Goal: Task Accomplishment & Management: Use online tool/utility

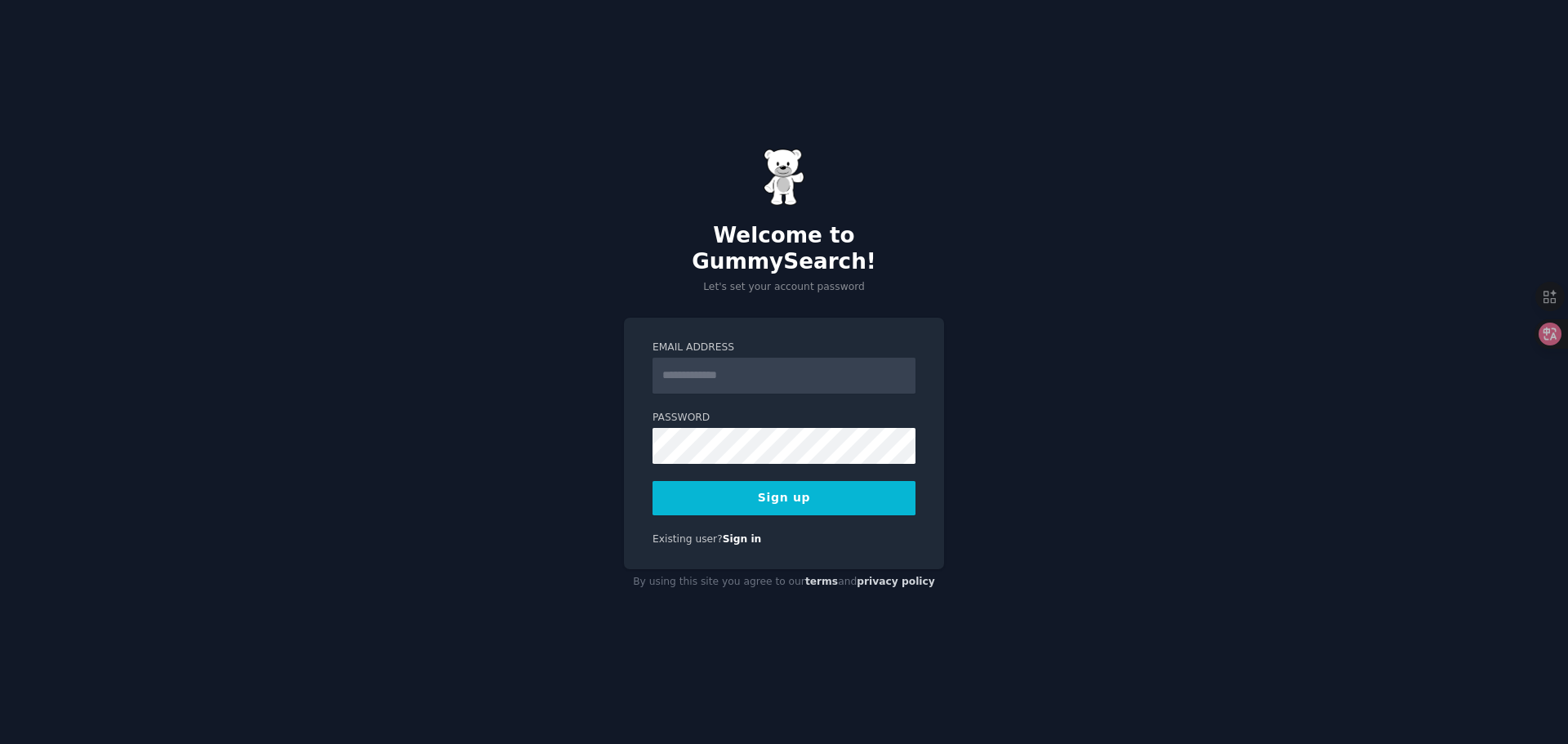
drag, startPoint x: 681, startPoint y: 362, endPoint x: 696, endPoint y: 359, distance: 15.3
click at [681, 362] on input "Email Address" at bounding box center [784, 375] width 263 height 36
type input "**********"
click at [750, 494] on button "Sign up" at bounding box center [784, 498] width 263 height 35
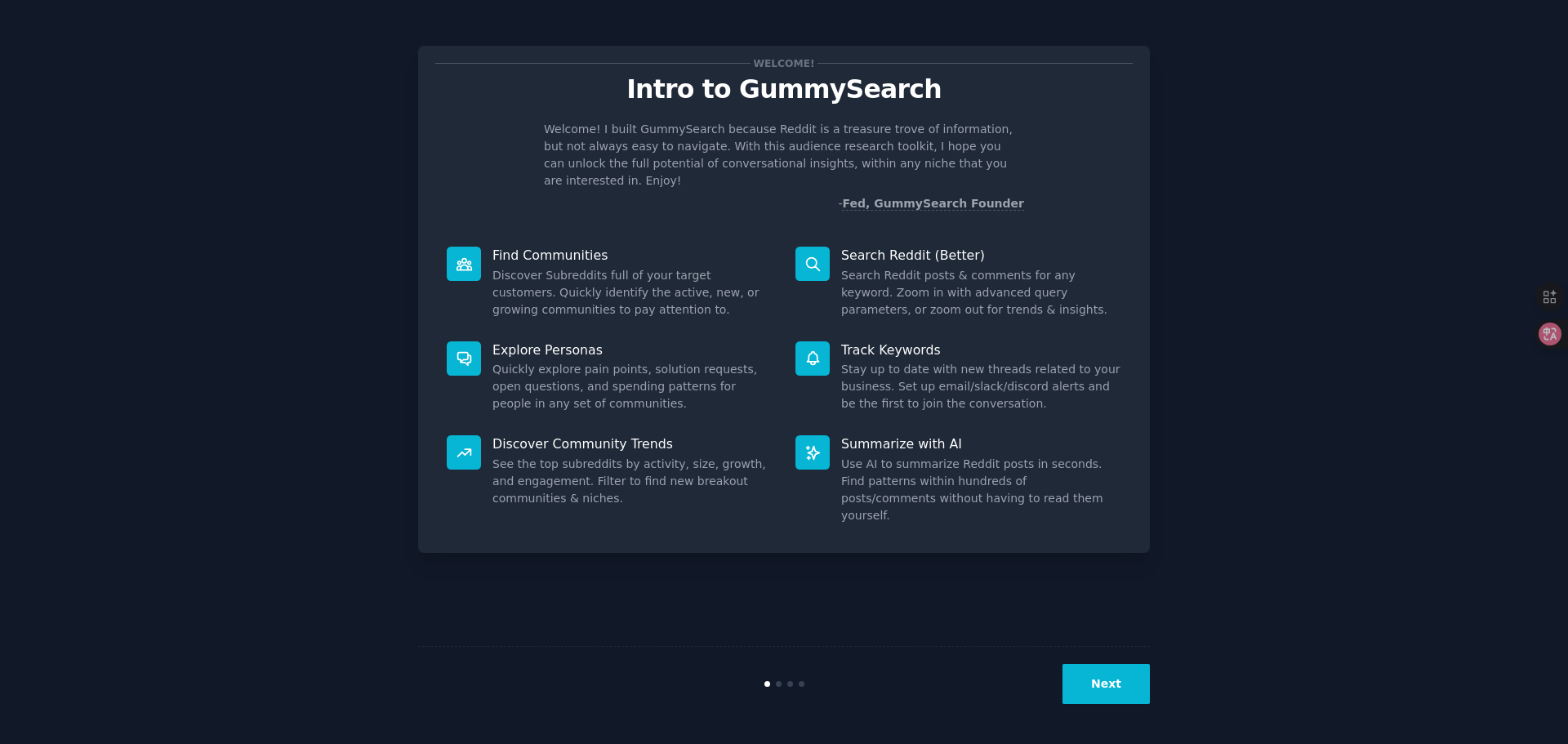
click at [1103, 698] on button "Next" at bounding box center [1107, 684] width 88 height 40
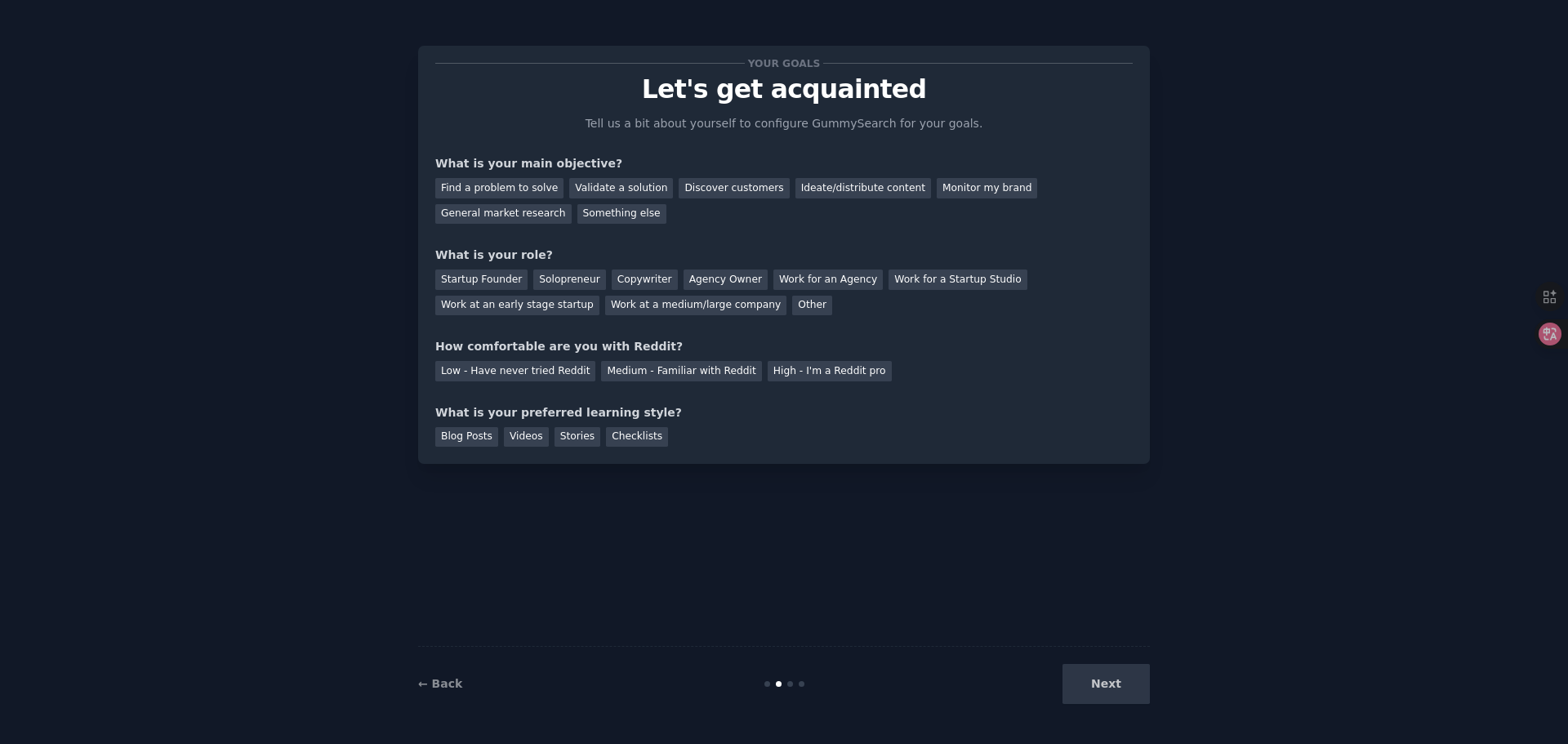
click at [1108, 692] on div "Next" at bounding box center [1027, 684] width 244 height 40
click at [1010, 634] on div "Your goals Let's get acquainted Tell us a bit about yourself to configure Gummy…" at bounding box center [784, 372] width 731 height 698
click at [467, 179] on div "Find a problem to solve" at bounding box center [500, 188] width 128 height 20
click at [640, 309] on div "Work at a medium/large company" at bounding box center [696, 306] width 182 height 20
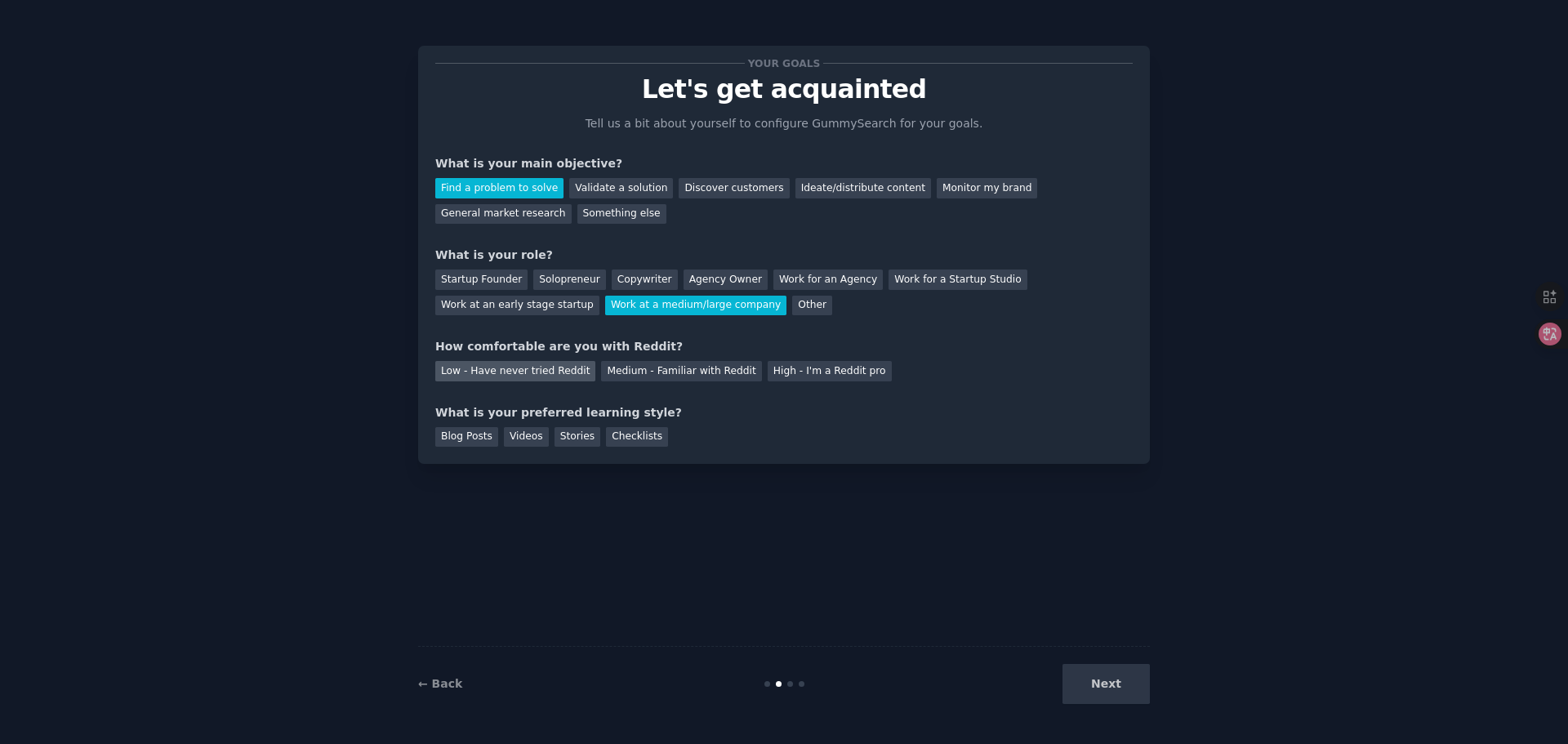
click at [522, 376] on div "Low - Have never tried Reddit" at bounding box center [515, 371] width 160 height 20
click at [561, 442] on div "Stories" at bounding box center [577, 437] width 46 height 20
click at [1121, 685] on button "Next" at bounding box center [1107, 684] width 88 height 40
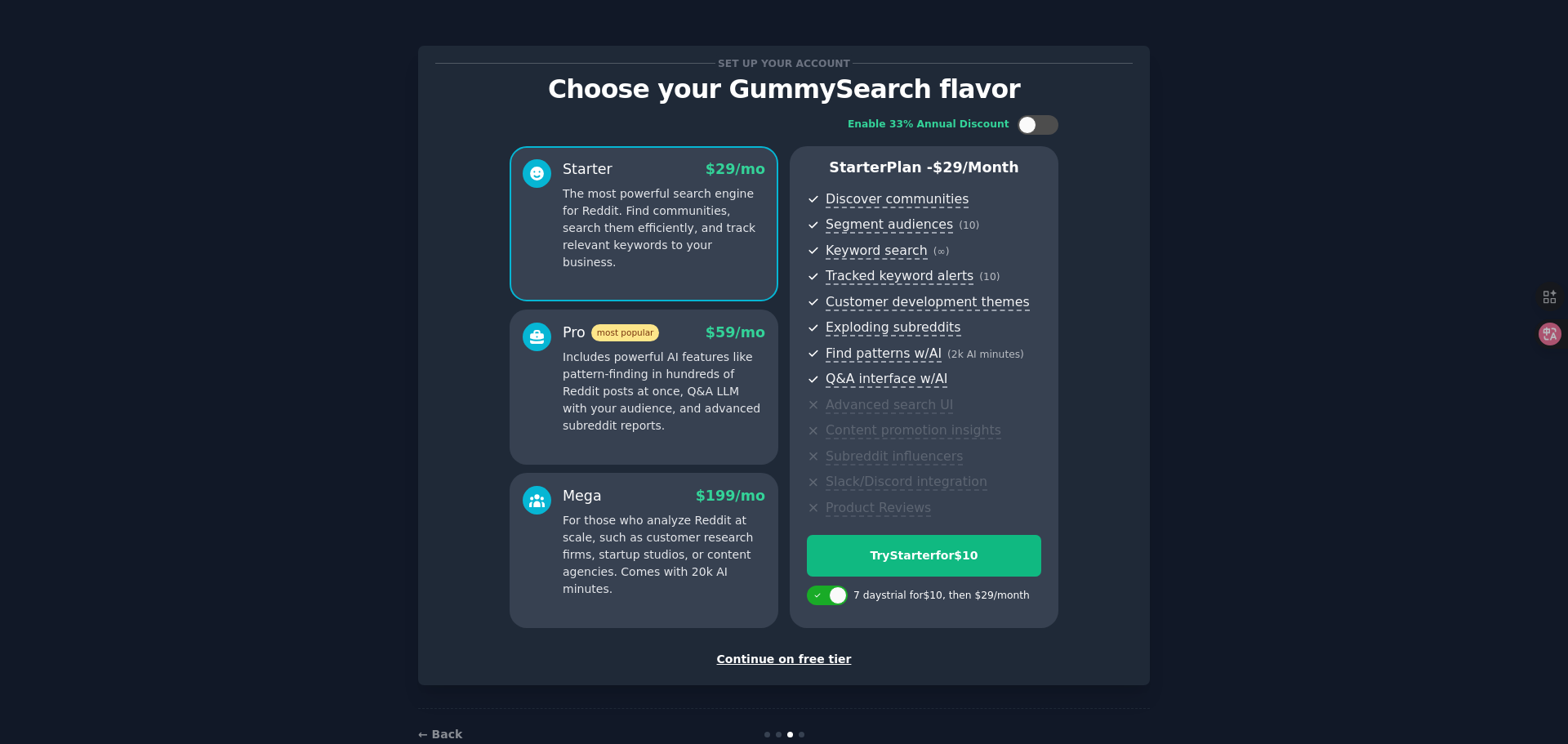
click at [766, 662] on div "Continue on free tier" at bounding box center [784, 659] width 698 height 17
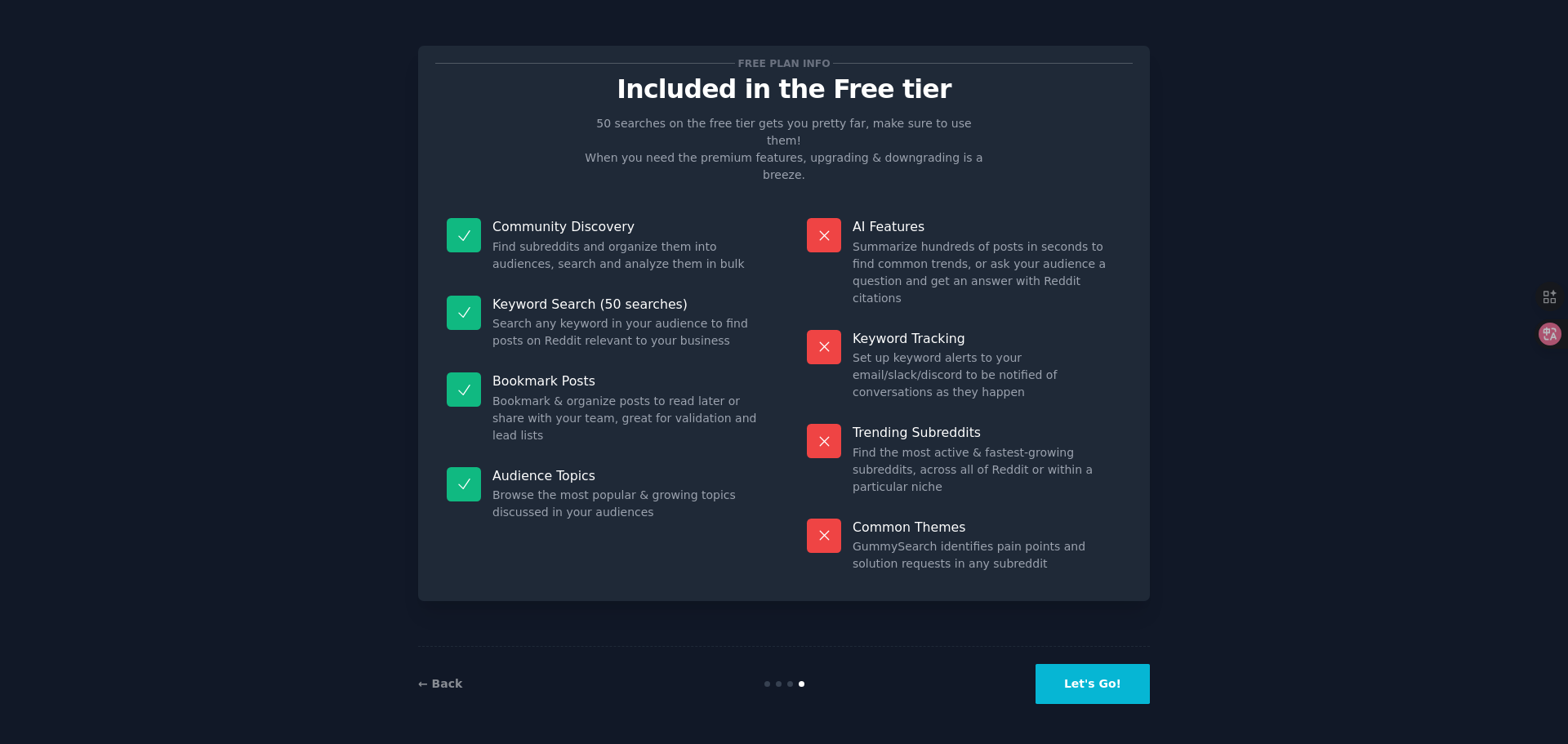
click at [1079, 680] on button "Let's Go!" at bounding box center [1092, 684] width 114 height 40
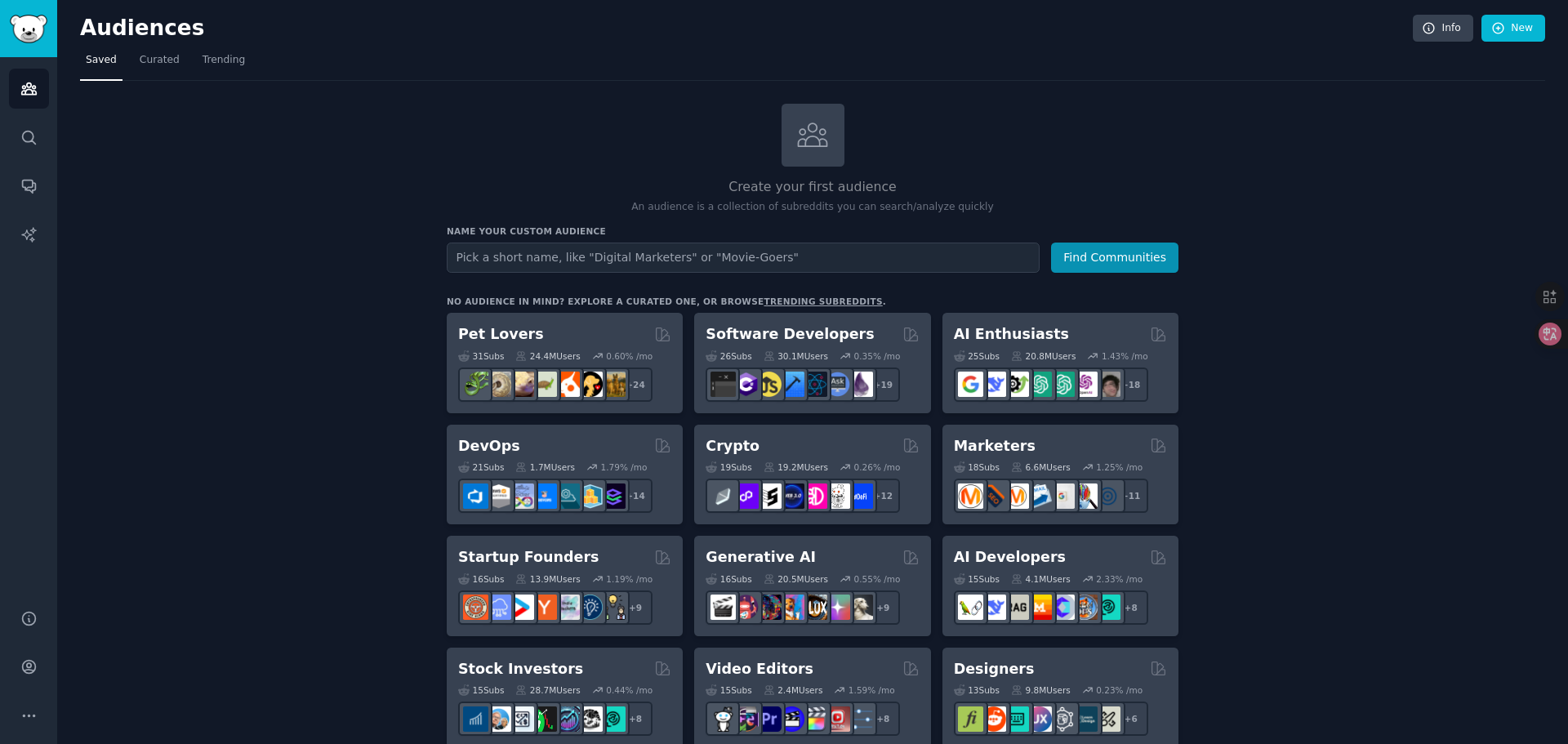
click at [657, 258] on input "text" at bounding box center [742, 257] width 593 height 30
type input "zelda"
click at [1051, 243] on button "Find Communities" at bounding box center [1115, 257] width 128 height 30
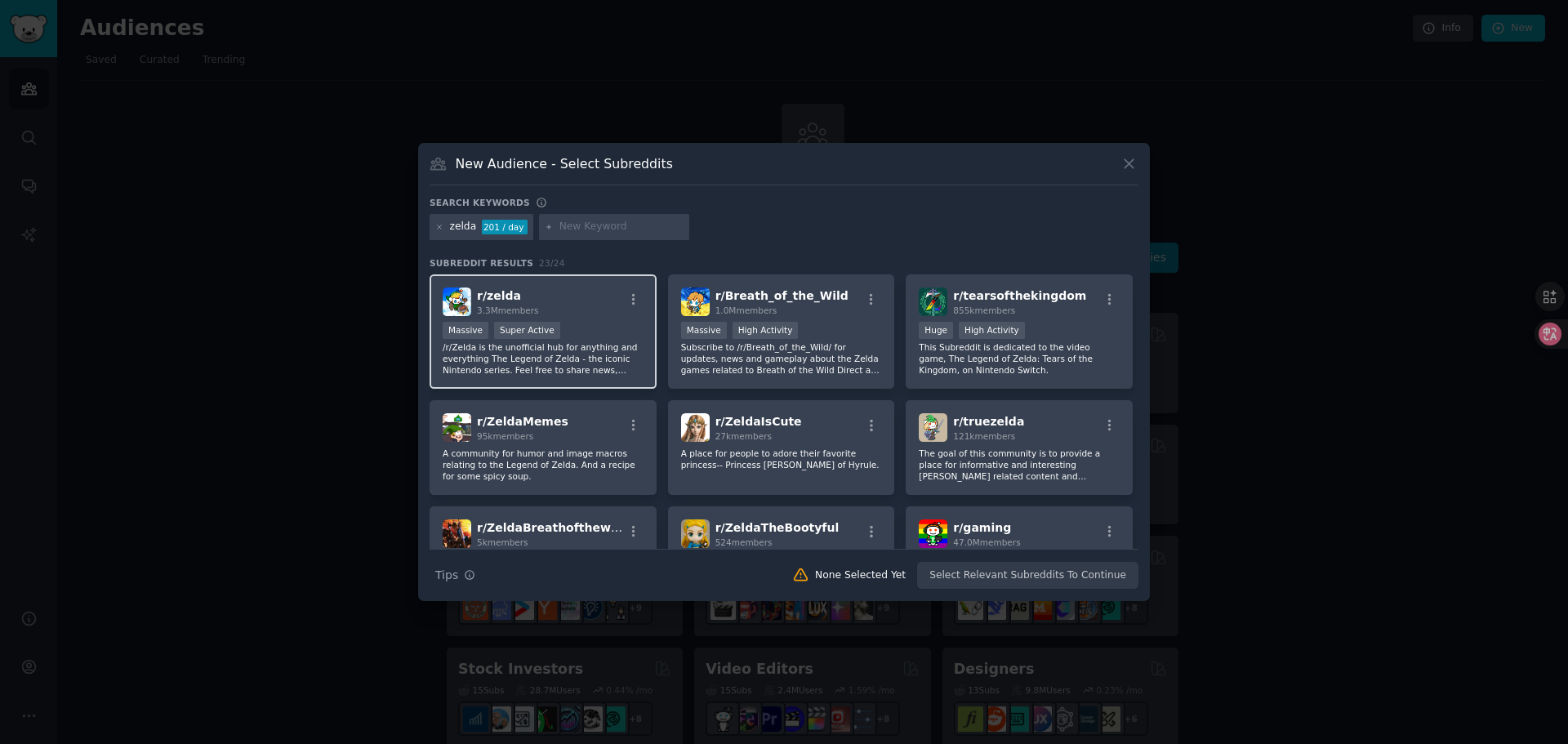
click at [502, 306] on span "3.3M members" at bounding box center [508, 310] width 62 height 10
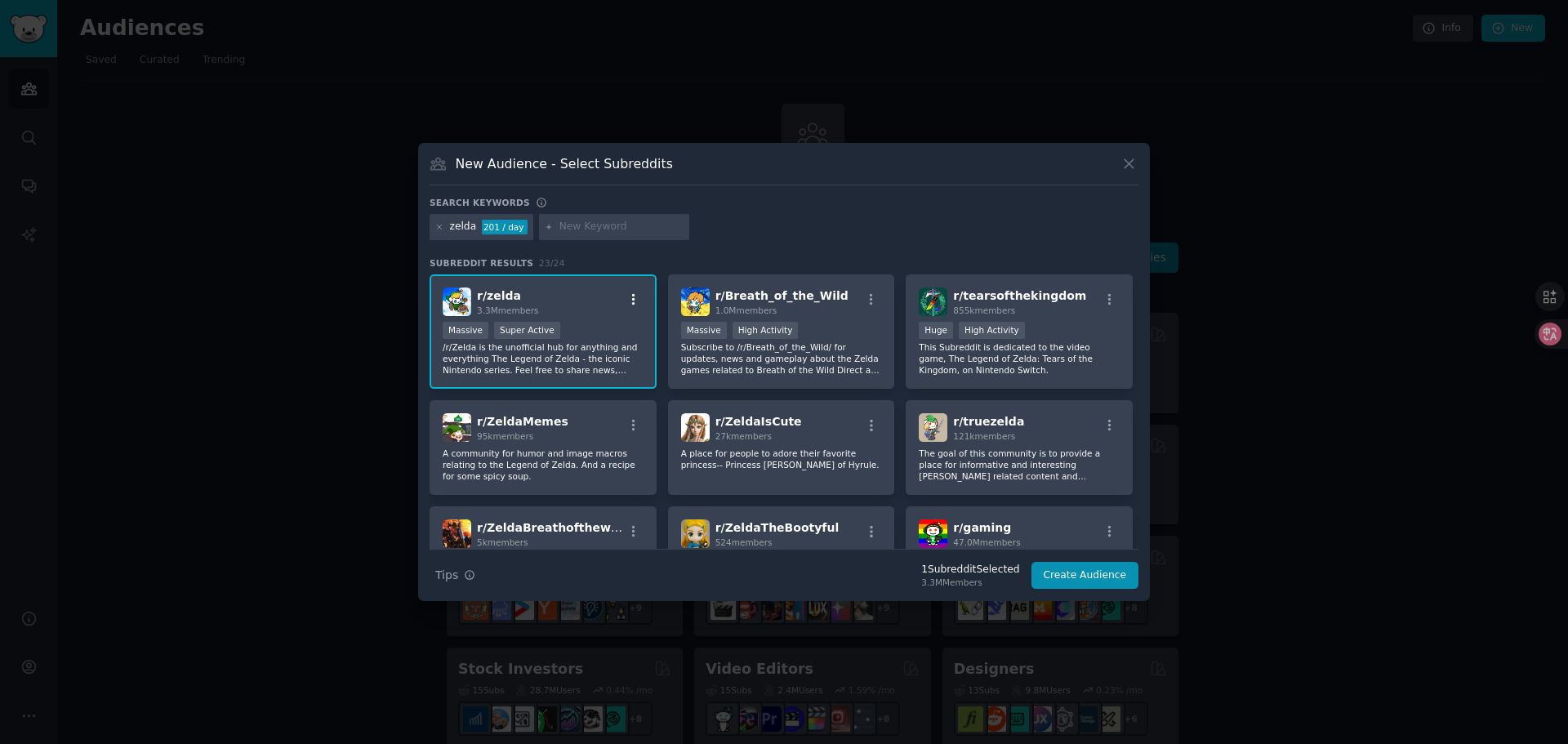
click at [636, 301] on icon "button" at bounding box center [634, 299] width 15 height 15
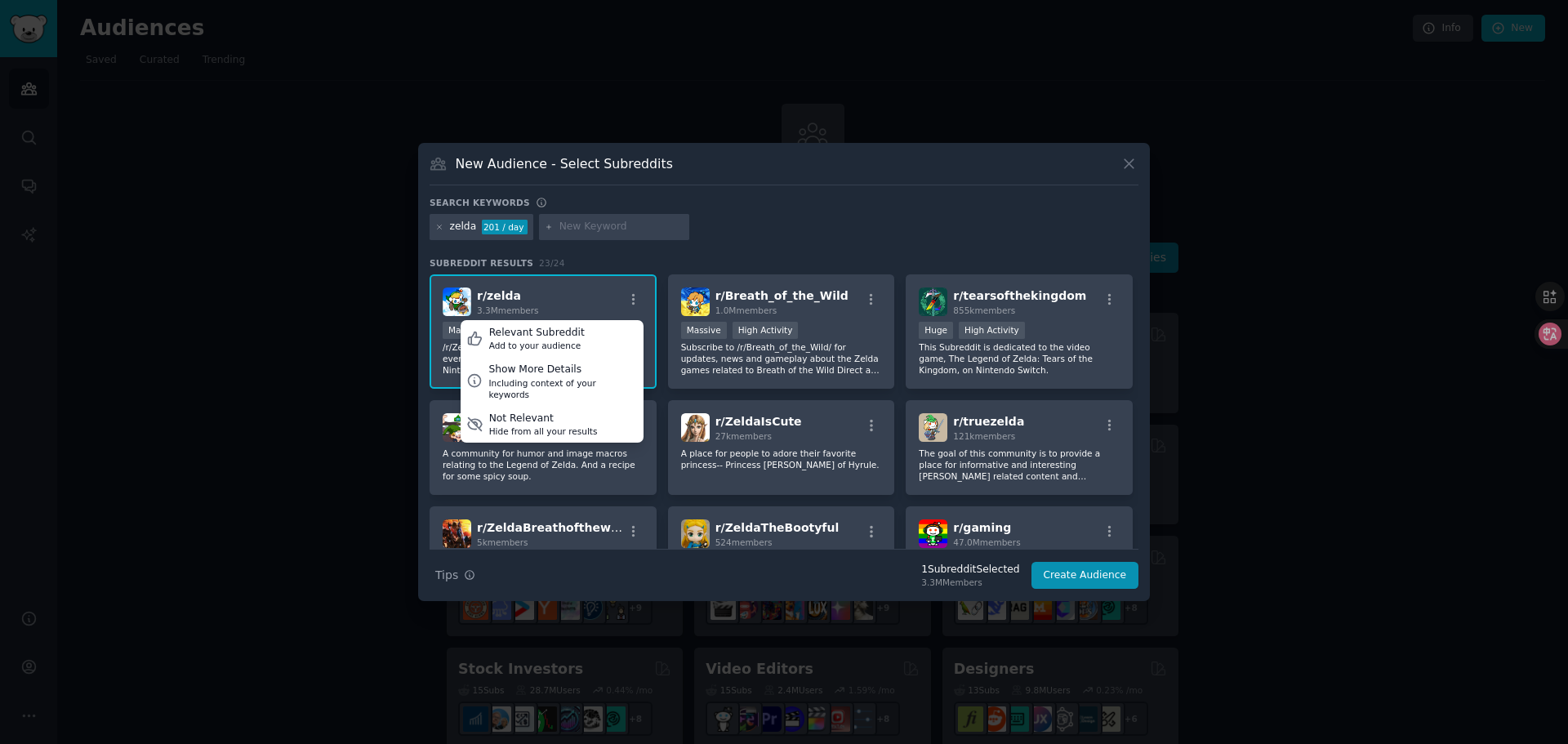
click at [530, 306] on span "3.3M members" at bounding box center [508, 310] width 62 height 10
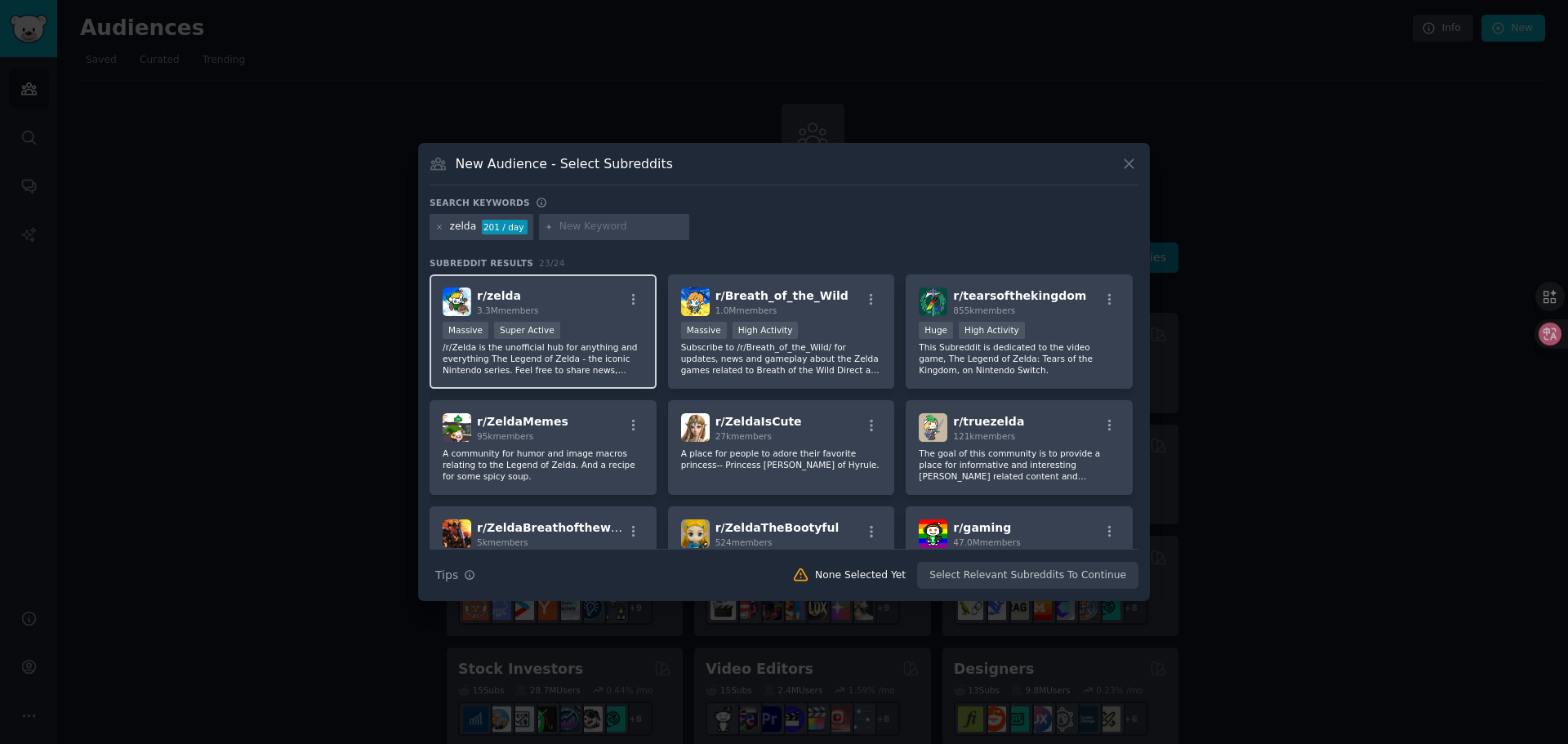
click at [542, 311] on div "r/ zelda 3.3M members" at bounding box center [543, 301] width 201 height 28
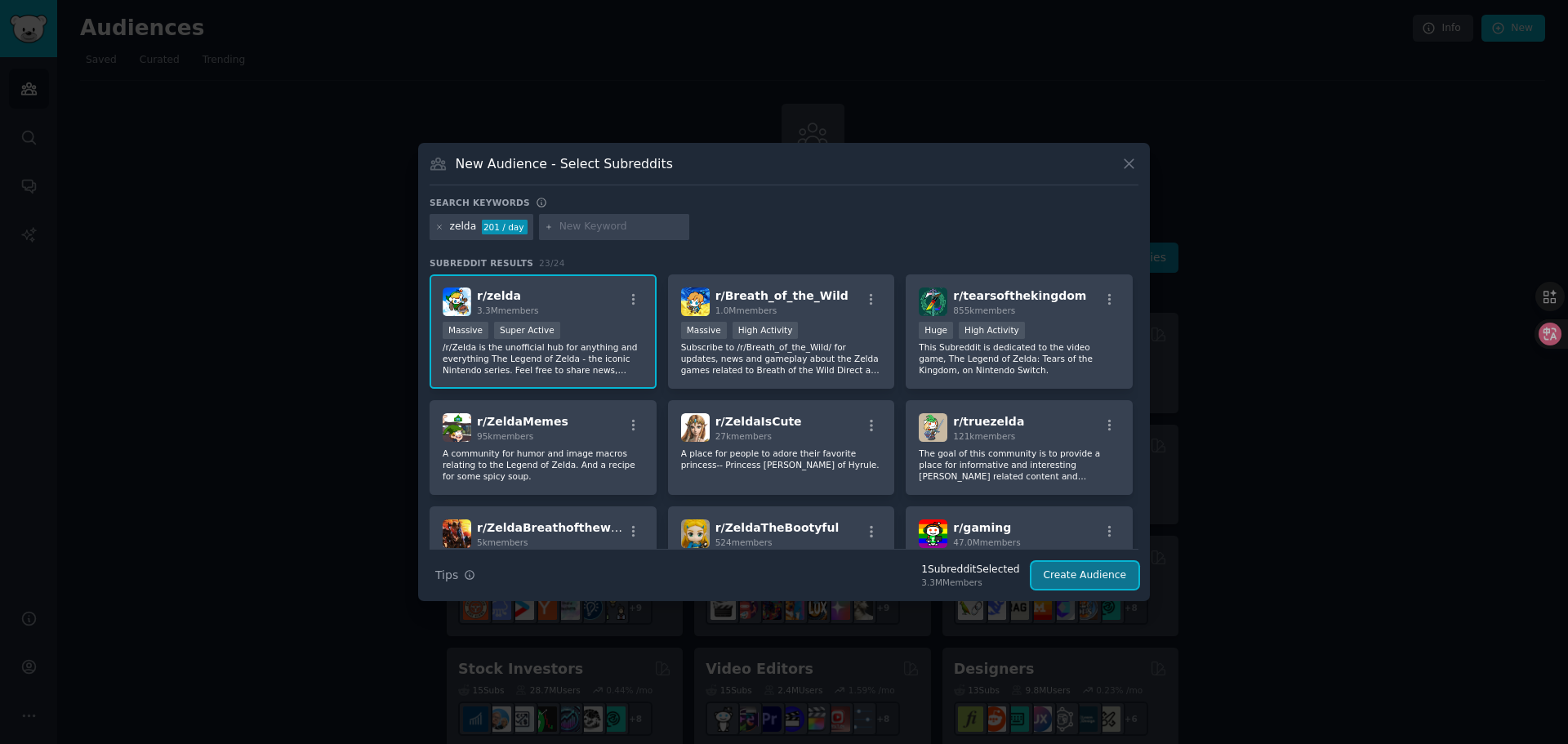
click at [1089, 576] on button "Create Audience" at bounding box center [1086, 575] width 108 height 27
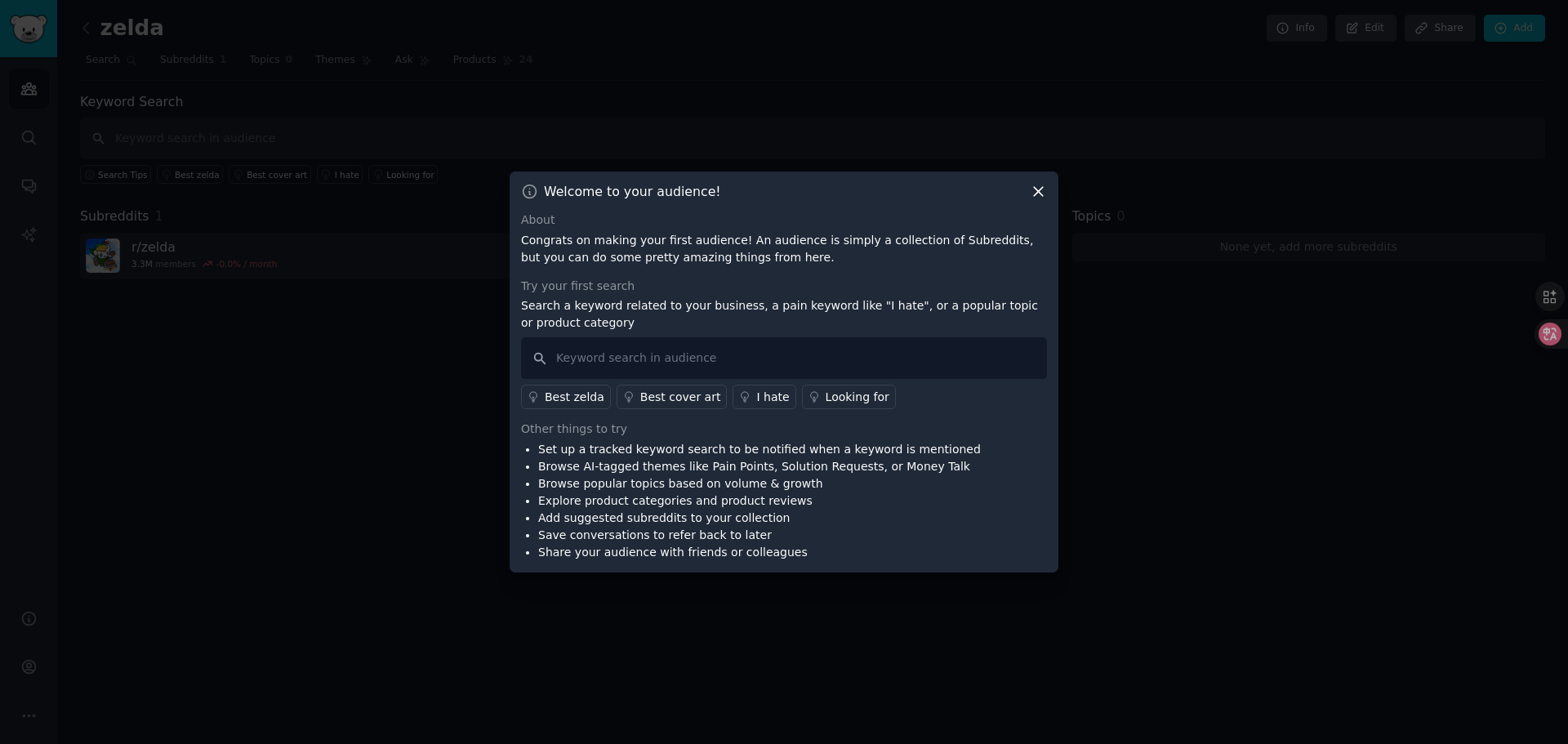
click at [1039, 191] on icon at bounding box center [1038, 193] width 9 height 9
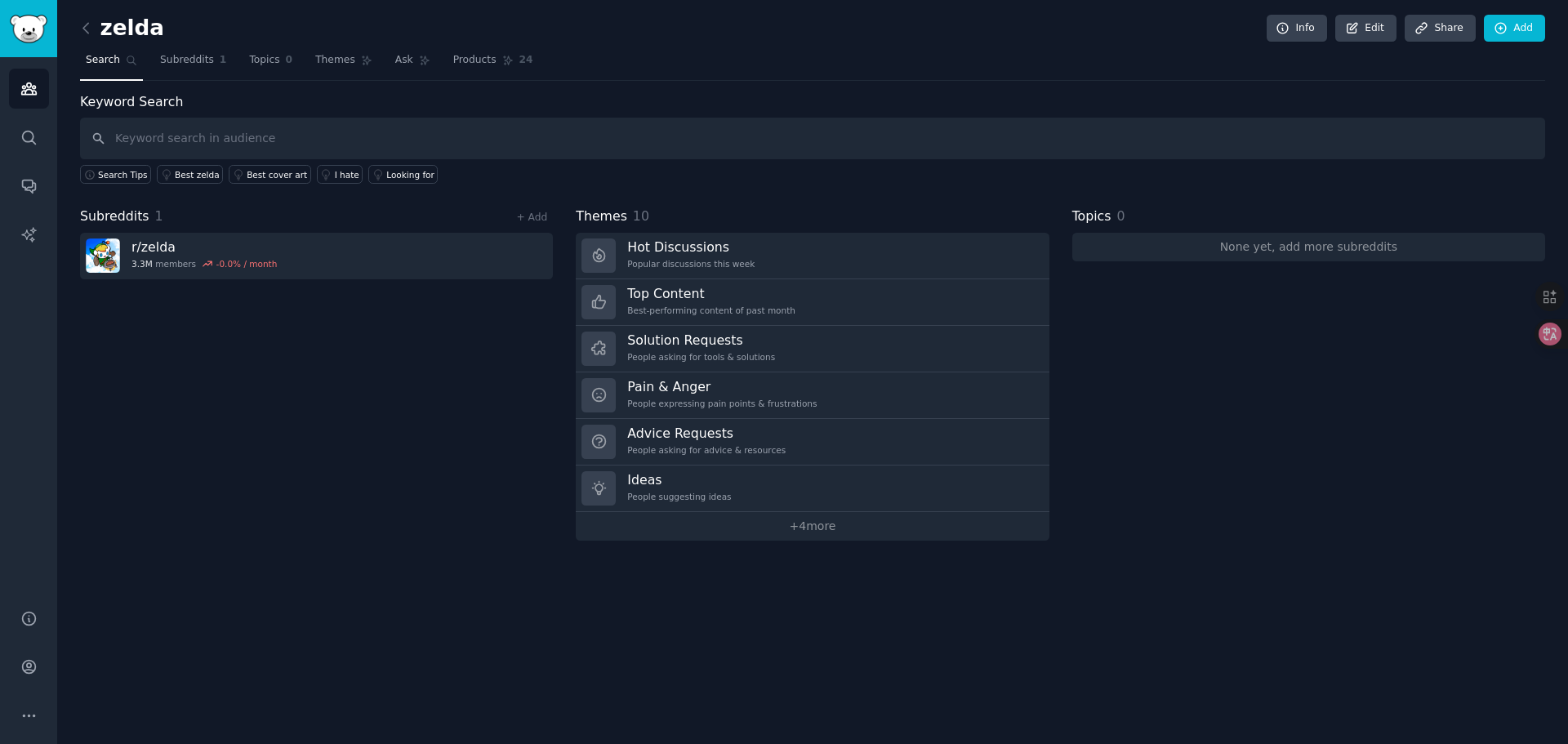
drag, startPoint x: 294, startPoint y: 351, endPoint x: 352, endPoint y: 299, distance: 77.9
click at [294, 351] on div "Subreddits 1 + Add r/ zelda 3.3M members -0.0 % / month" at bounding box center [317, 373] width 473 height 334
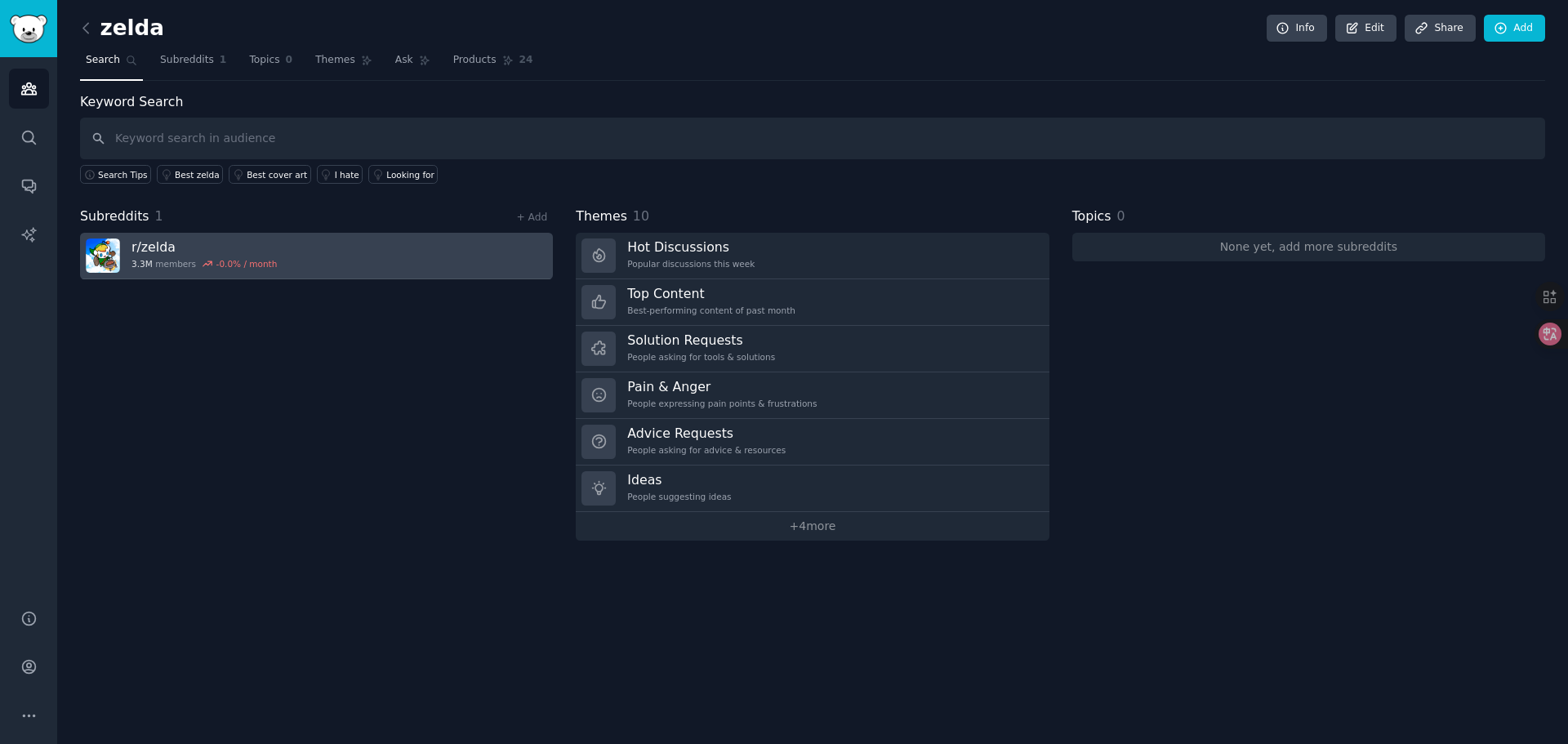
click at [386, 269] on link "r/ zelda 3.3M members -0.0 % / month" at bounding box center [317, 256] width 473 height 47
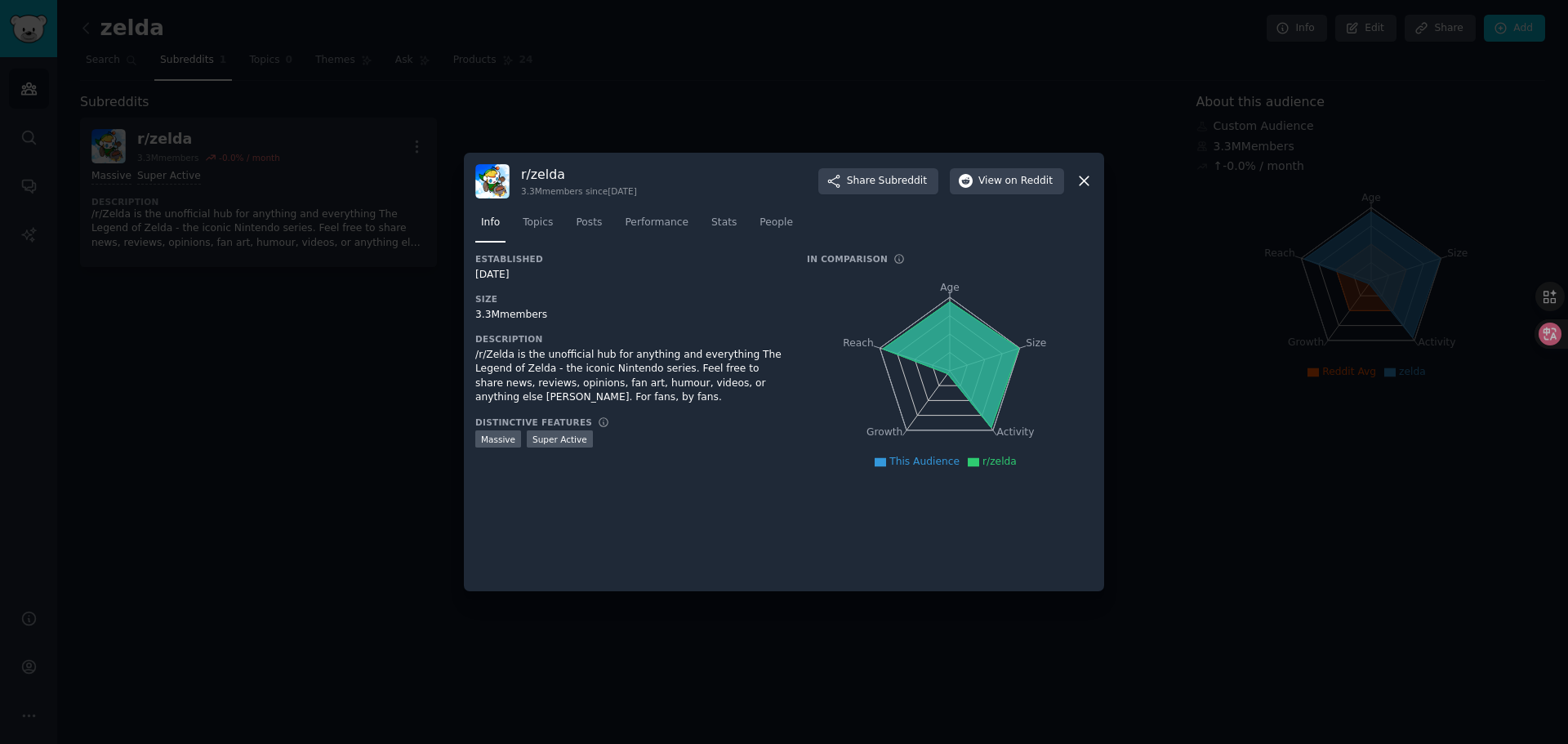
click at [917, 339] on icon at bounding box center [951, 364] width 136 height 126
drag, startPoint x: 498, startPoint y: 313, endPoint x: 605, endPoint y: 362, distance: 117.7
click at [589, 341] on div "Established 09/01/2009 Size 3.3M members Description /r/Zelda is the unofficial…" at bounding box center [630, 369] width 309 height 232
click at [605, 362] on div "/r/Zelda is the unofficial hub for anything and everything The Legend of Zelda …" at bounding box center [630, 376] width 309 height 58
drag, startPoint x: 501, startPoint y: 375, endPoint x: 650, endPoint y: 388, distance: 149.6
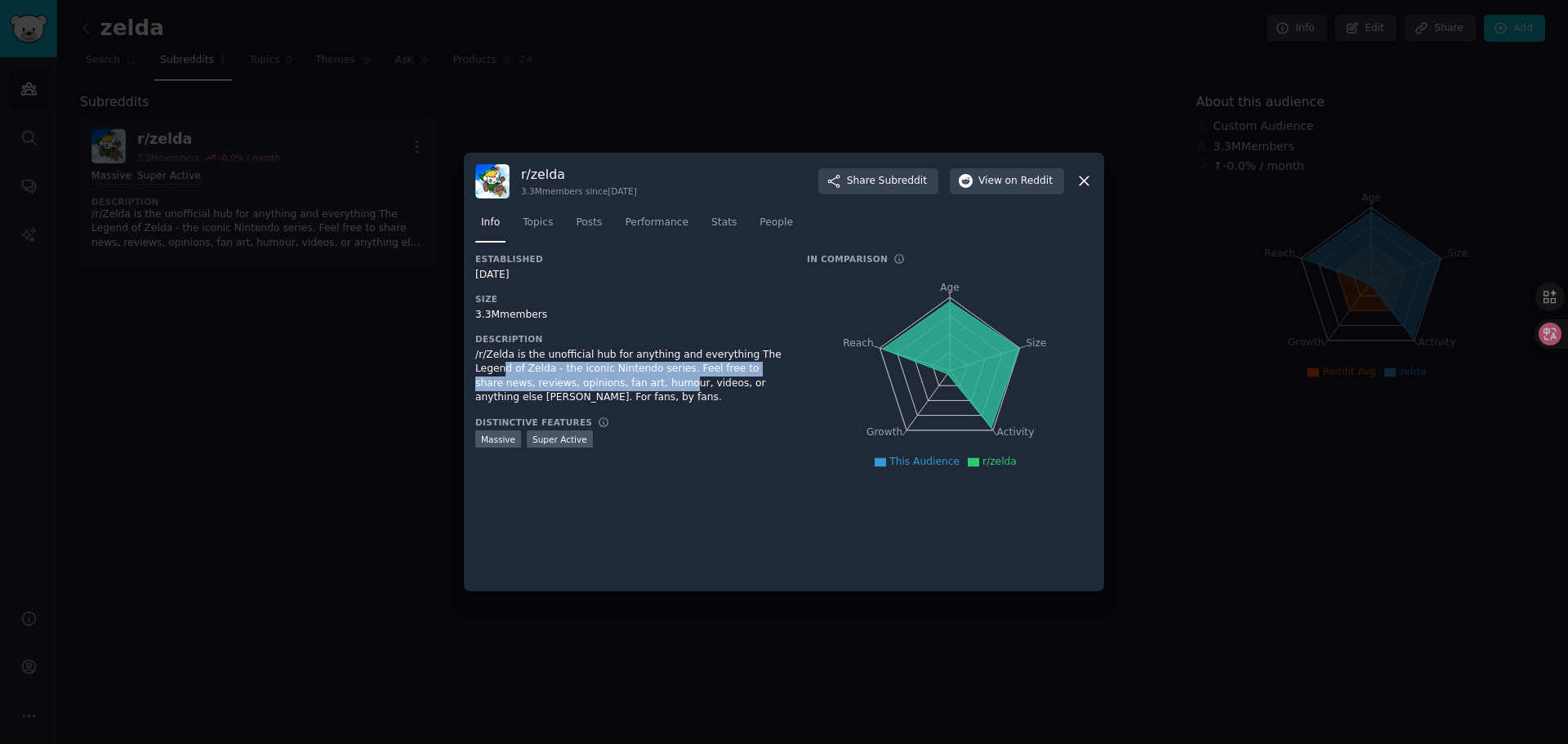
click at [650, 388] on div "/r/Zelda is the unofficial hub for anything and everything The Legend of Zelda …" at bounding box center [630, 376] width 309 height 58
click at [725, 356] on div "/r/Zelda is the unofficial hub for anything and everything The Legend of Zelda …" at bounding box center [630, 376] width 309 height 58
click at [711, 225] on span "Stats" at bounding box center [724, 223] width 26 height 15
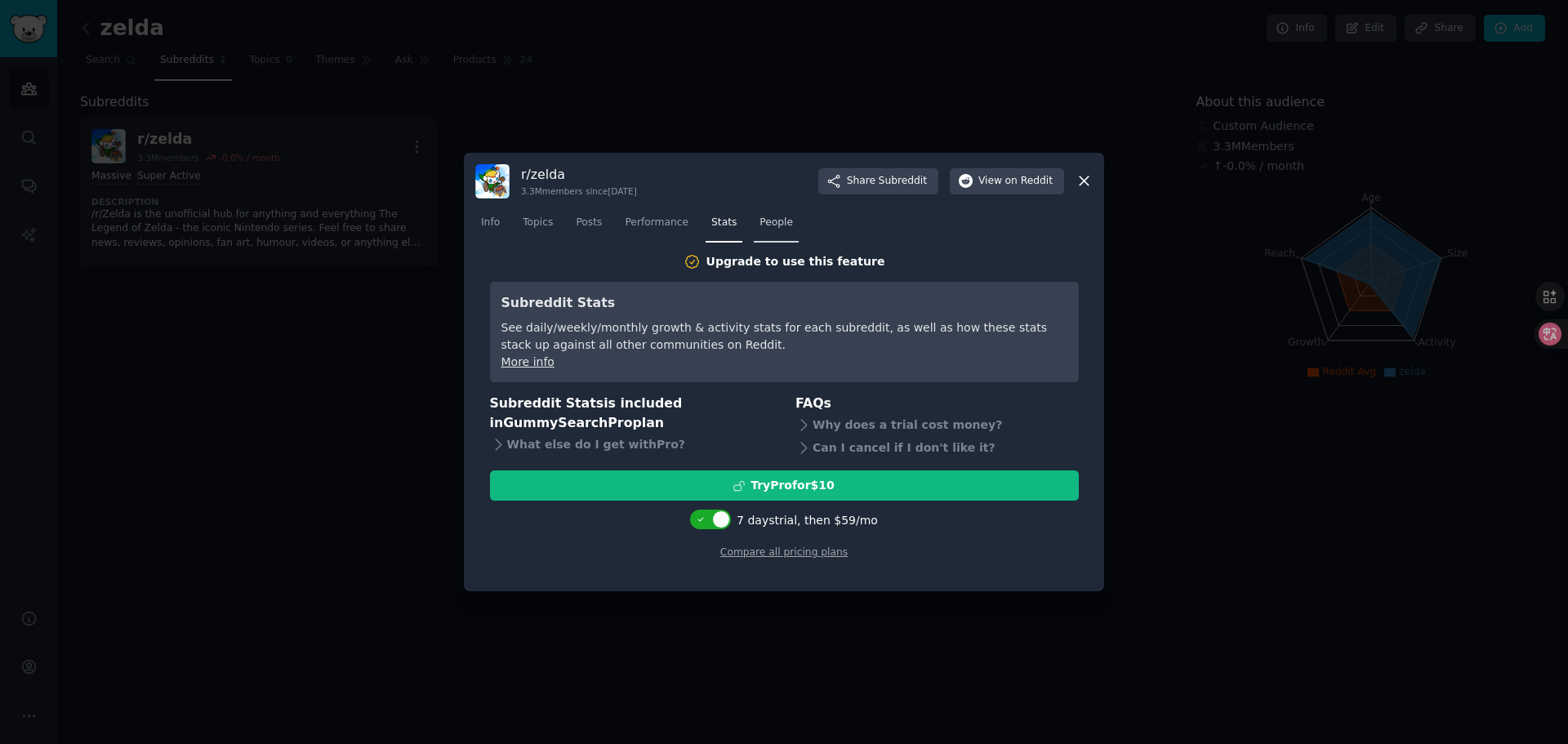
click at [760, 225] on span "People" at bounding box center [776, 223] width 34 height 15
click at [676, 225] on span "Performance" at bounding box center [657, 223] width 64 height 15
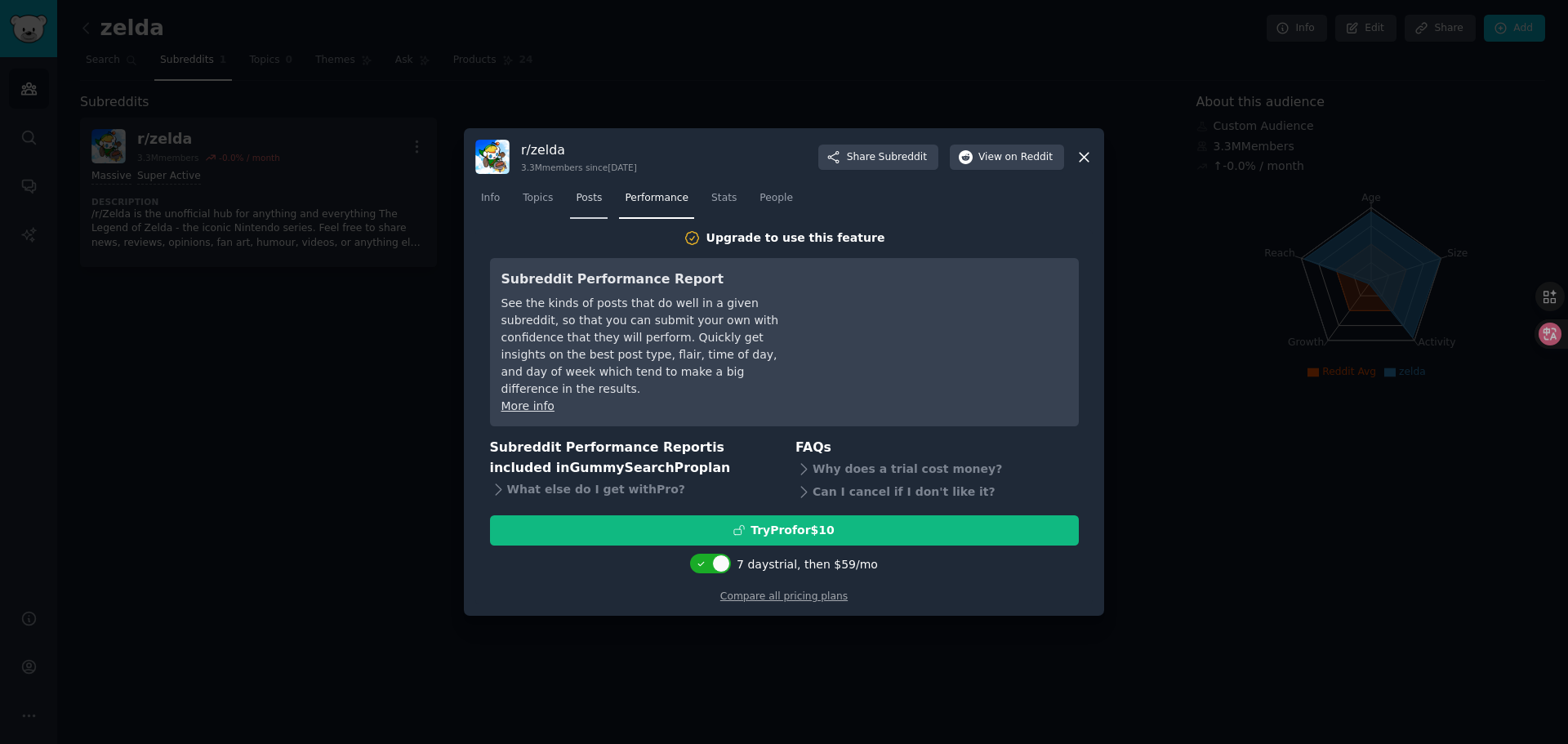
click at [584, 215] on link "Posts" at bounding box center [588, 202] width 37 height 34
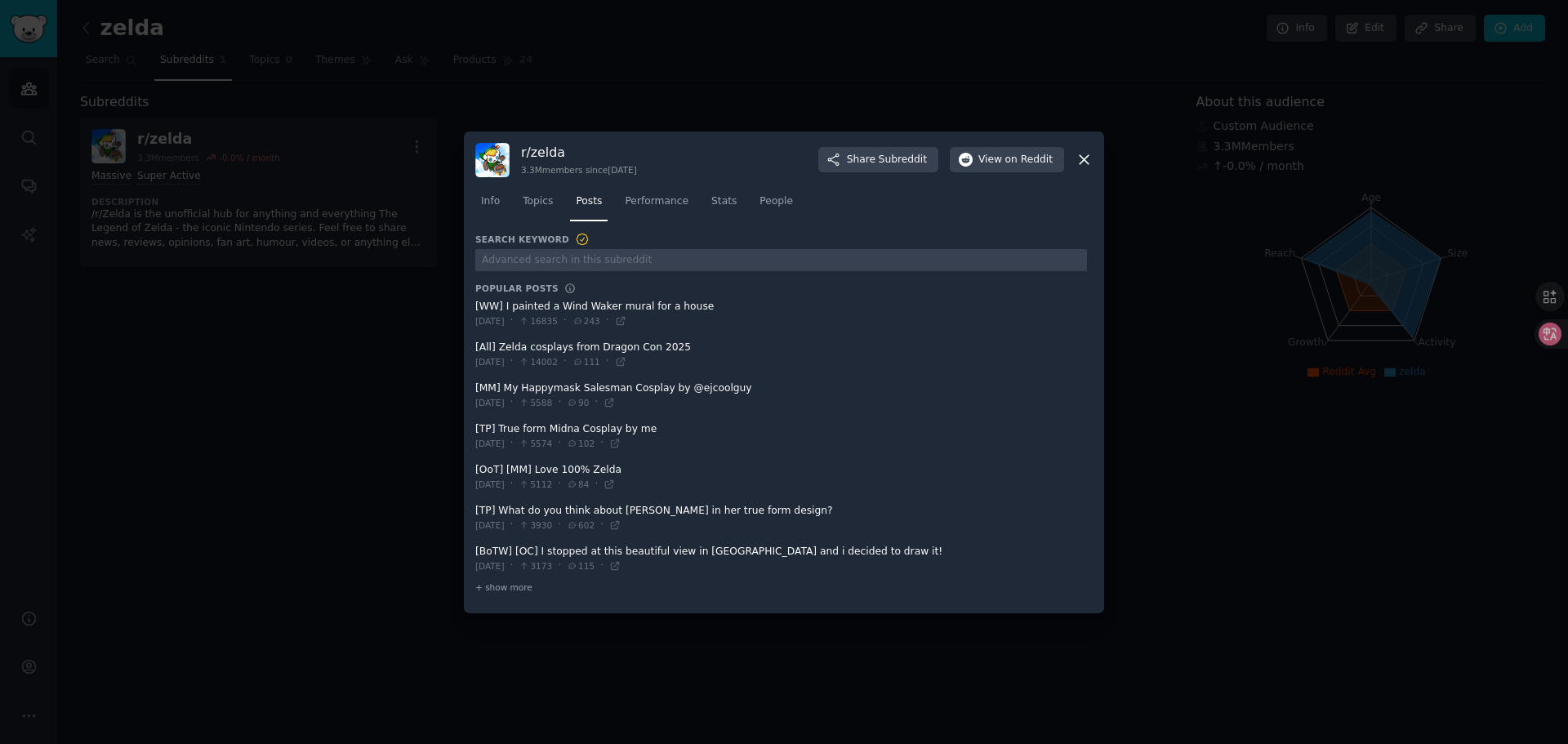
click at [540, 226] on div "Info Topics Posts Performance Stats People" at bounding box center [784, 204] width 617 height 56
click at [542, 208] on link "Topics" at bounding box center [538, 205] width 42 height 34
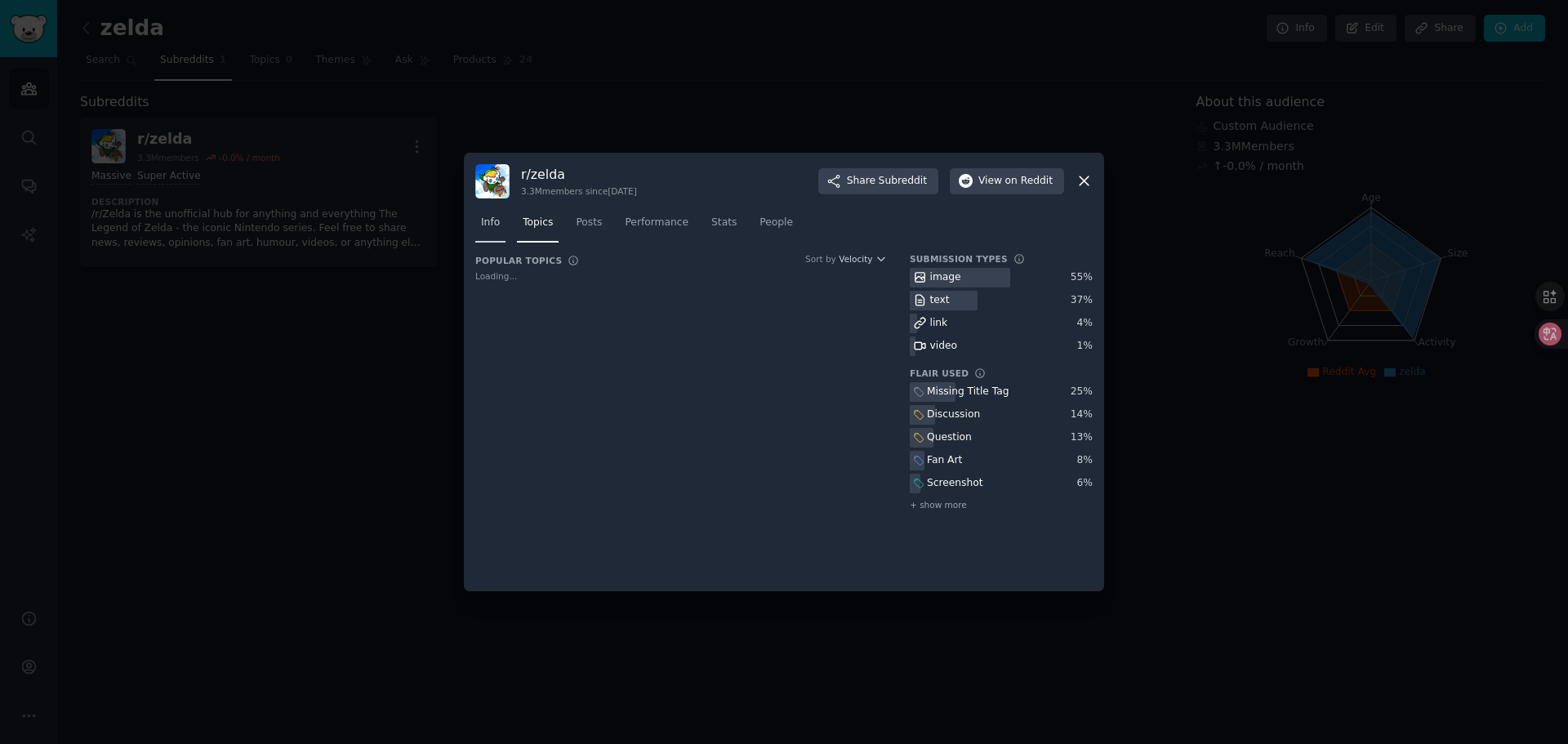
click at [491, 226] on span "Info" at bounding box center [490, 223] width 19 height 15
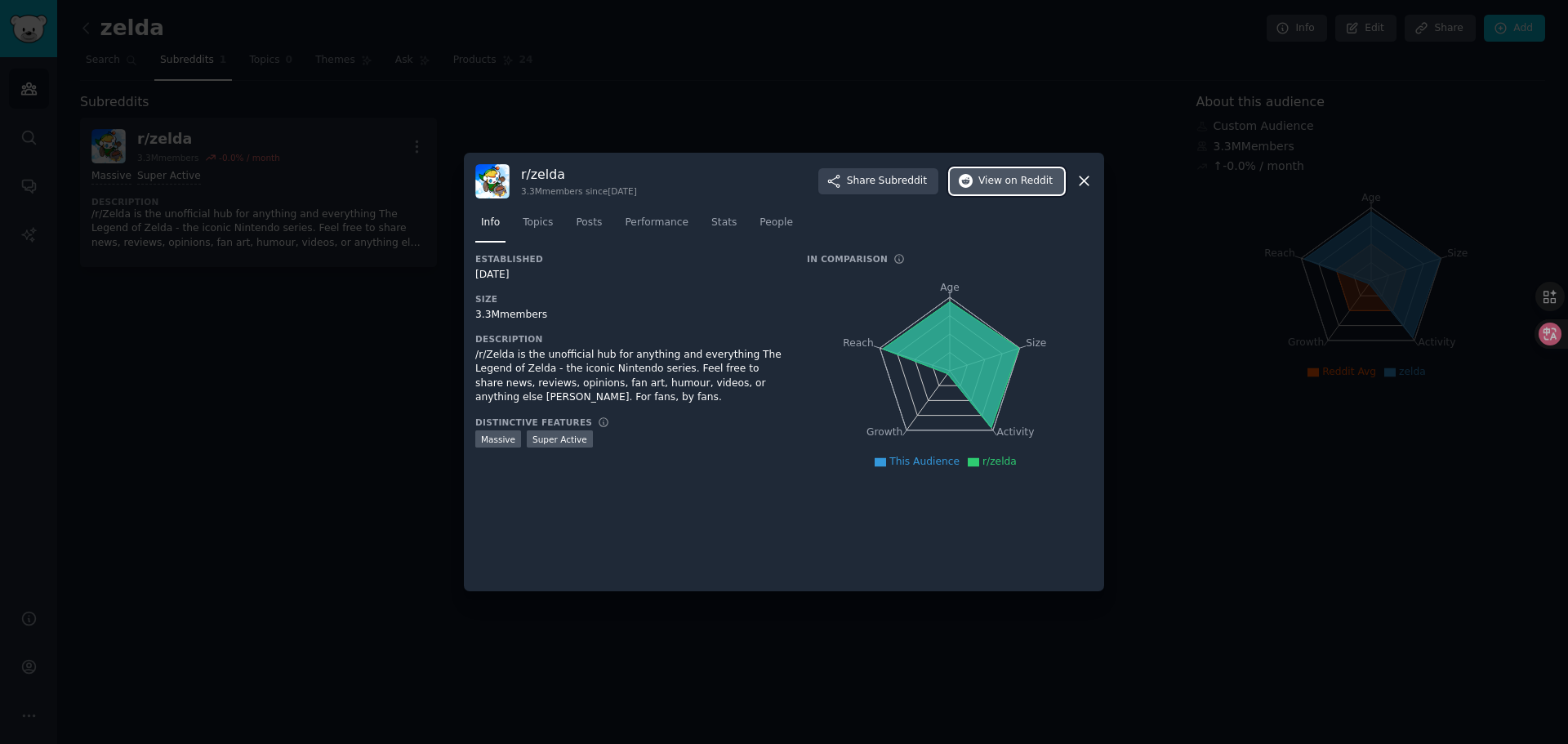
click at [1013, 190] on button "View on Reddit" at bounding box center [1006, 181] width 114 height 26
click at [395, 401] on div at bounding box center [784, 372] width 1568 height 744
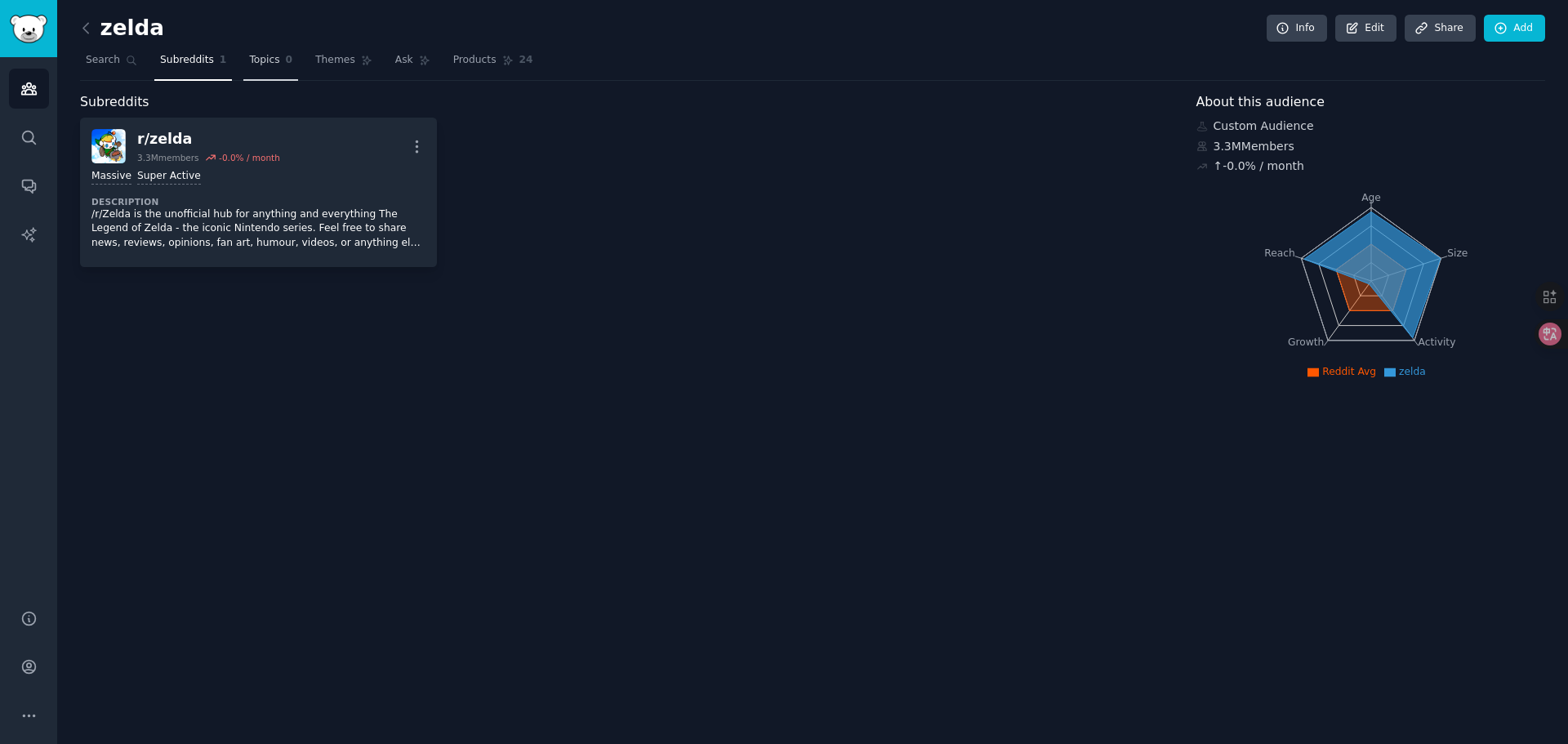
click at [260, 71] on link "Topics 0" at bounding box center [271, 64] width 55 height 34
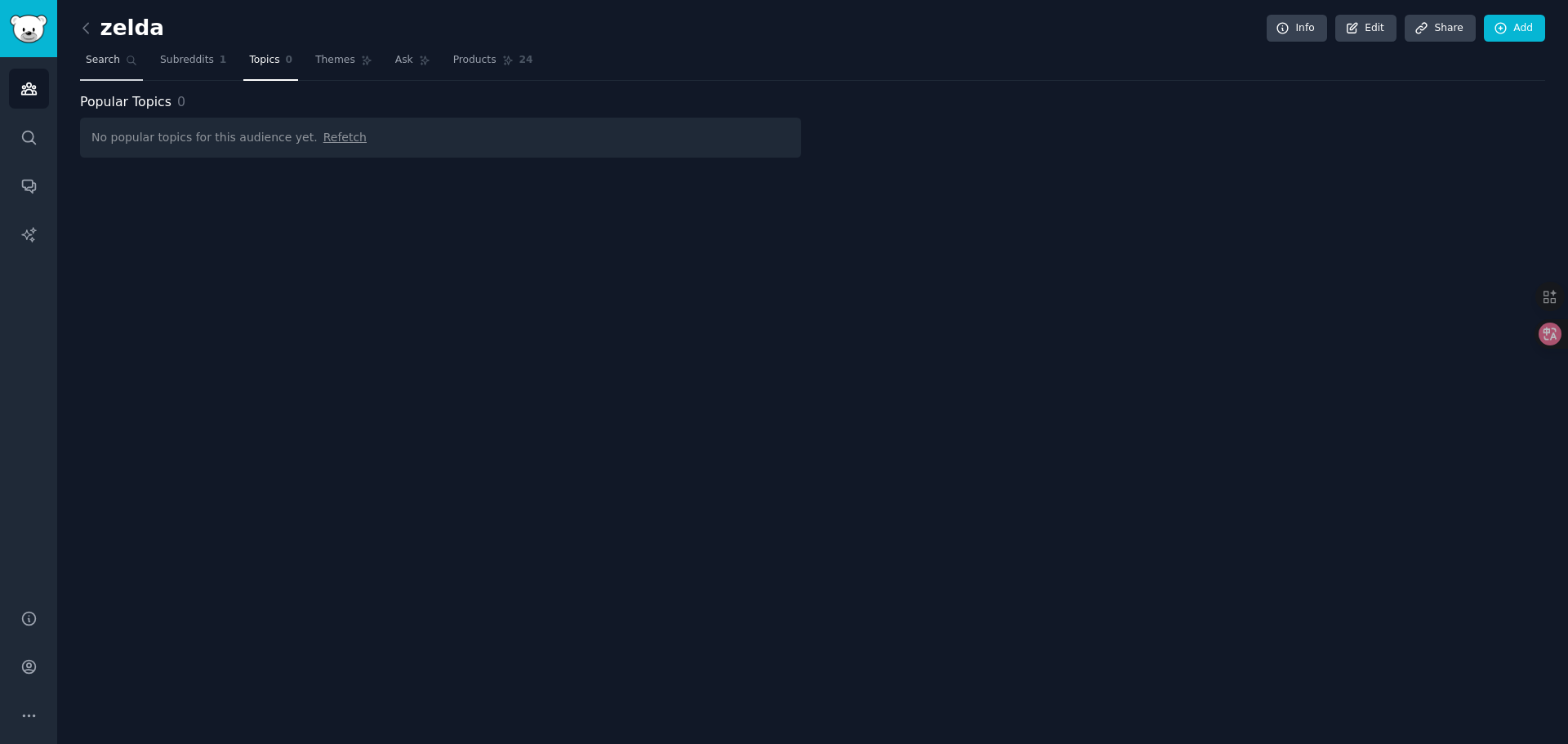
click at [107, 71] on link "Search" at bounding box center [111, 64] width 63 height 34
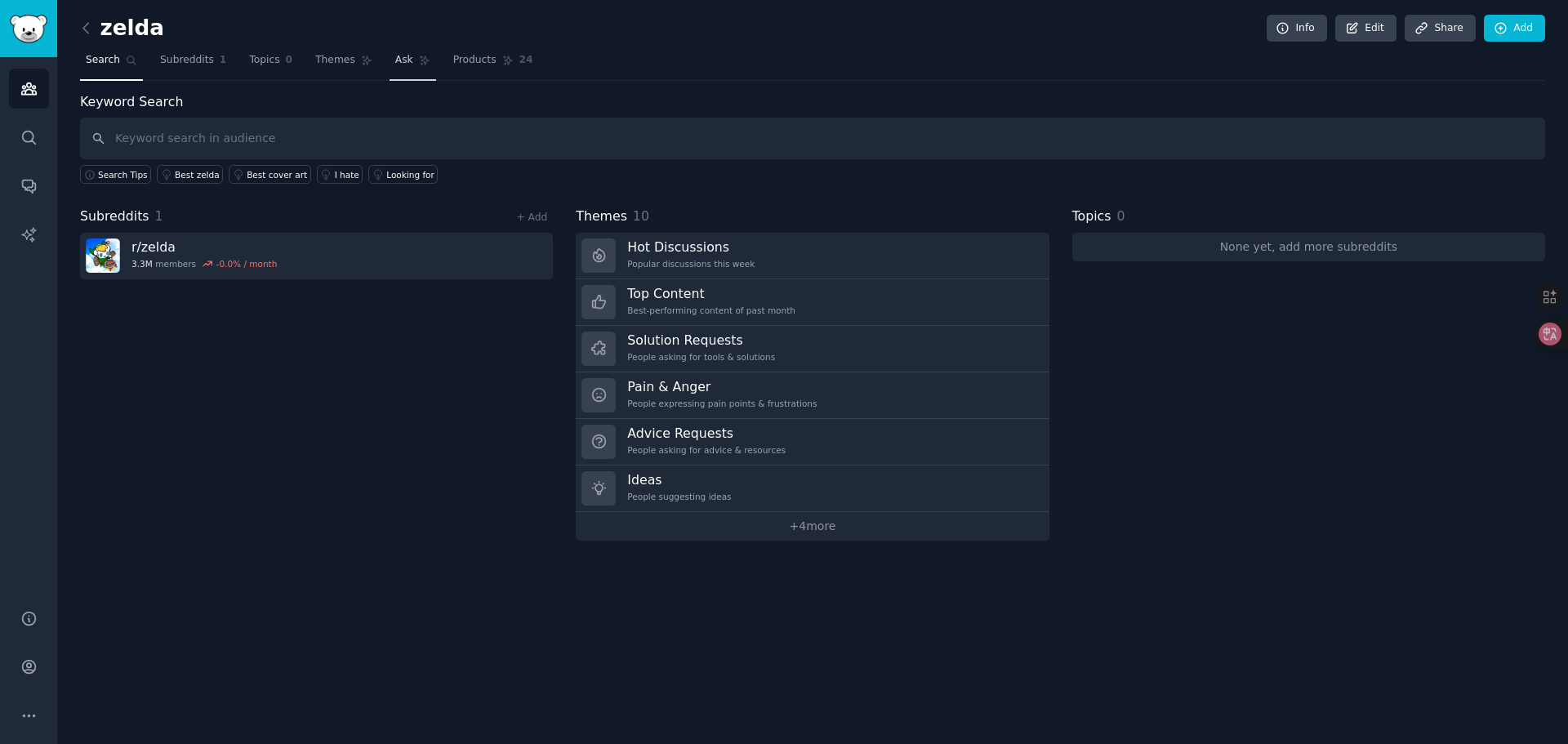
click at [395, 62] on span "Ask" at bounding box center [405, 60] width 18 height 15
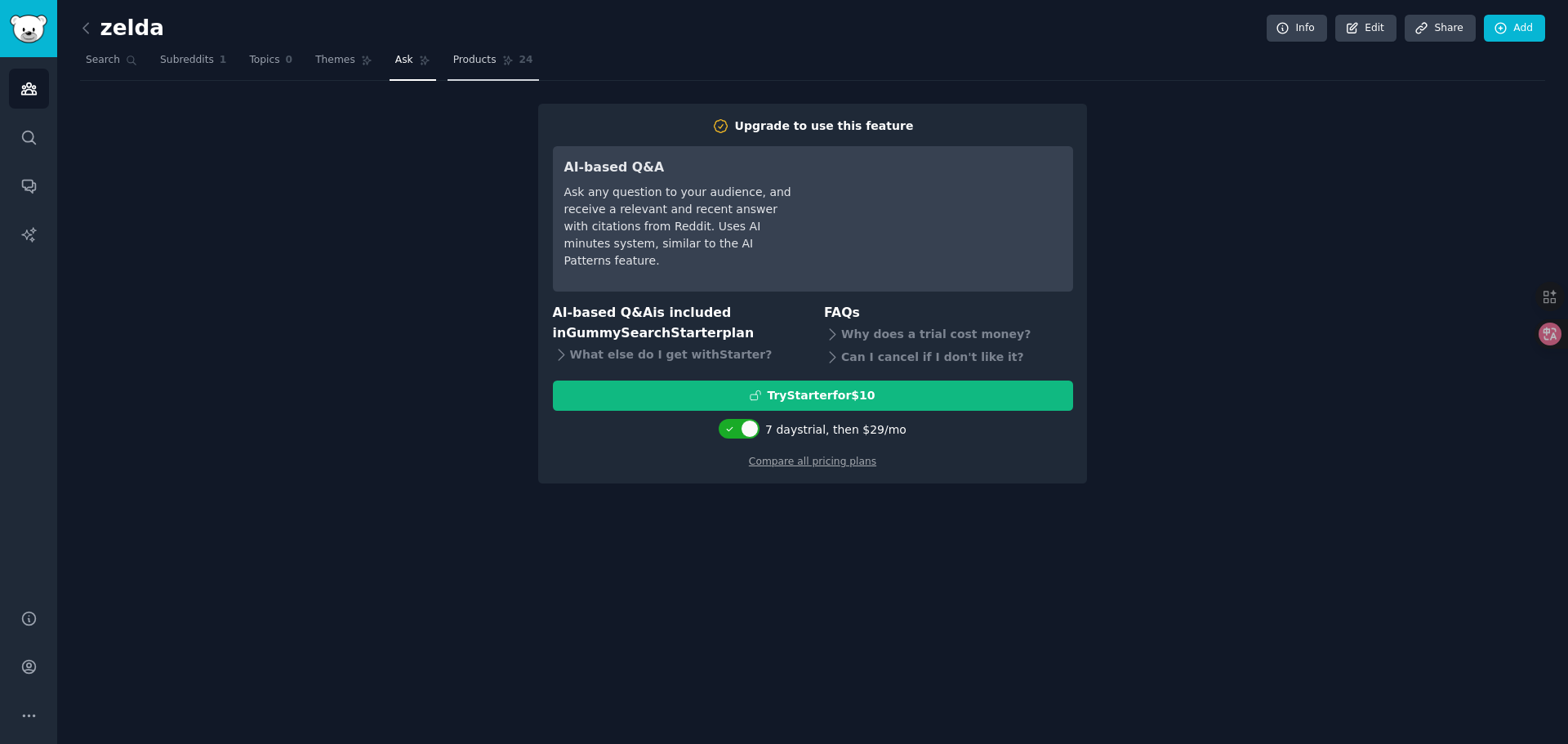
click at [447, 69] on link "Products 24" at bounding box center [493, 64] width 91 height 34
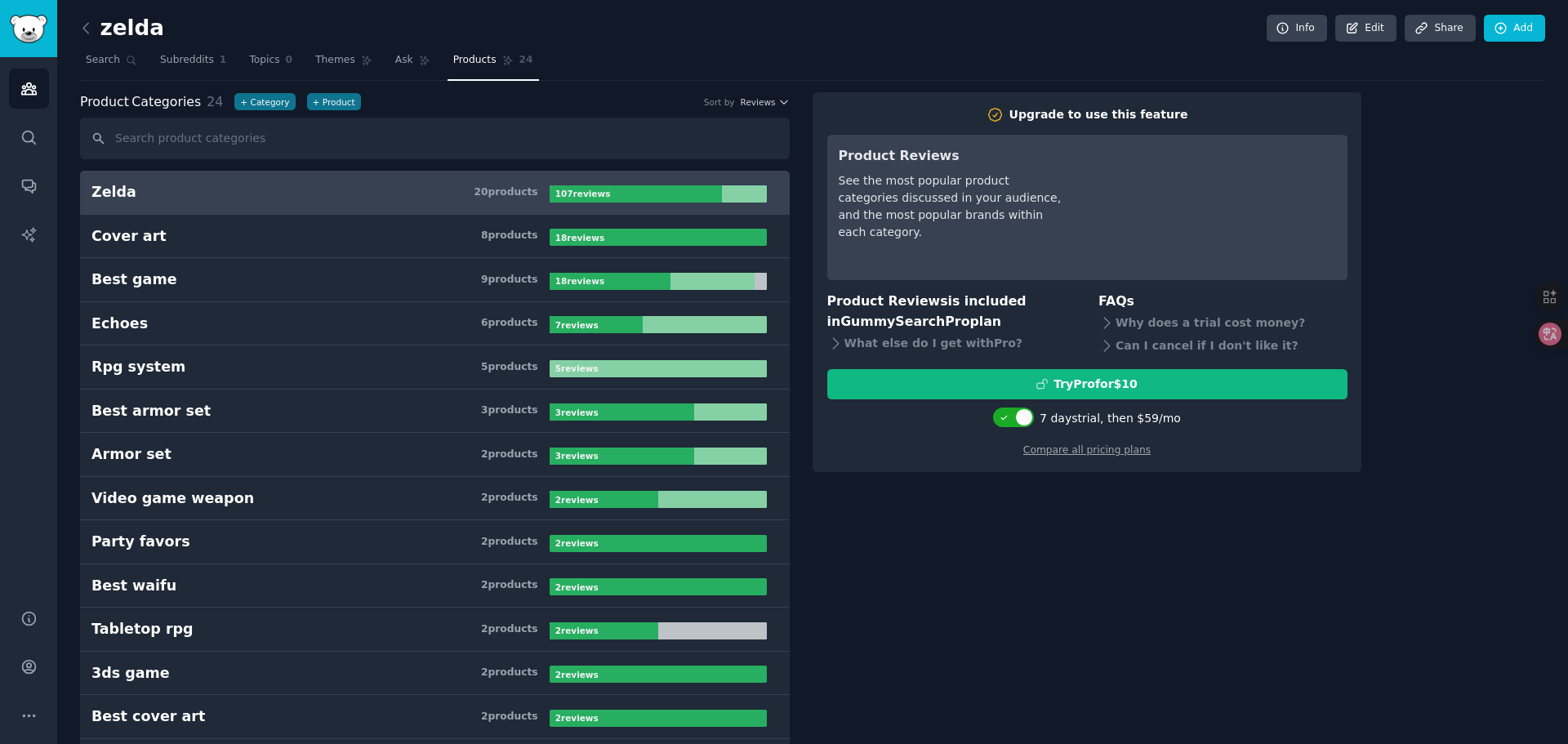
click at [138, 25] on h2 "zelda" at bounding box center [122, 28] width 84 height 26
click at [86, 34] on icon at bounding box center [86, 27] width 17 height 17
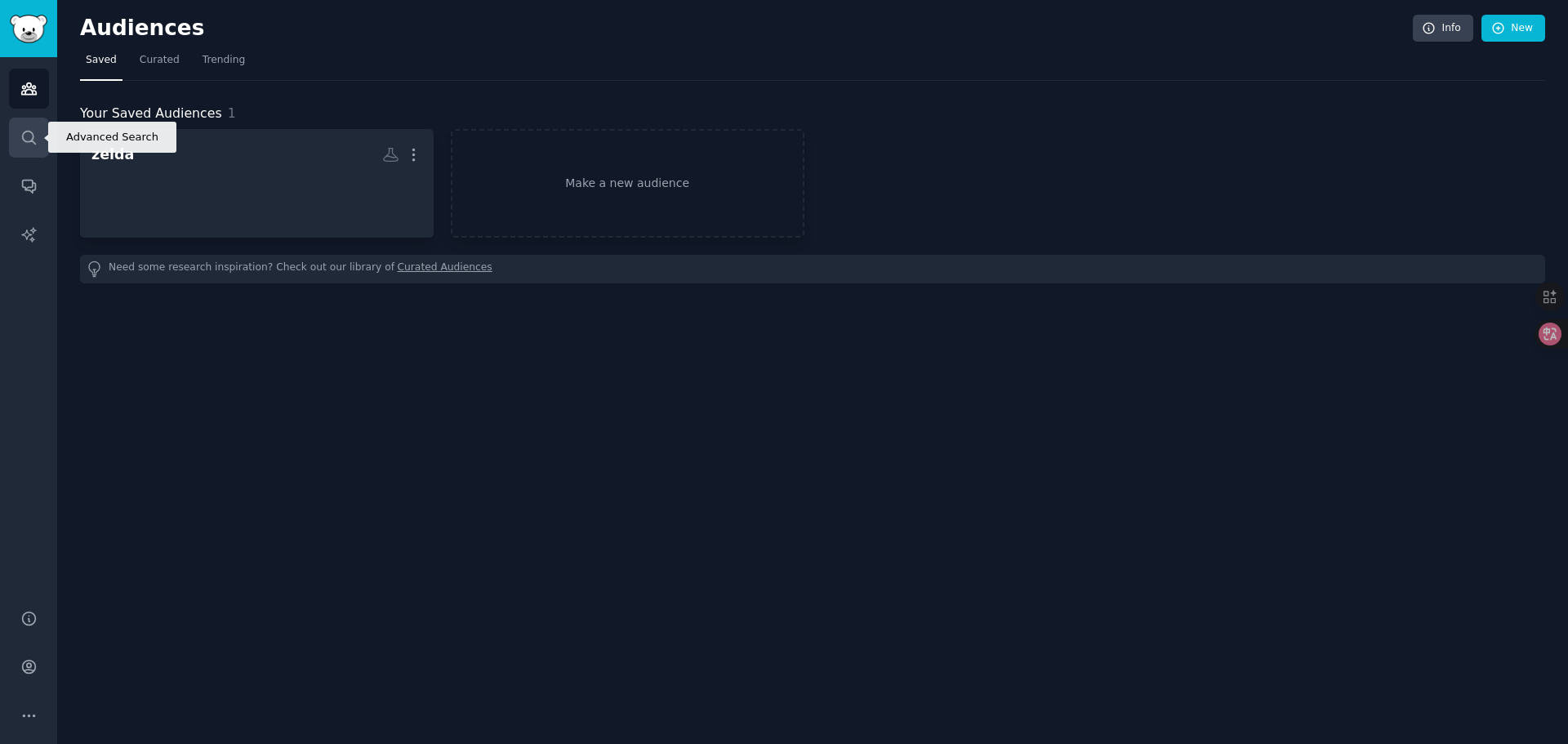
click at [34, 137] on icon "Sidebar" at bounding box center [28, 137] width 13 height 13
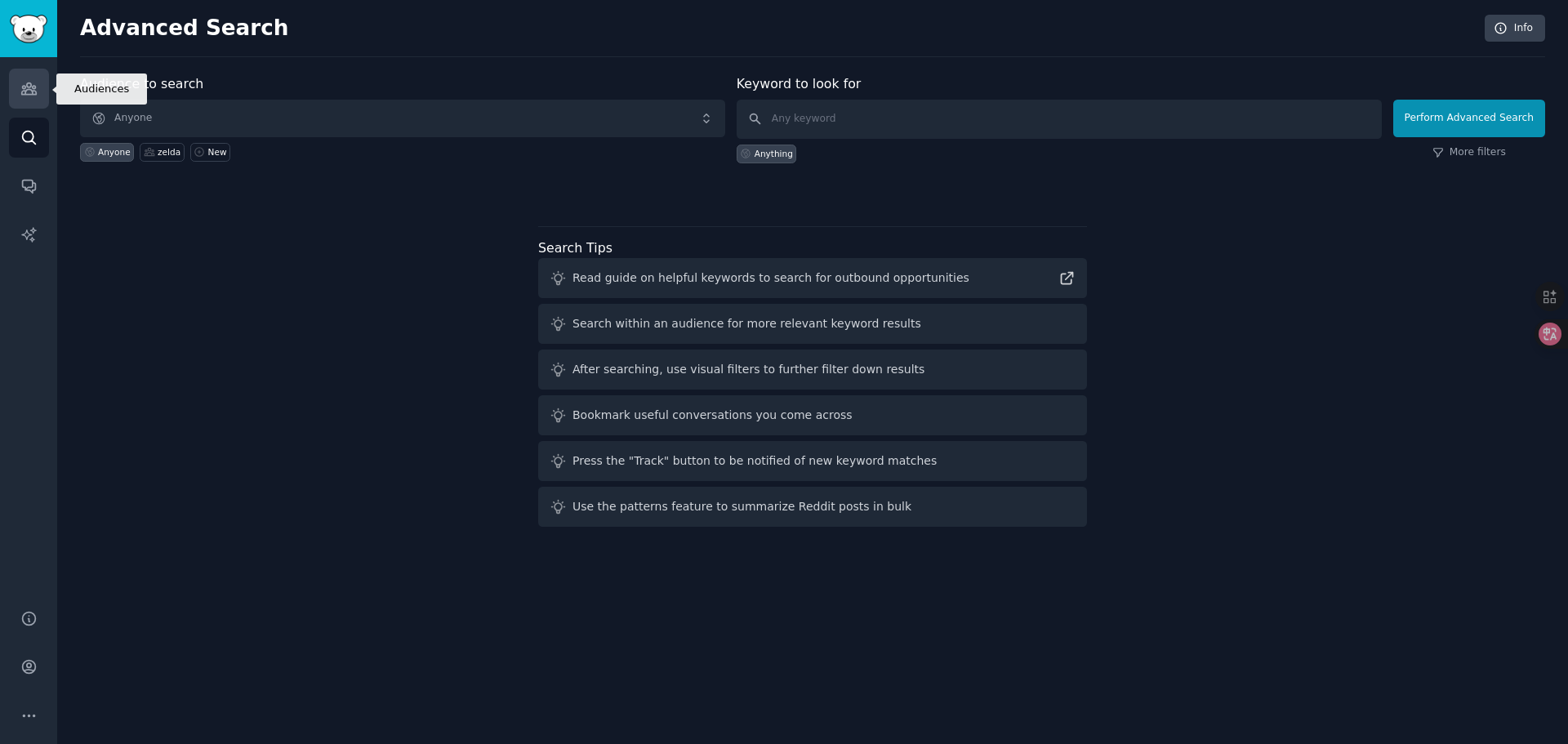
click at [21, 100] on link "Audiences" at bounding box center [29, 89] width 40 height 40
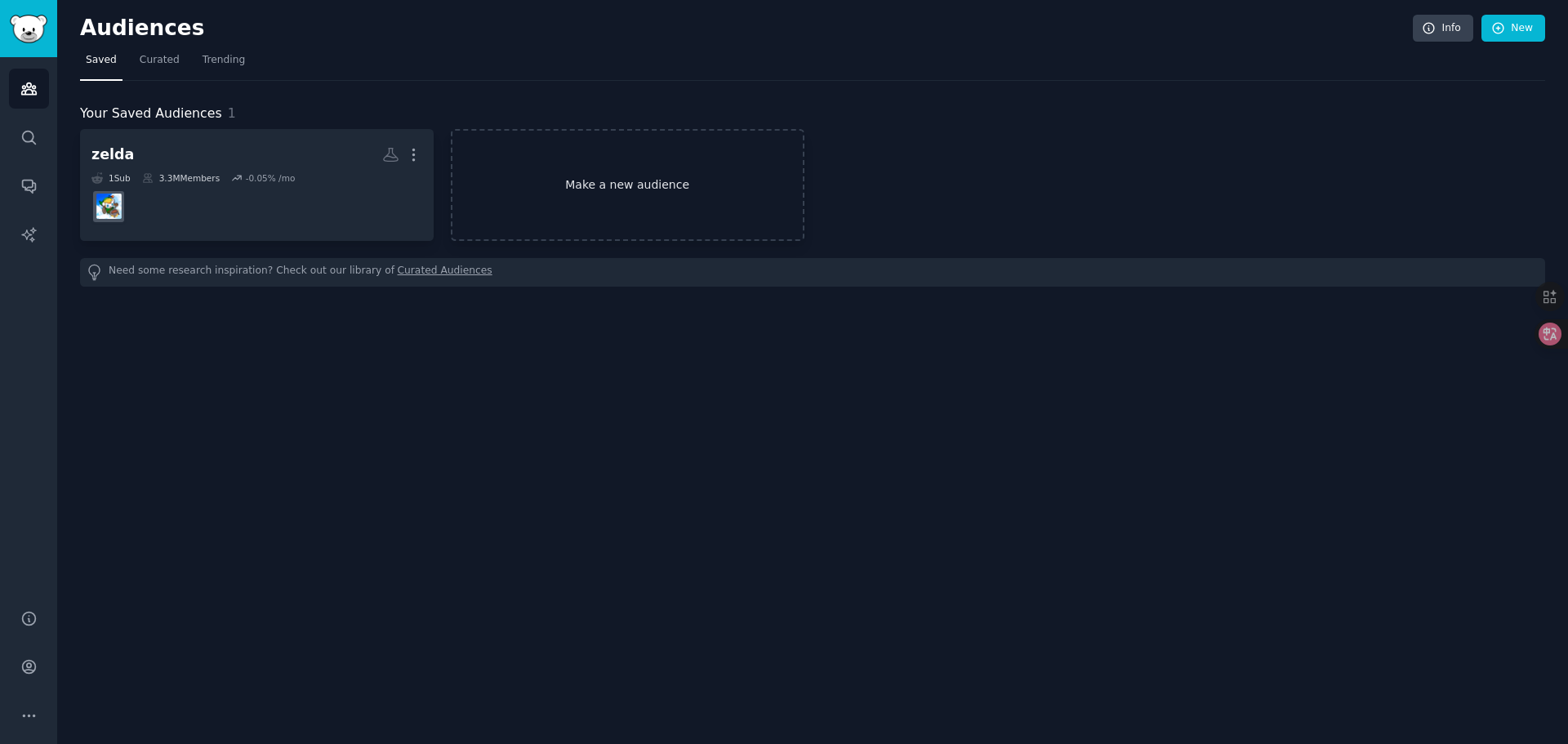
click at [685, 173] on link "Make a new audience" at bounding box center [627, 184] width 353 height 112
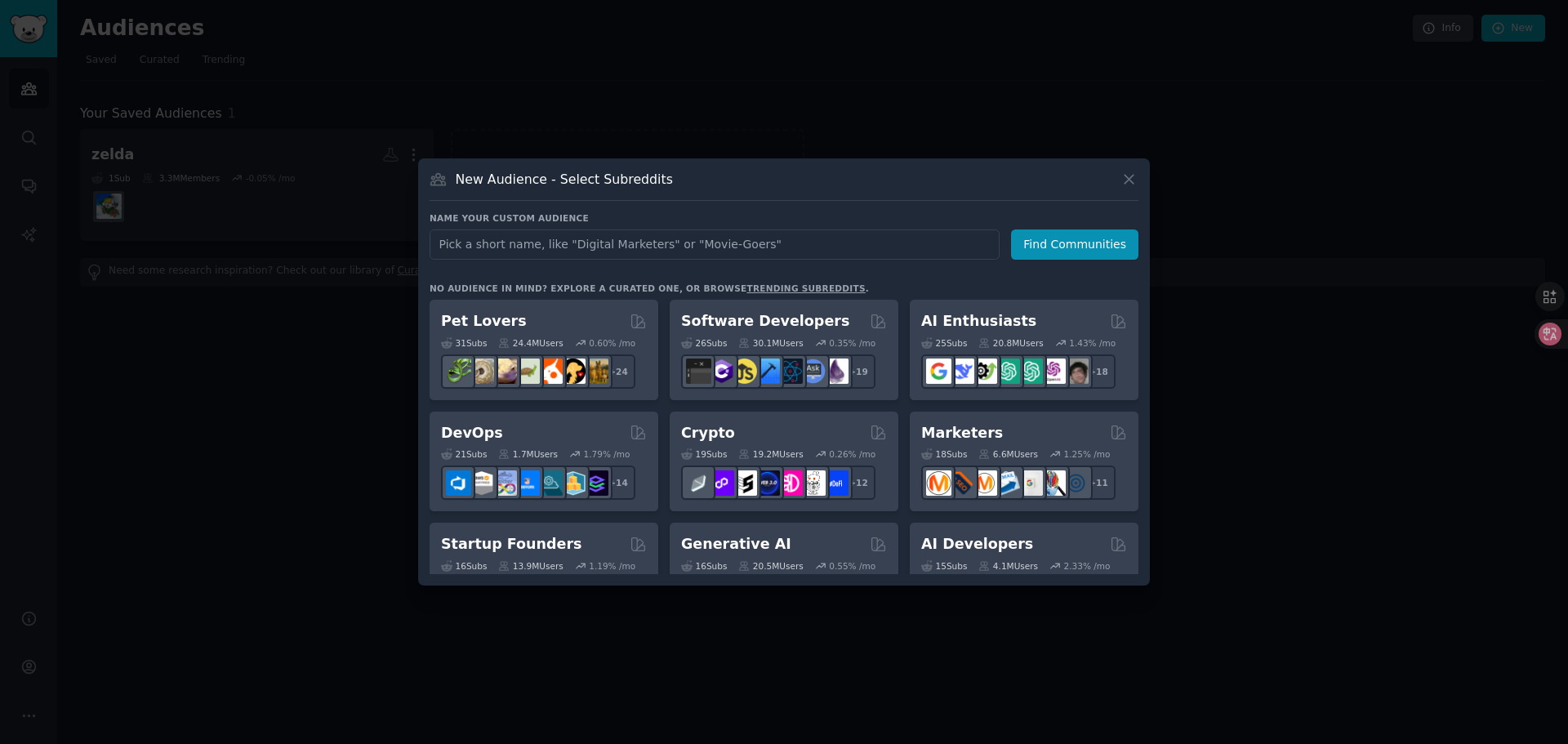
click at [650, 233] on input "text" at bounding box center [714, 244] width 570 height 30
type input "GTA"
click button "Find Communities" at bounding box center [1075, 244] width 128 height 30
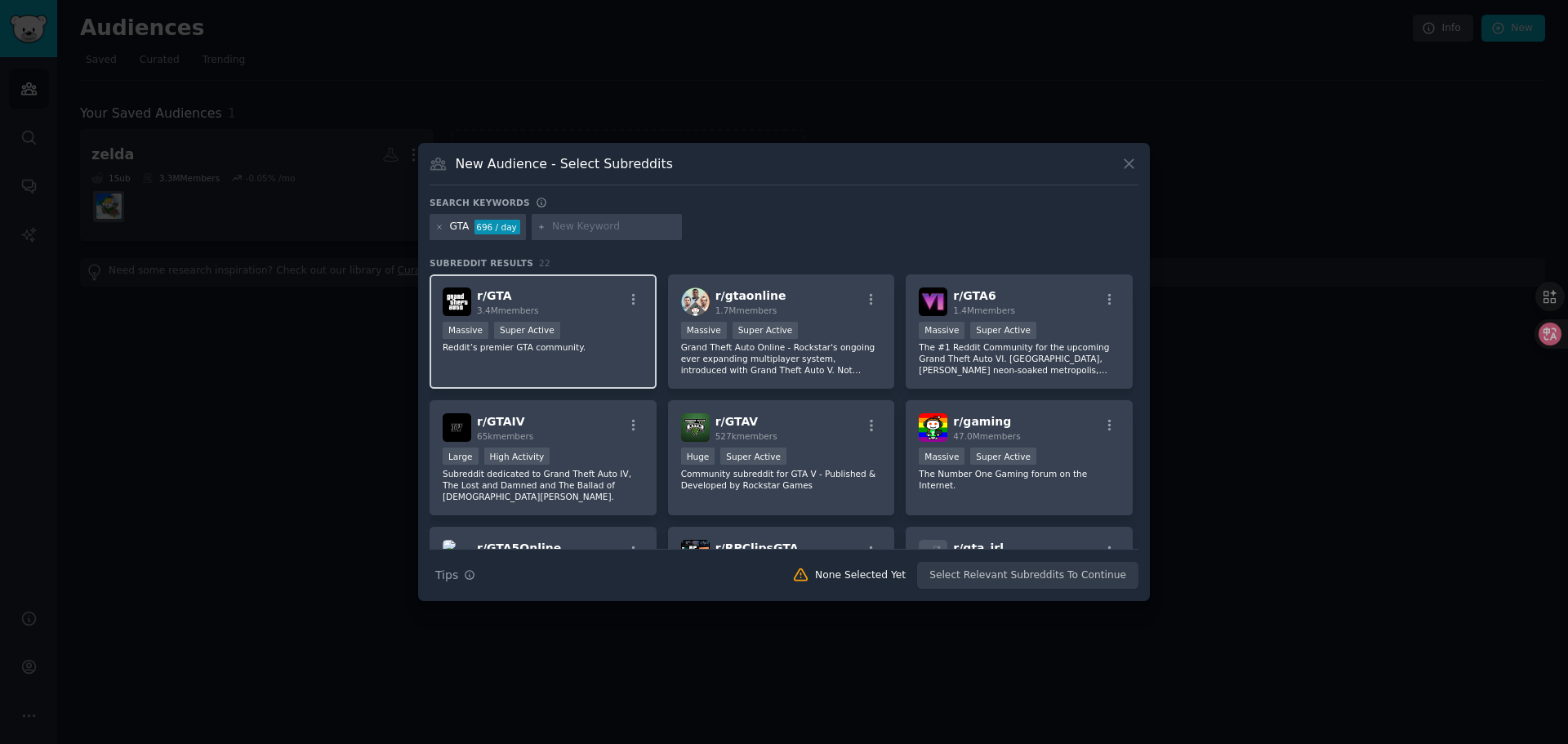
click at [590, 327] on div "Massive Super Active" at bounding box center [543, 331] width 201 height 20
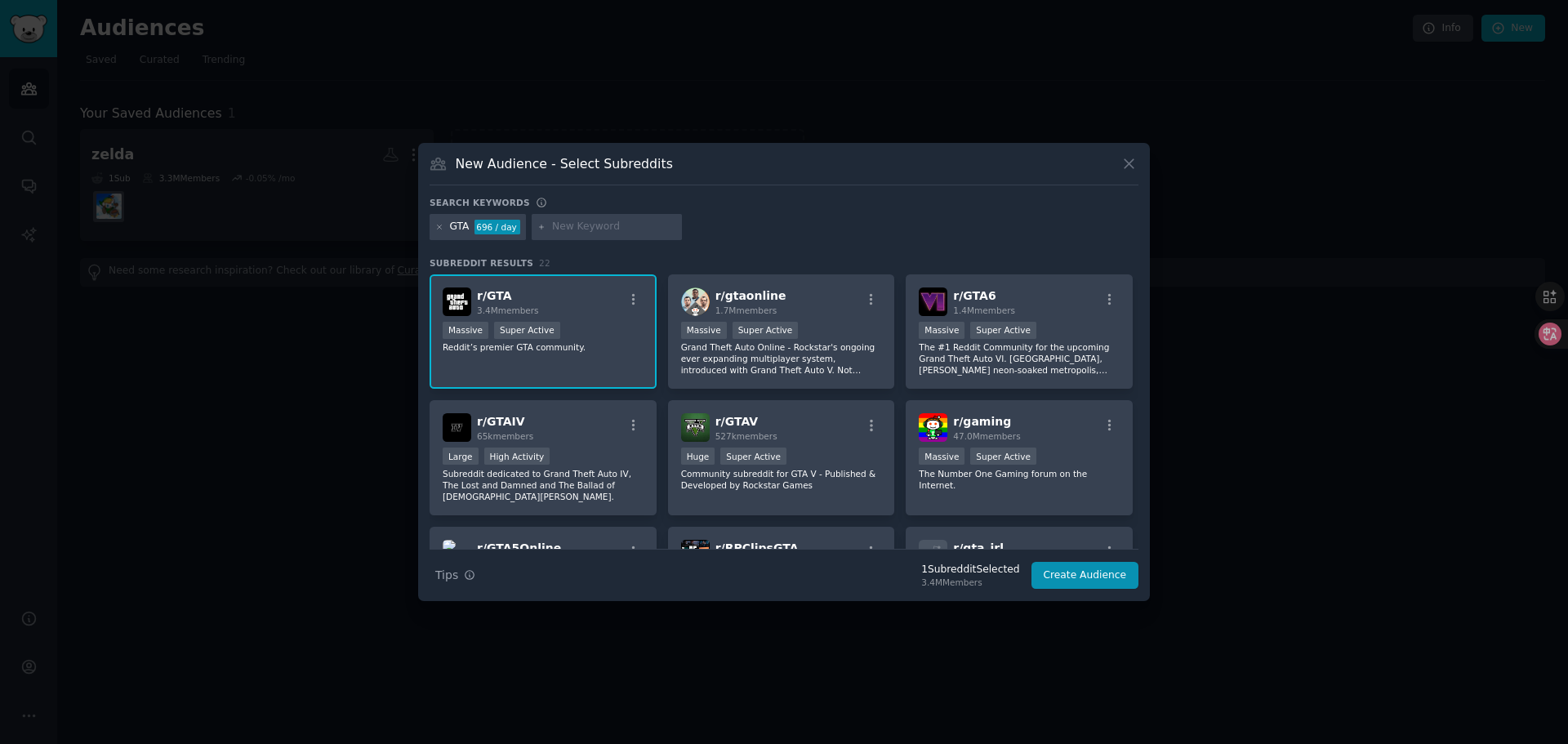
click at [558, 305] on div "r/ GTA 3.4M members" at bounding box center [543, 301] width 201 height 28
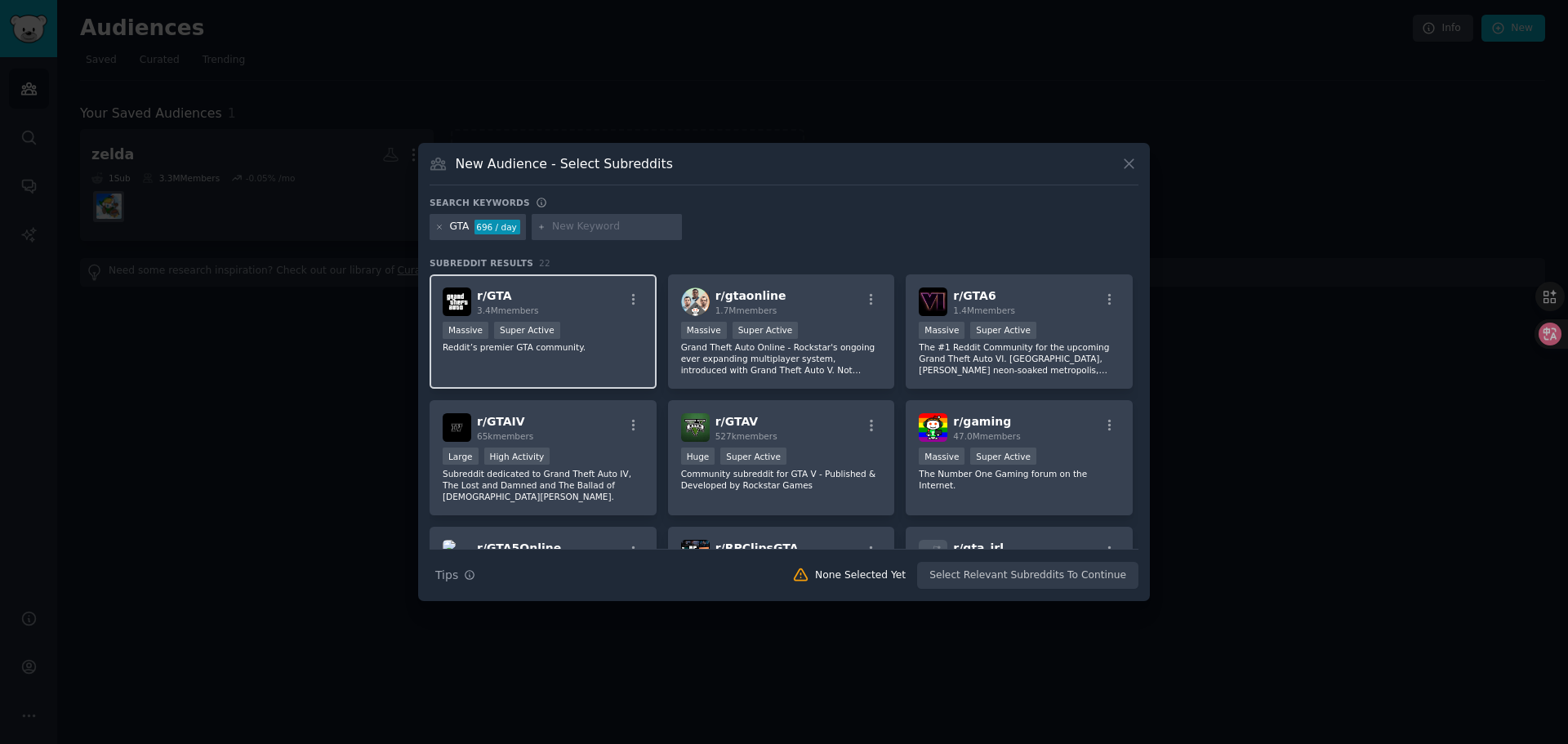
click at [584, 299] on div "r/ GTA 3.4M members" at bounding box center [543, 301] width 201 height 28
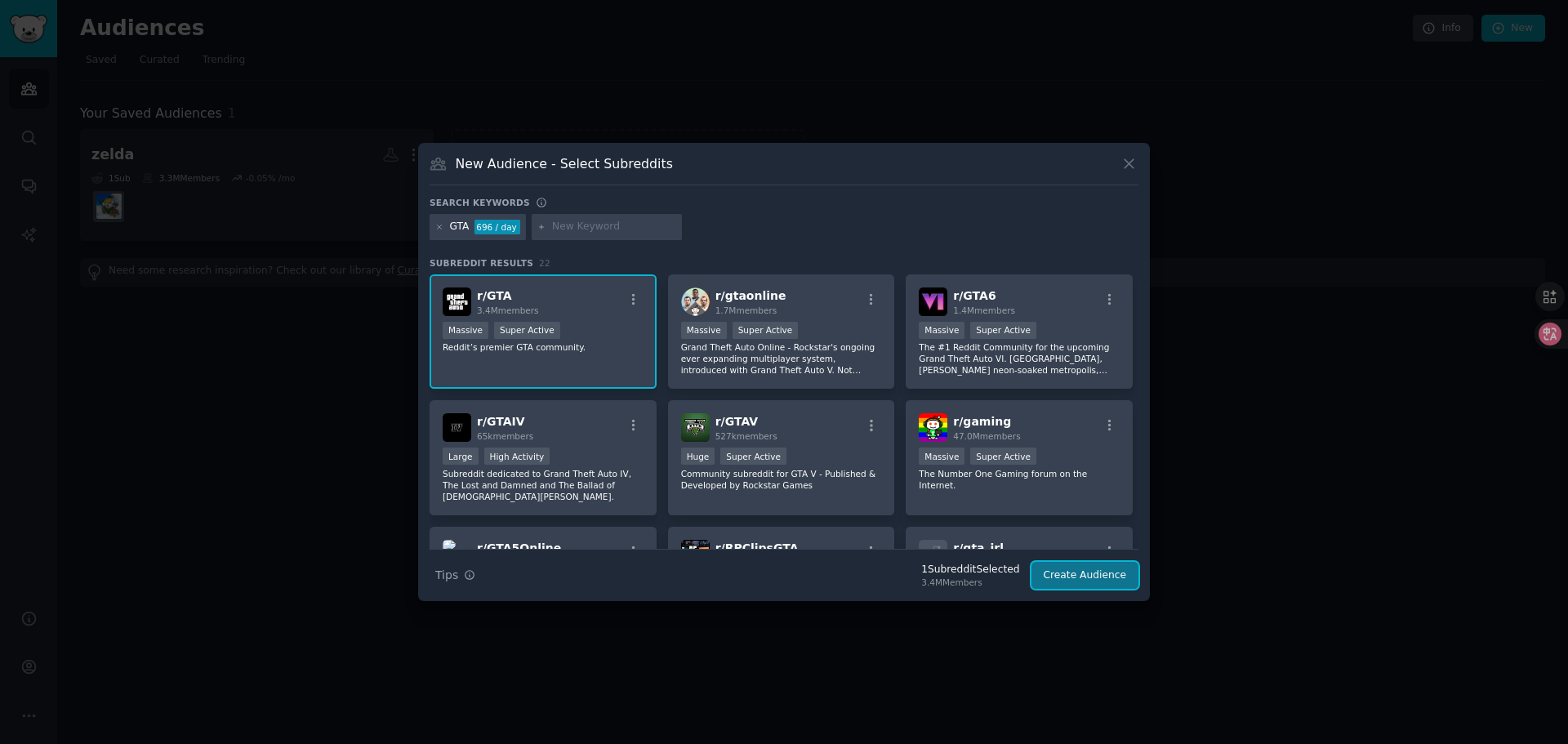
click at [1076, 577] on button "Create Audience" at bounding box center [1086, 575] width 108 height 27
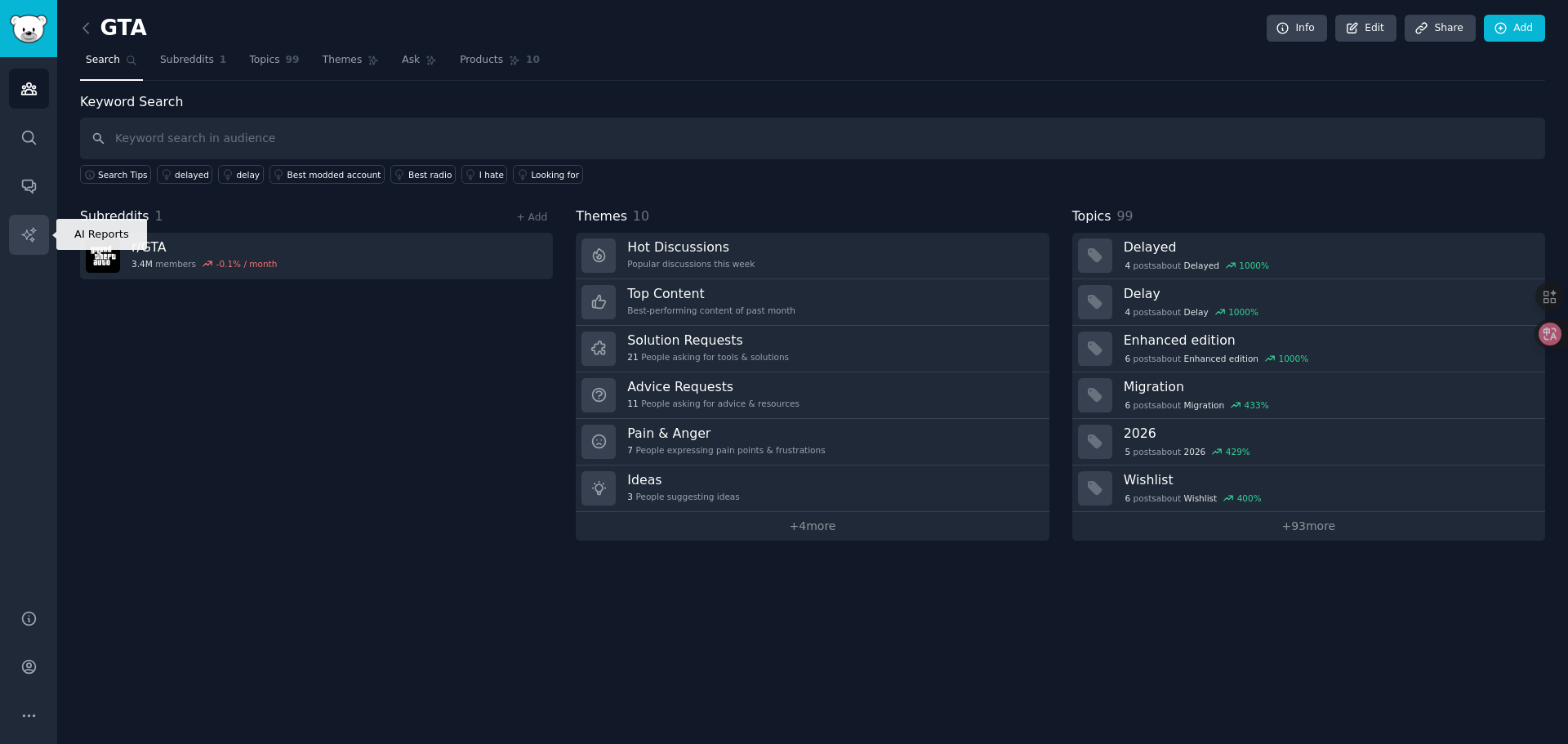
click at [27, 236] on icon "Sidebar" at bounding box center [27, 234] width 14 height 14
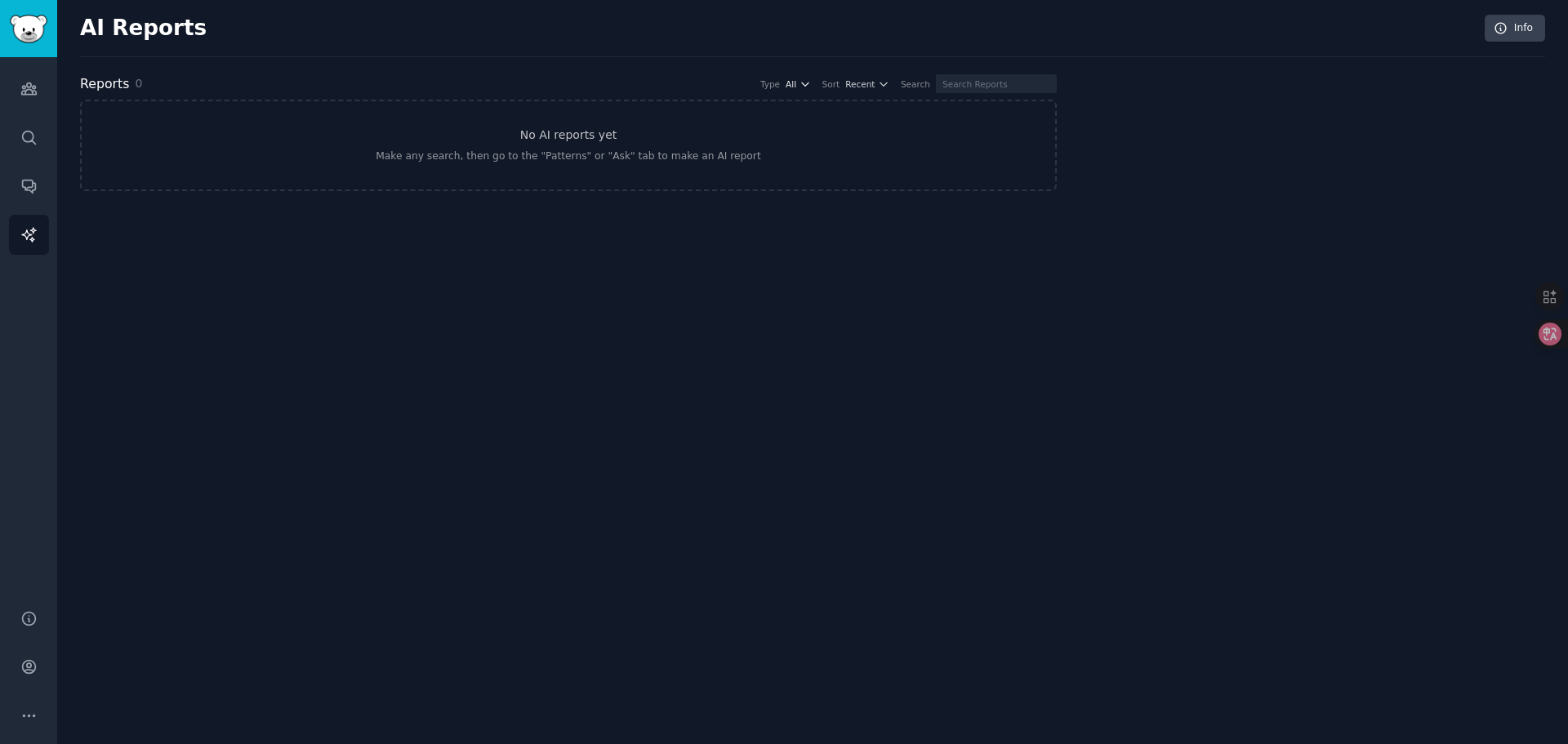
click at [811, 83] on icon "button" at bounding box center [805, 84] width 12 height 12
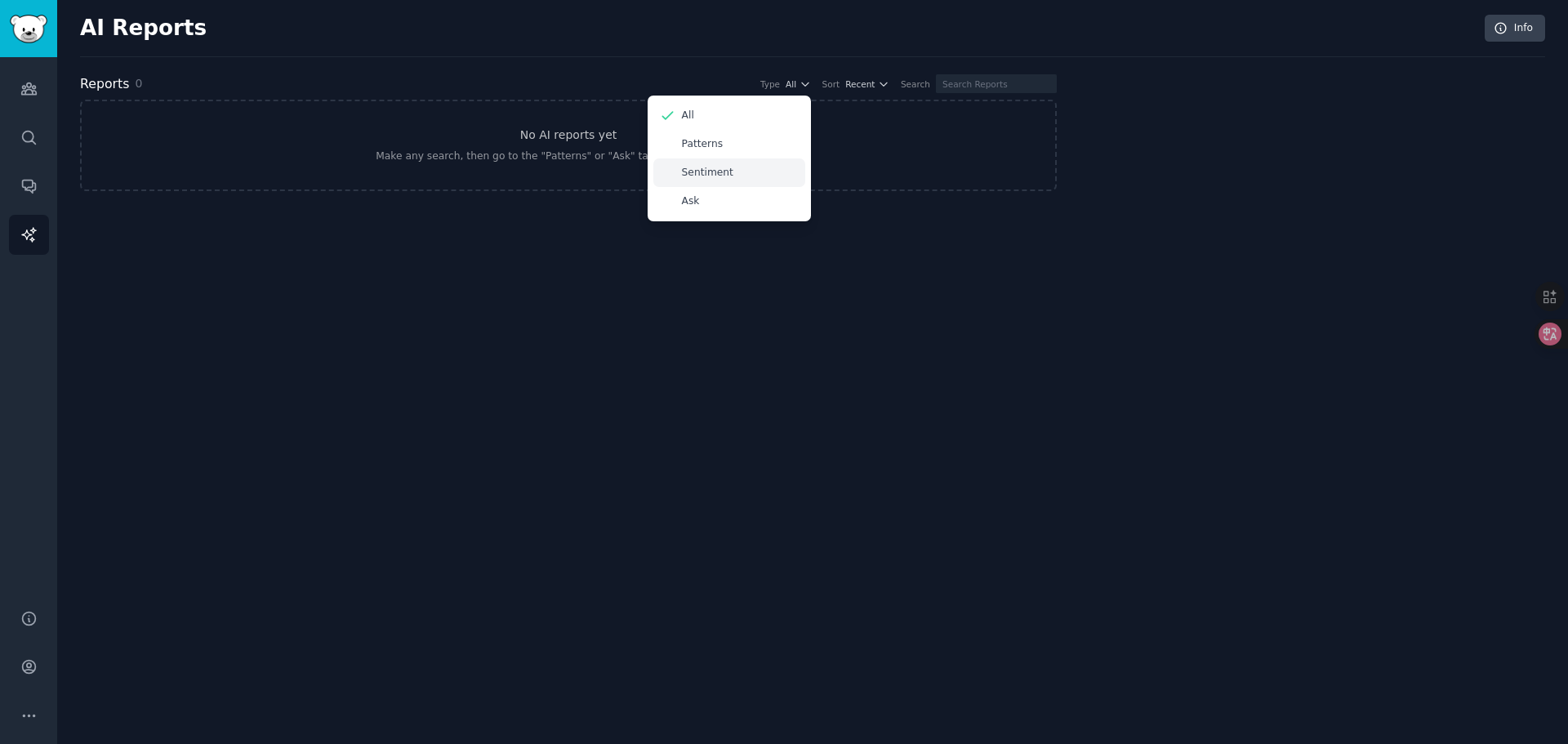
click at [805, 170] on div "Sentiment" at bounding box center [730, 173] width 152 height 28
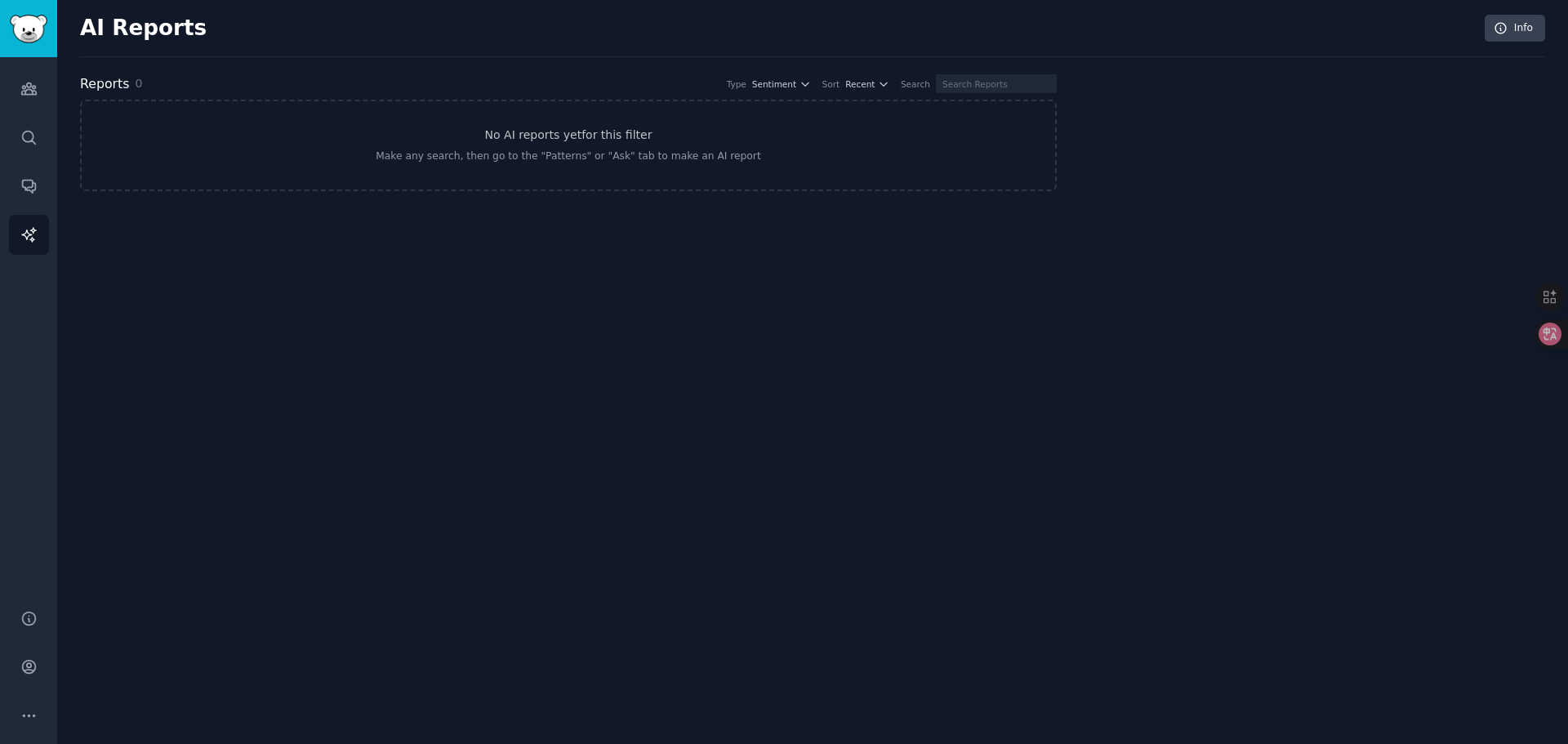
drag, startPoint x: 802, startPoint y: 313, endPoint x: 795, endPoint y: 305, distance: 10.6
click at [802, 313] on div "AI Reports Info Reports 0 Type Sentiment Sort Recent Search No AI reports yet f…" at bounding box center [813, 372] width 1511 height 744
click at [27, 655] on link "Account" at bounding box center [29, 666] width 40 height 40
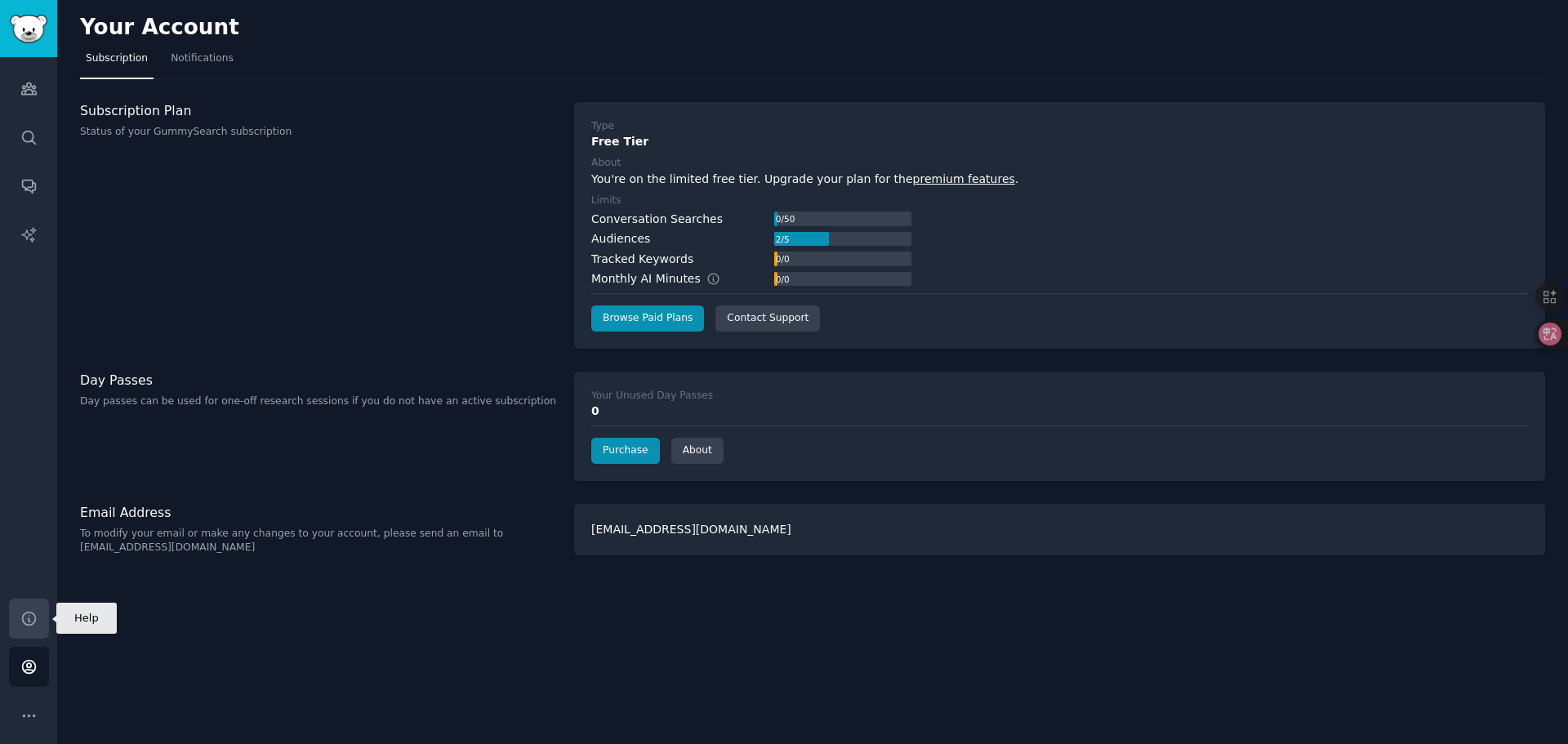
click at [33, 623] on icon "Sidebar" at bounding box center [28, 618] width 13 height 13
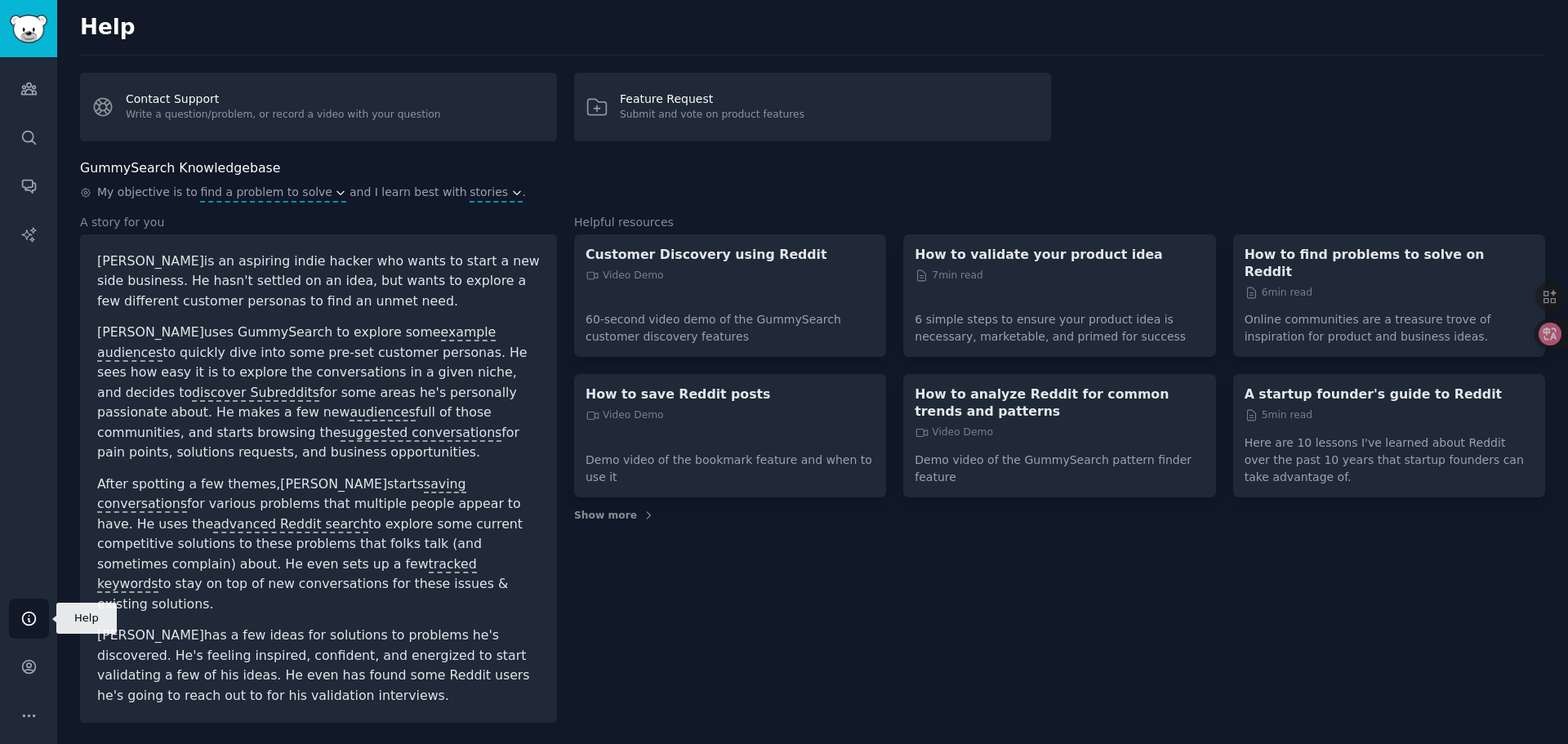
click at [33, 623] on icon "Sidebar" at bounding box center [28, 618] width 13 height 13
drag, startPoint x: 35, startPoint y: 645, endPoint x: 35, endPoint y: 660, distance: 15.0
click at [35, 654] on div "Help Account More" at bounding box center [28, 666] width 58 height 154
click at [35, 660] on icon "Sidebar" at bounding box center [28, 666] width 17 height 17
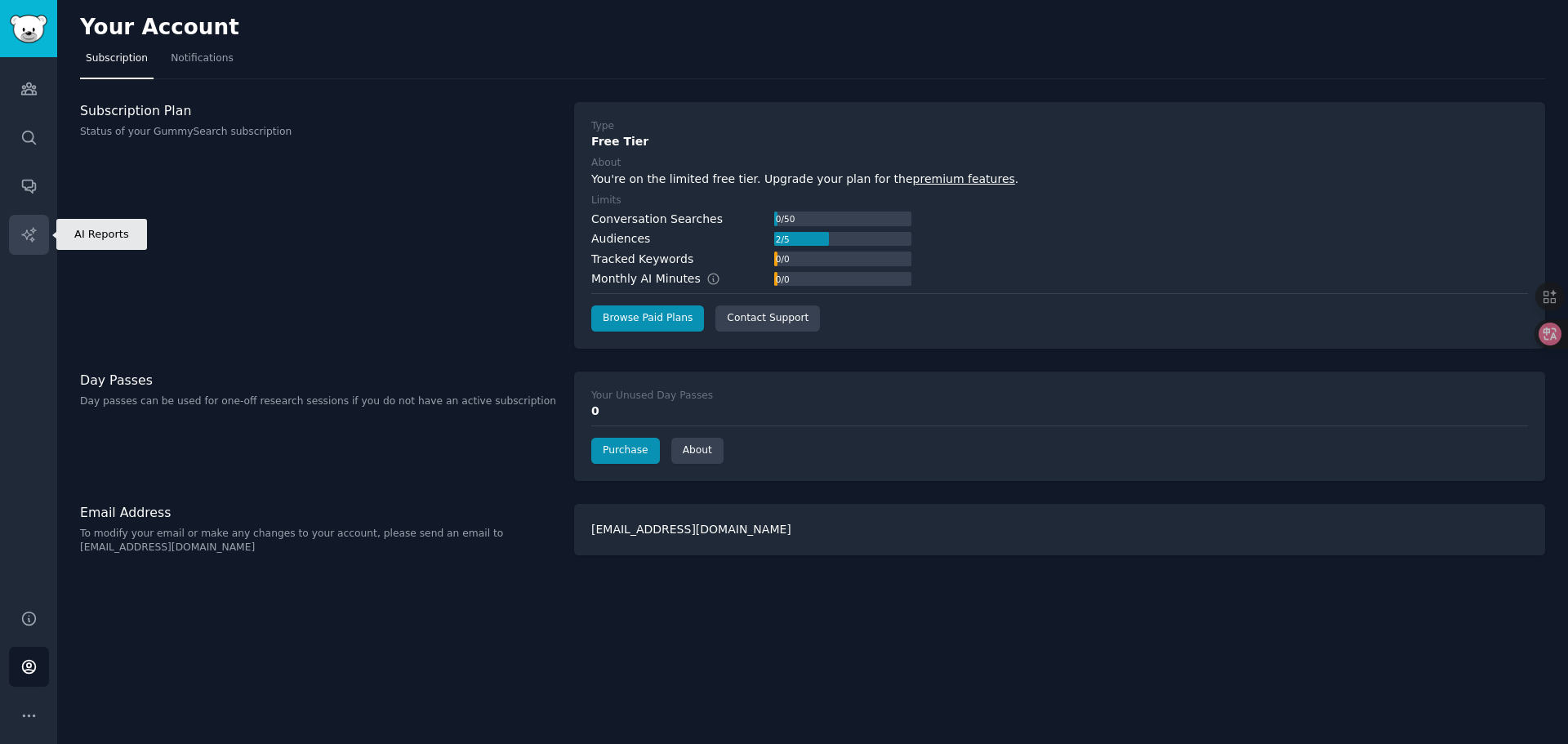
click at [30, 251] on link "AI Reports" at bounding box center [29, 235] width 40 height 40
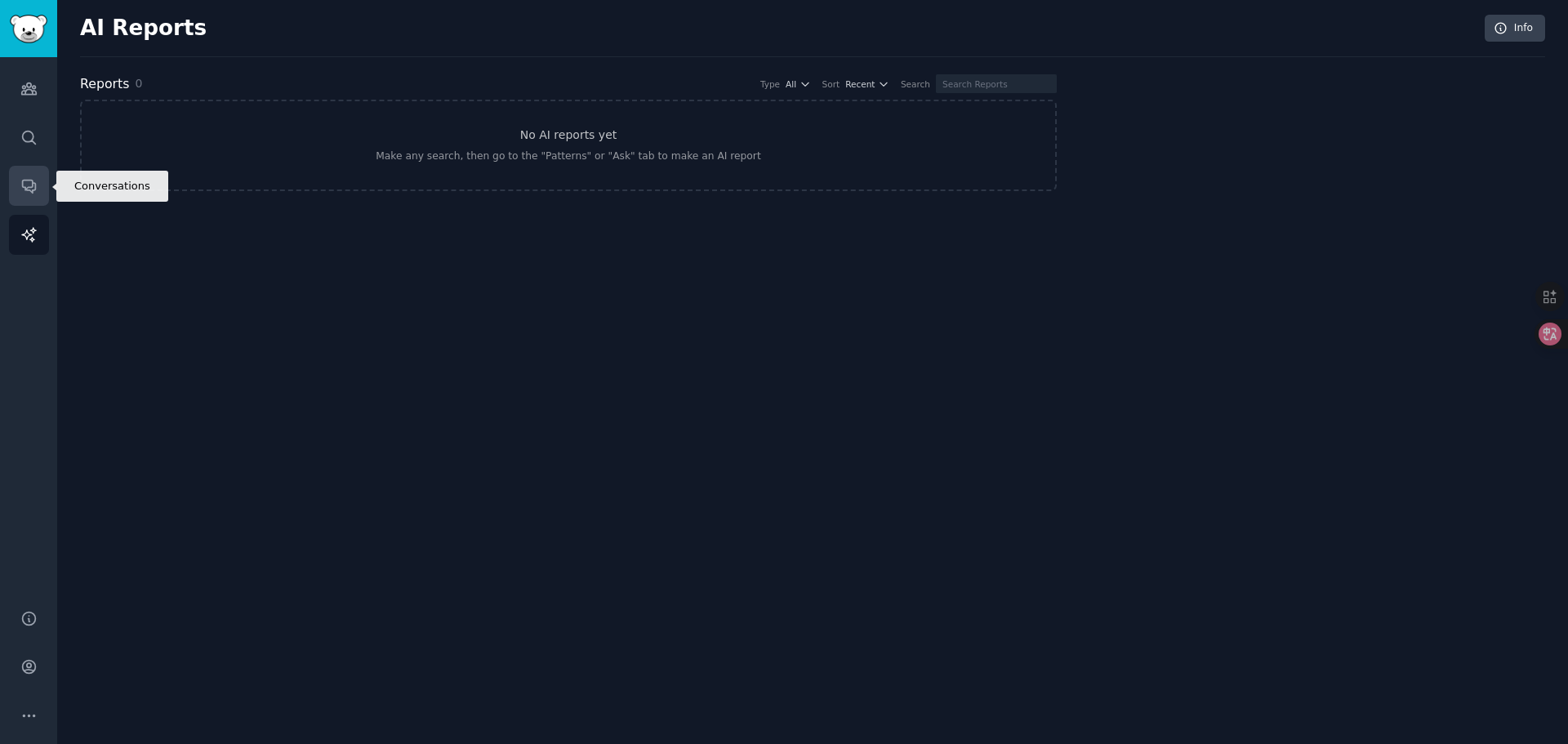
click at [43, 183] on link "Conversations" at bounding box center [29, 186] width 40 height 40
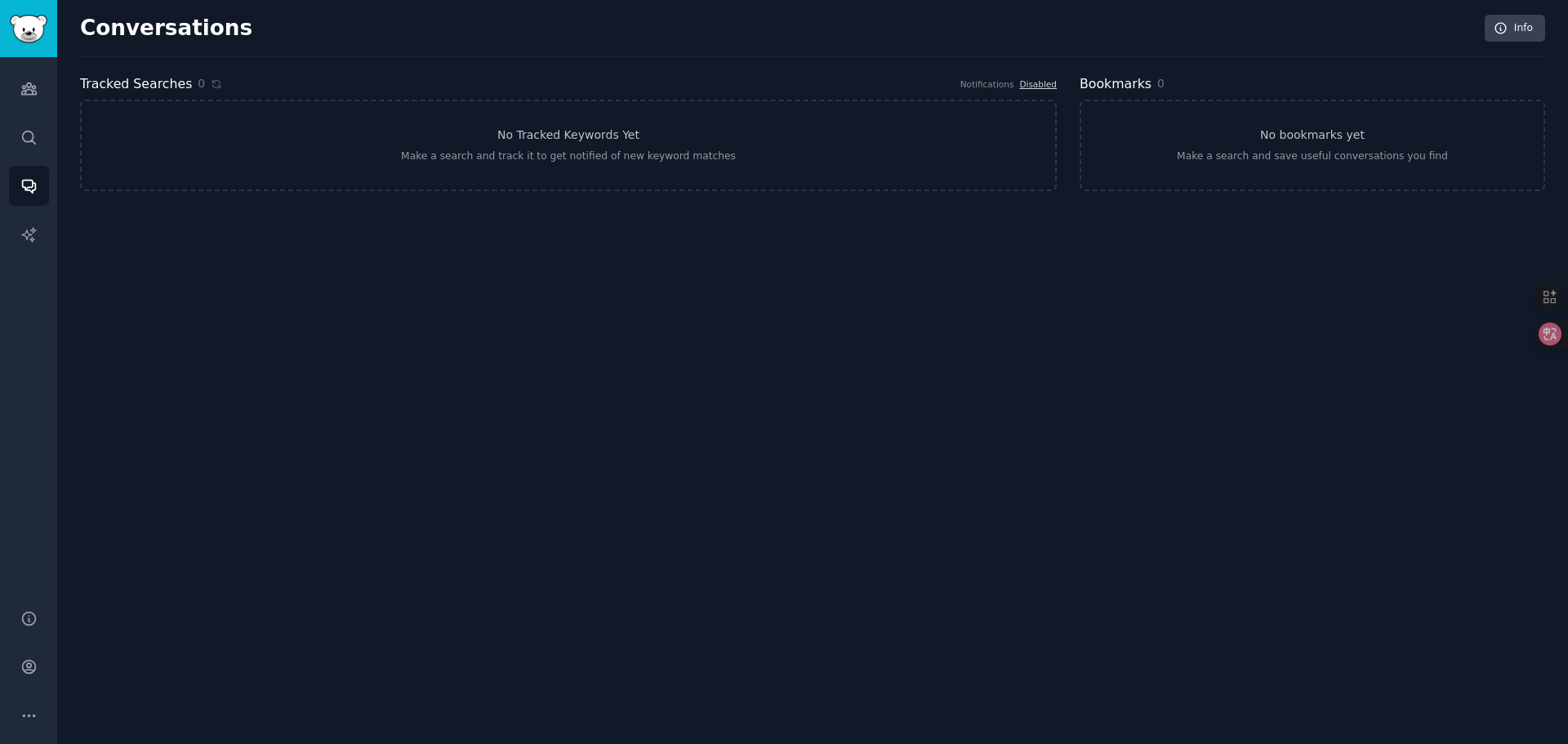
click at [52, 152] on div "Audiences Search Conversations AI Reports" at bounding box center [28, 323] width 58 height 532
click at [43, 134] on link "Search" at bounding box center [29, 138] width 40 height 40
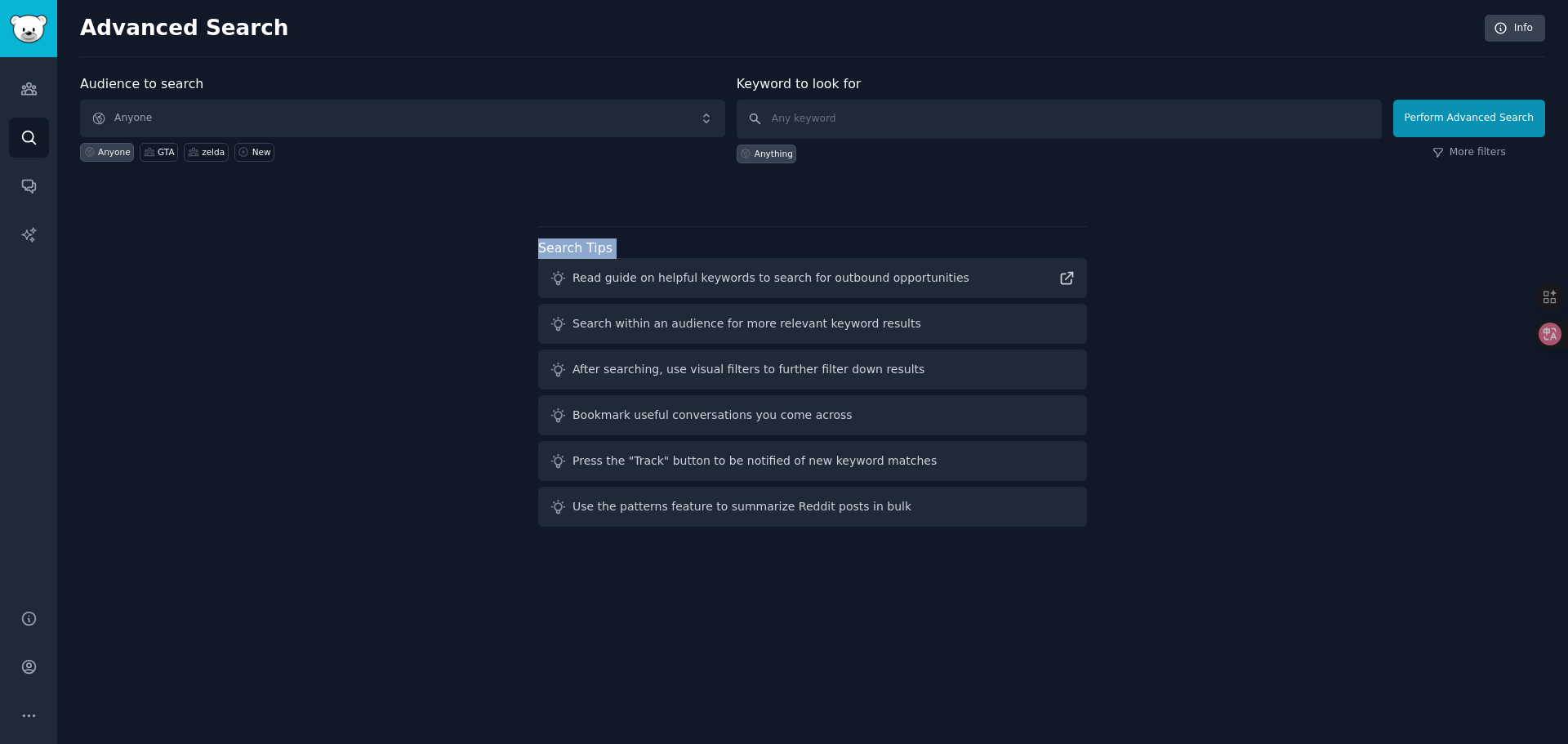
click at [100, 265] on div "Audience to search Anyone Anyone GTA zelda New Keyword to look for Anything Per…" at bounding box center [813, 303] width 1466 height 459
click at [391, 274] on div "Audience to search Anyone Anyone GTA zelda New Keyword to look for Anything Per…" at bounding box center [813, 303] width 1466 height 459
click at [25, 181] on icon "Sidebar" at bounding box center [28, 187] width 13 height 13
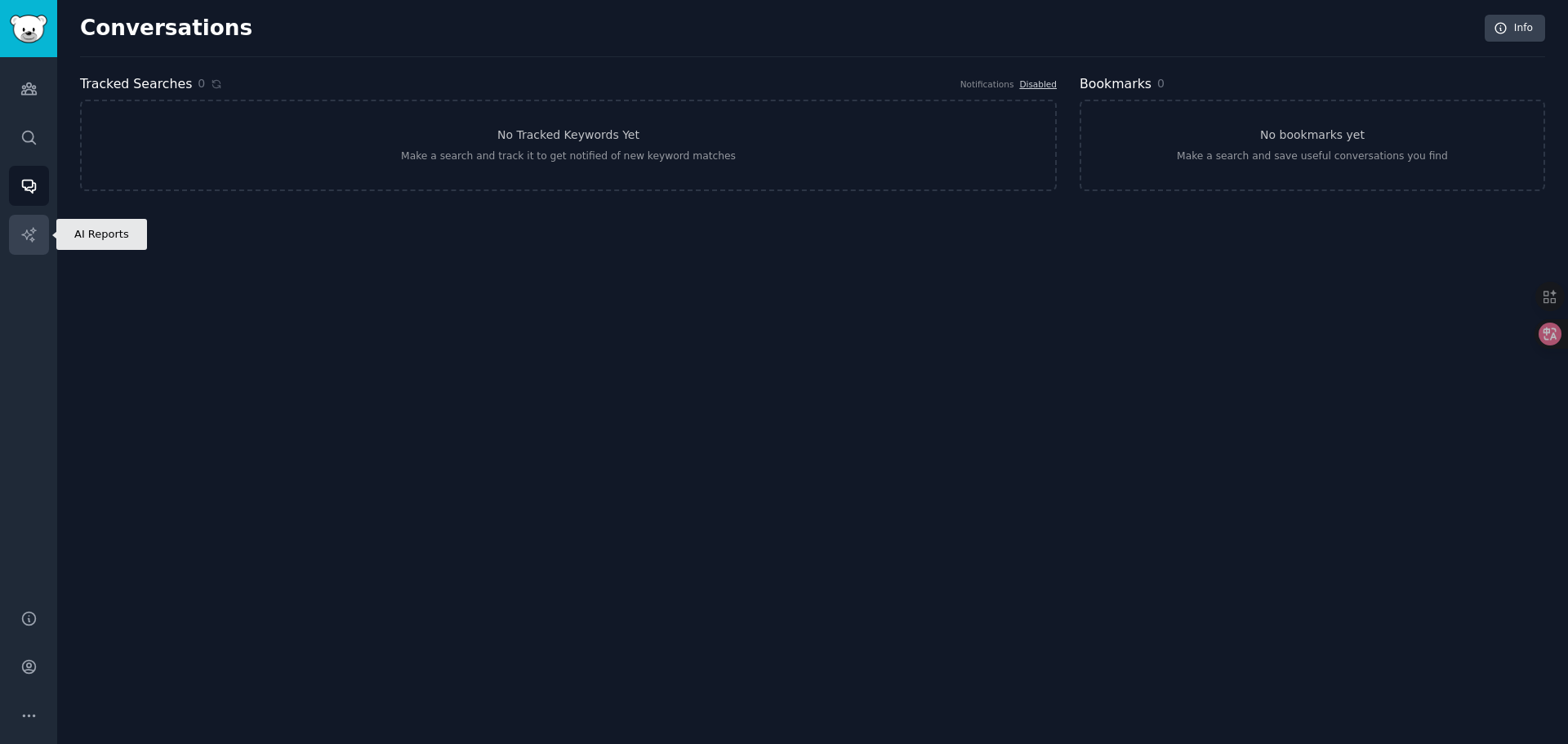
click at [19, 222] on link "AI Reports" at bounding box center [29, 235] width 40 height 40
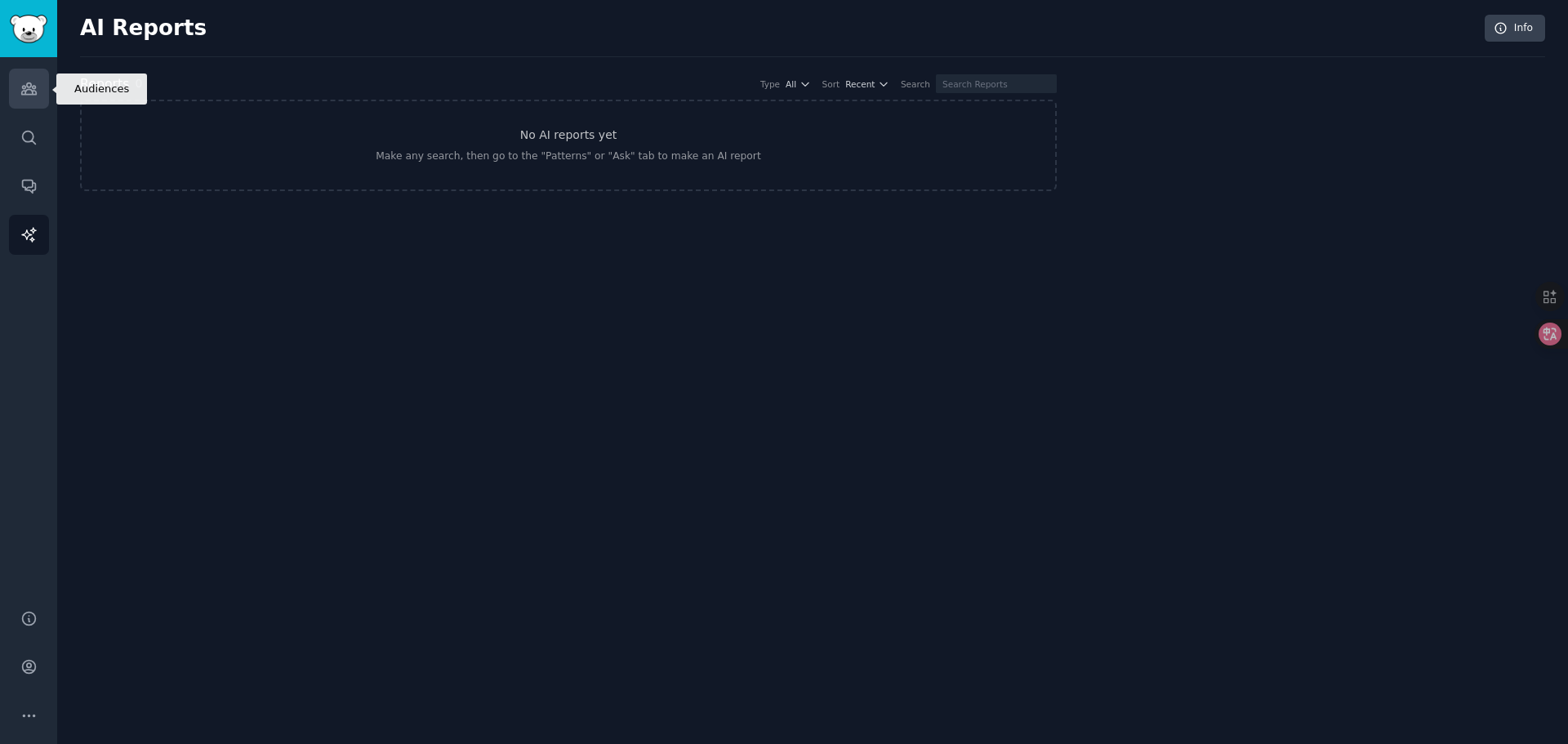
click at [32, 91] on icon "Sidebar" at bounding box center [28, 89] width 15 height 12
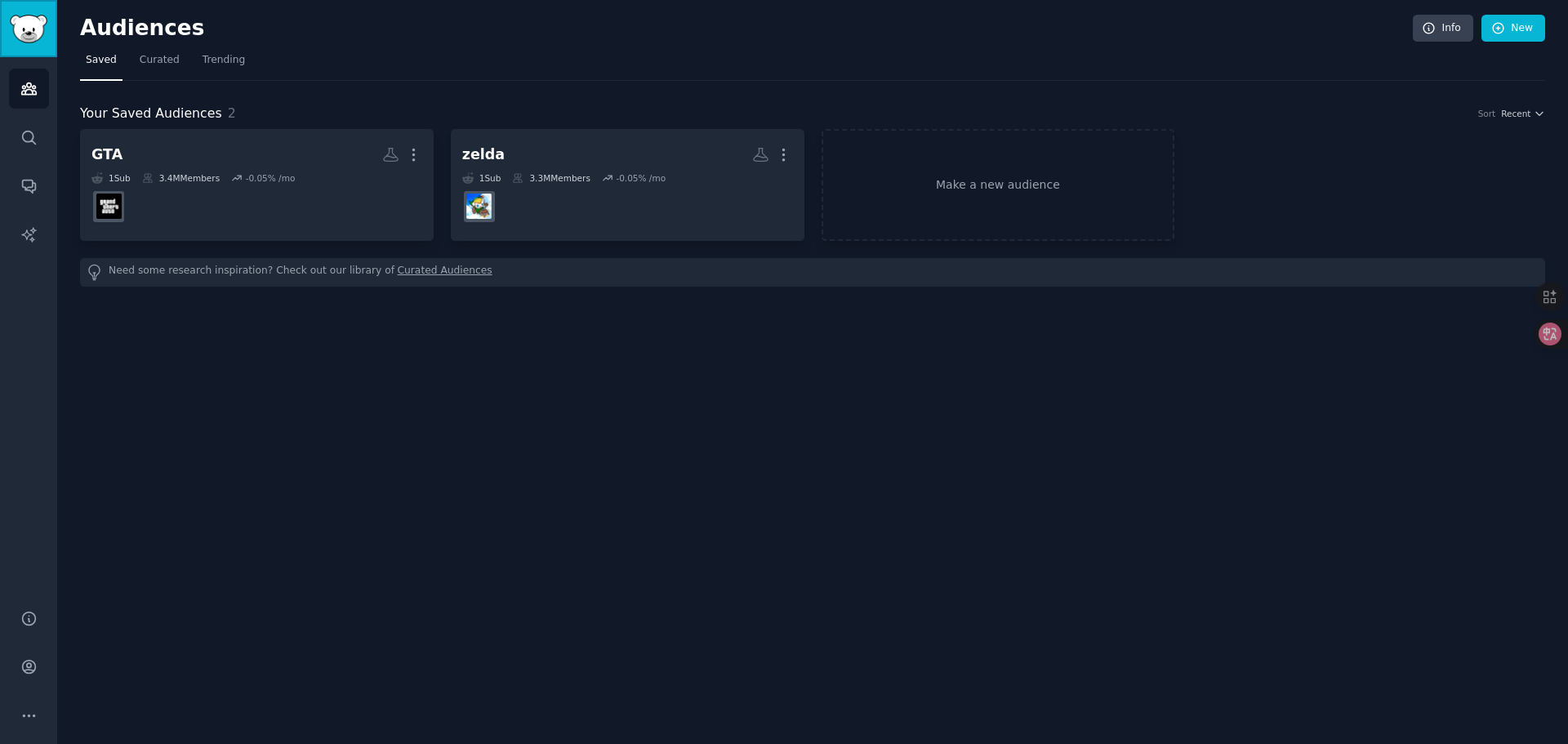
click at [19, 27] on img "Sidebar" at bounding box center [28, 28] width 37 height 28
click at [31, 95] on icon "Sidebar" at bounding box center [28, 89] width 15 height 12
click at [31, 141] on icon "Sidebar" at bounding box center [28, 137] width 17 height 17
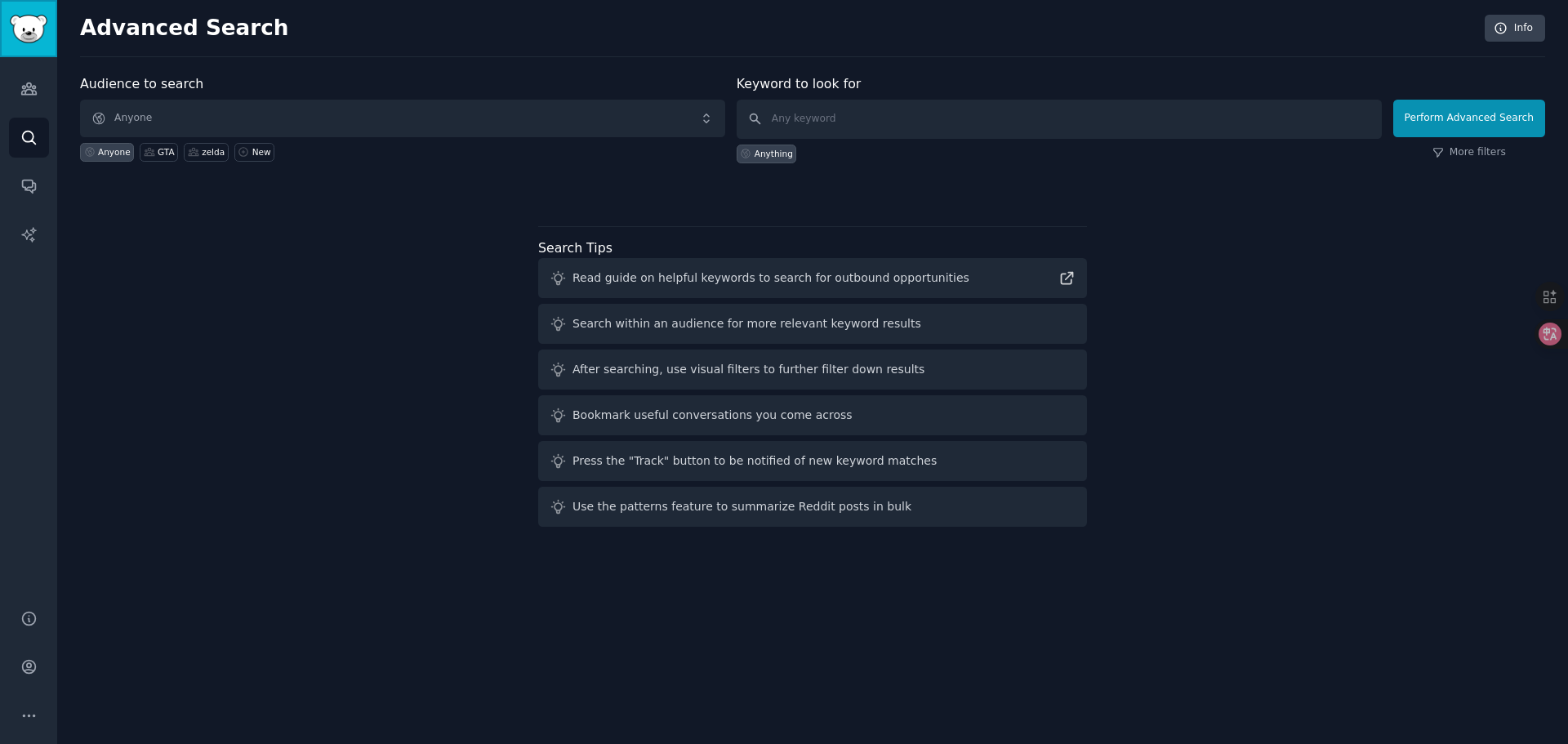
click at [35, 22] on img "Sidebar" at bounding box center [28, 28] width 37 height 28
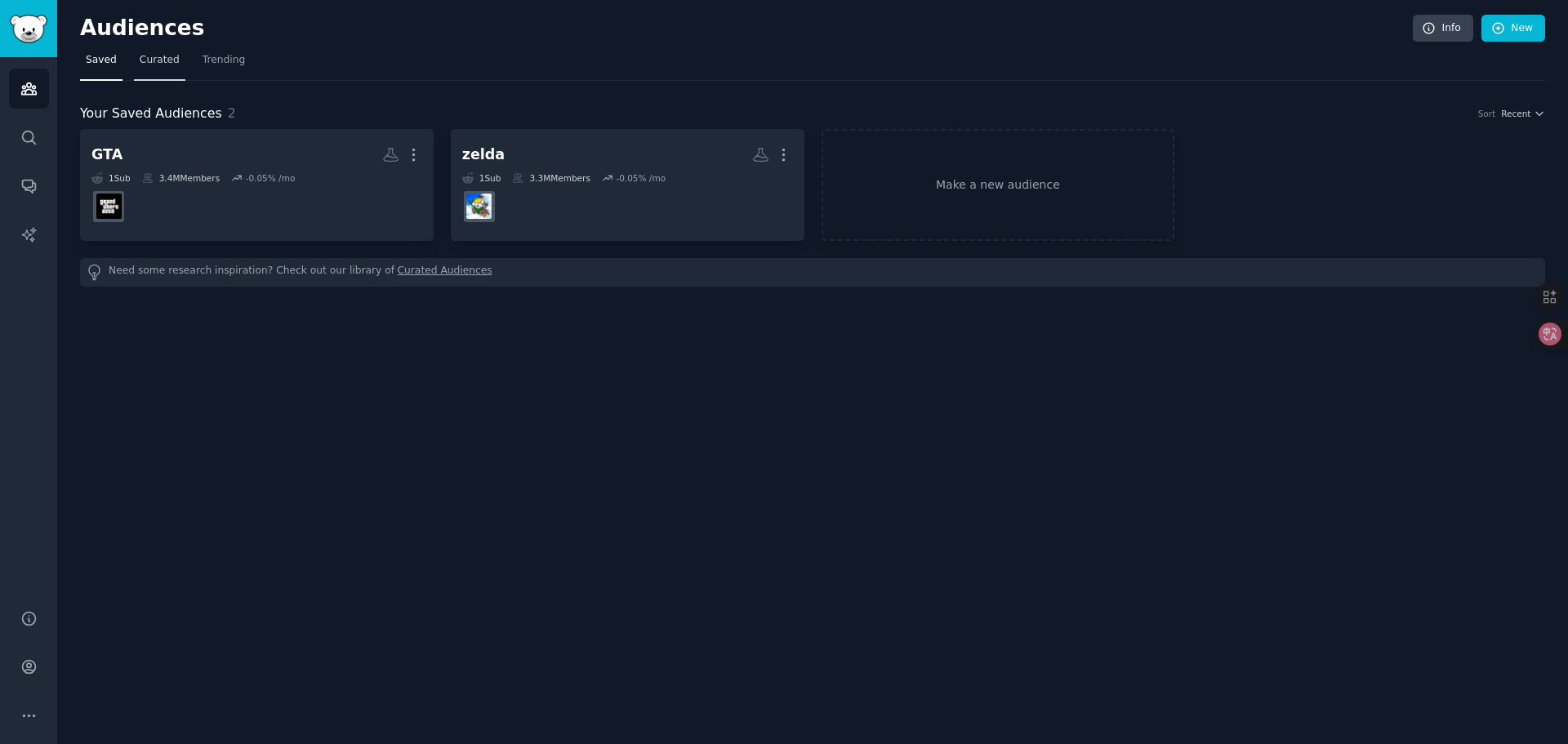
click at [143, 58] on span "Curated" at bounding box center [160, 60] width 40 height 15
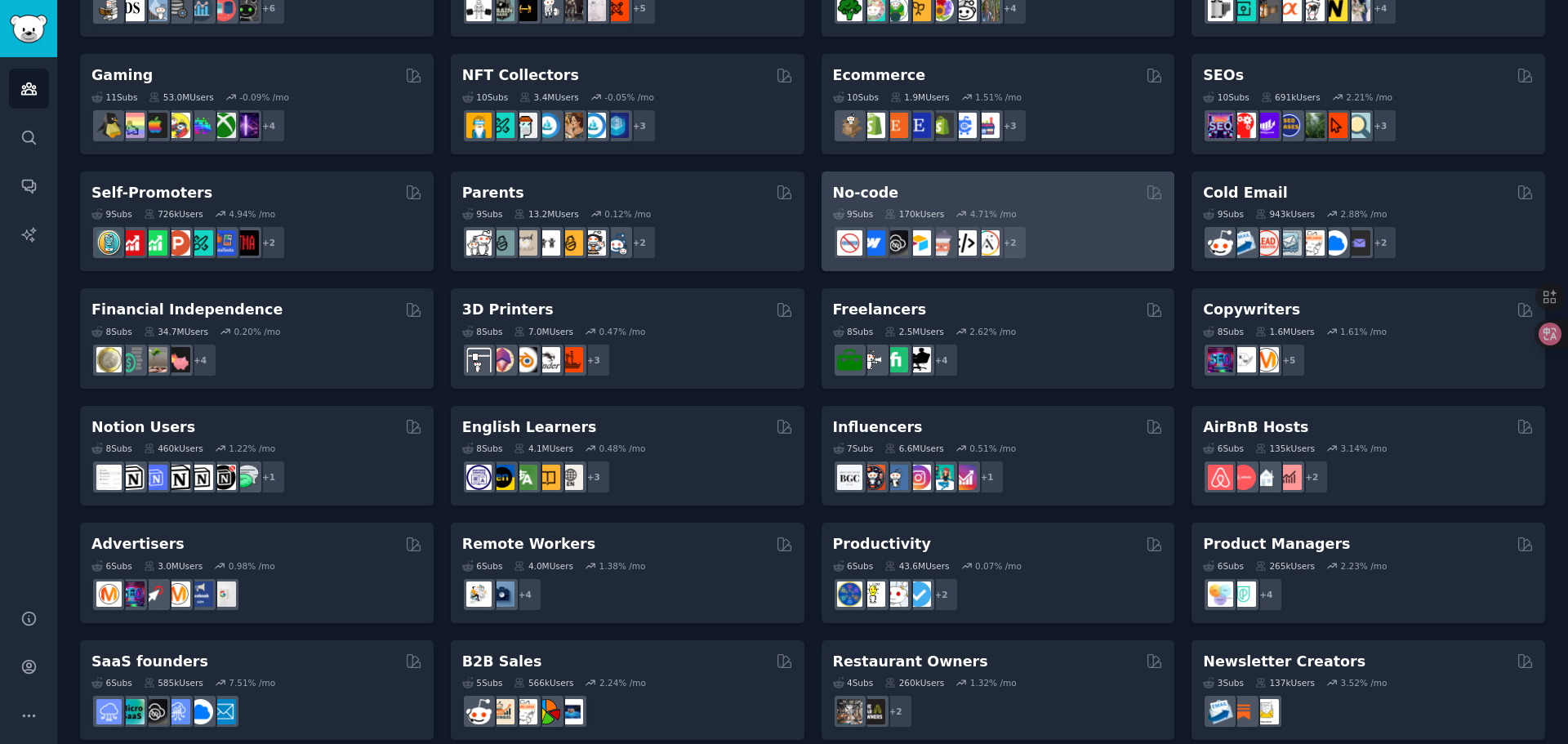
scroll to position [562, 0]
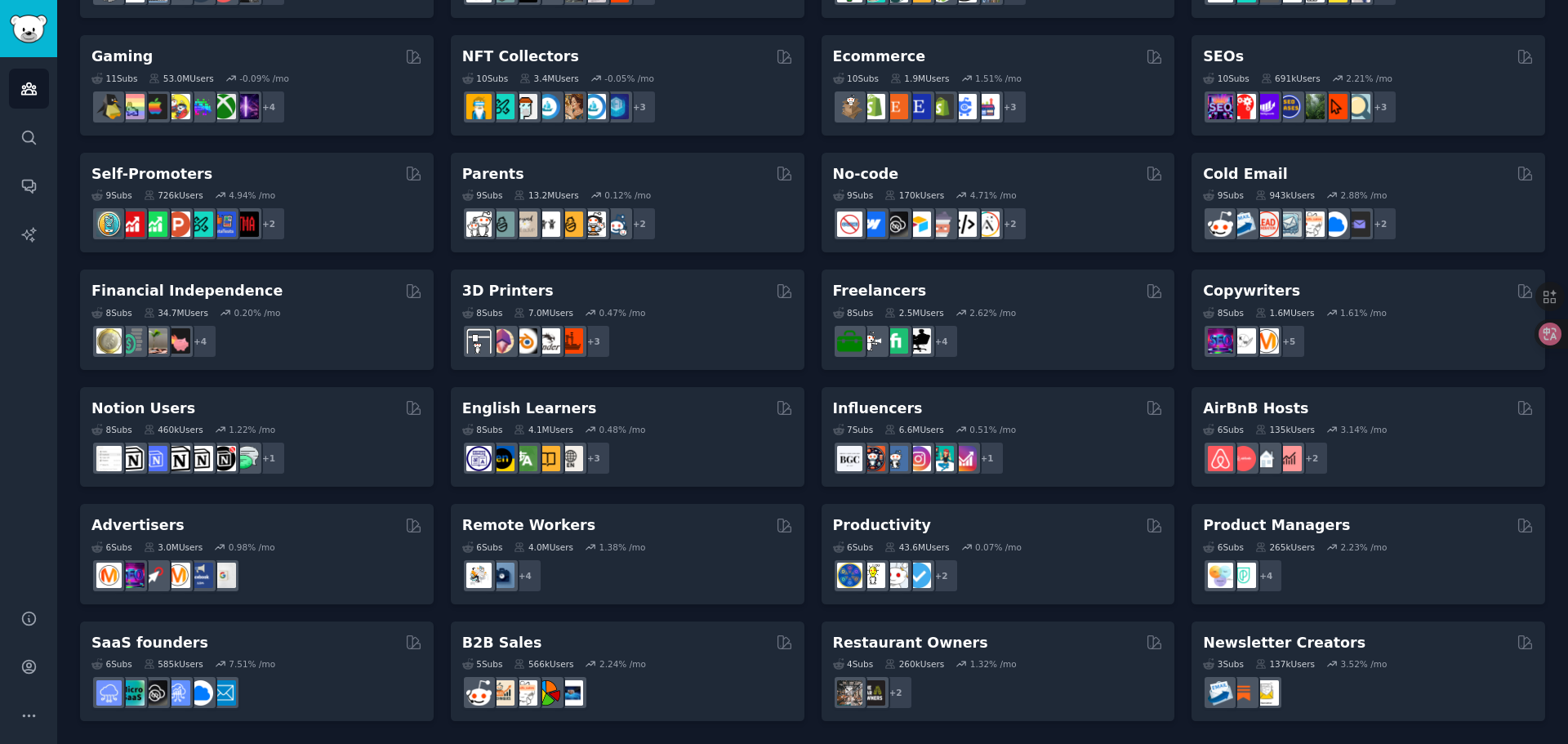
click at [720, 380] on div "Pet Lovers 31 Sub s 24.4M Users 0.60 % /mo + 24 Software Developers 26 Sub s 30…" at bounding box center [813, 143] width 1466 height 1155
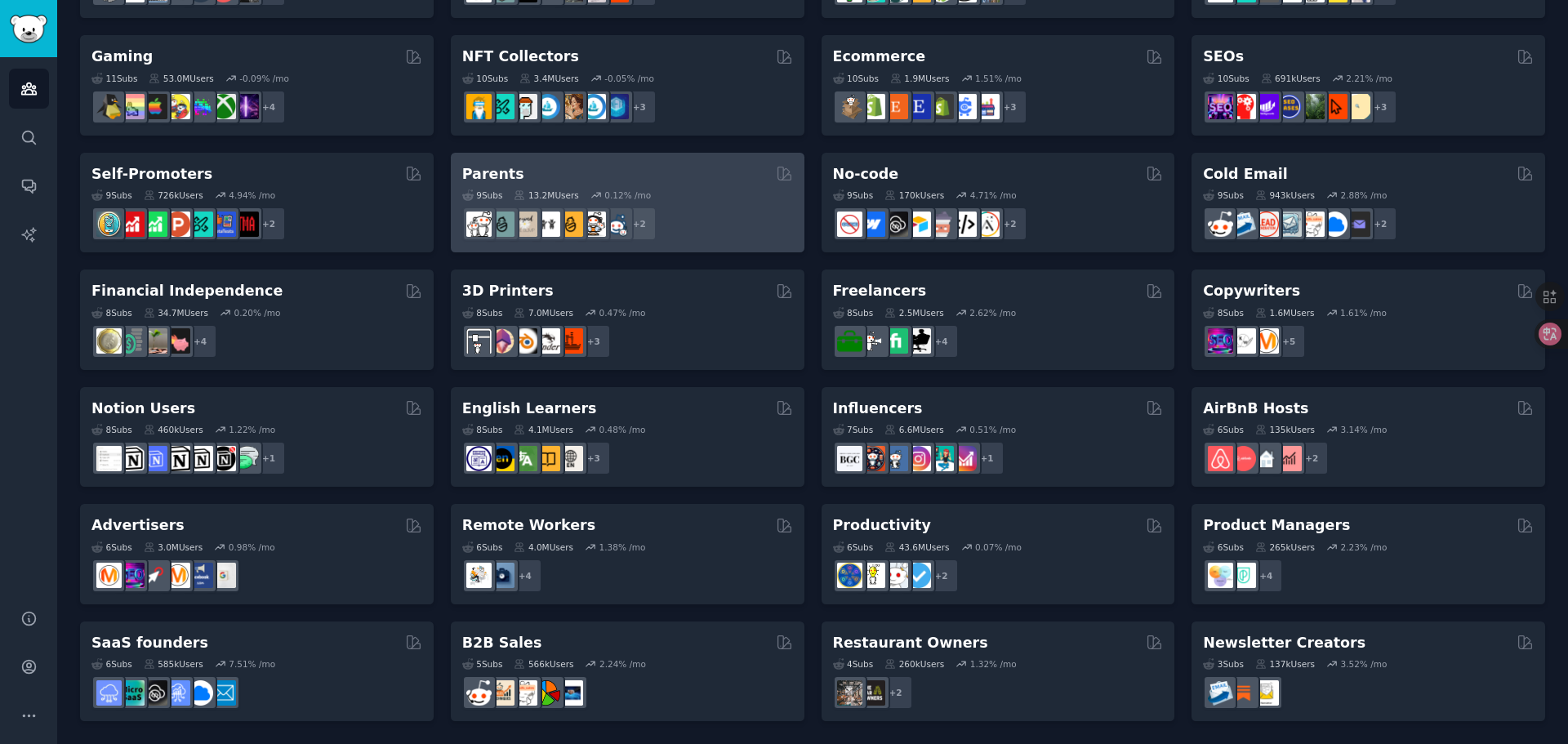
scroll to position [0, 0]
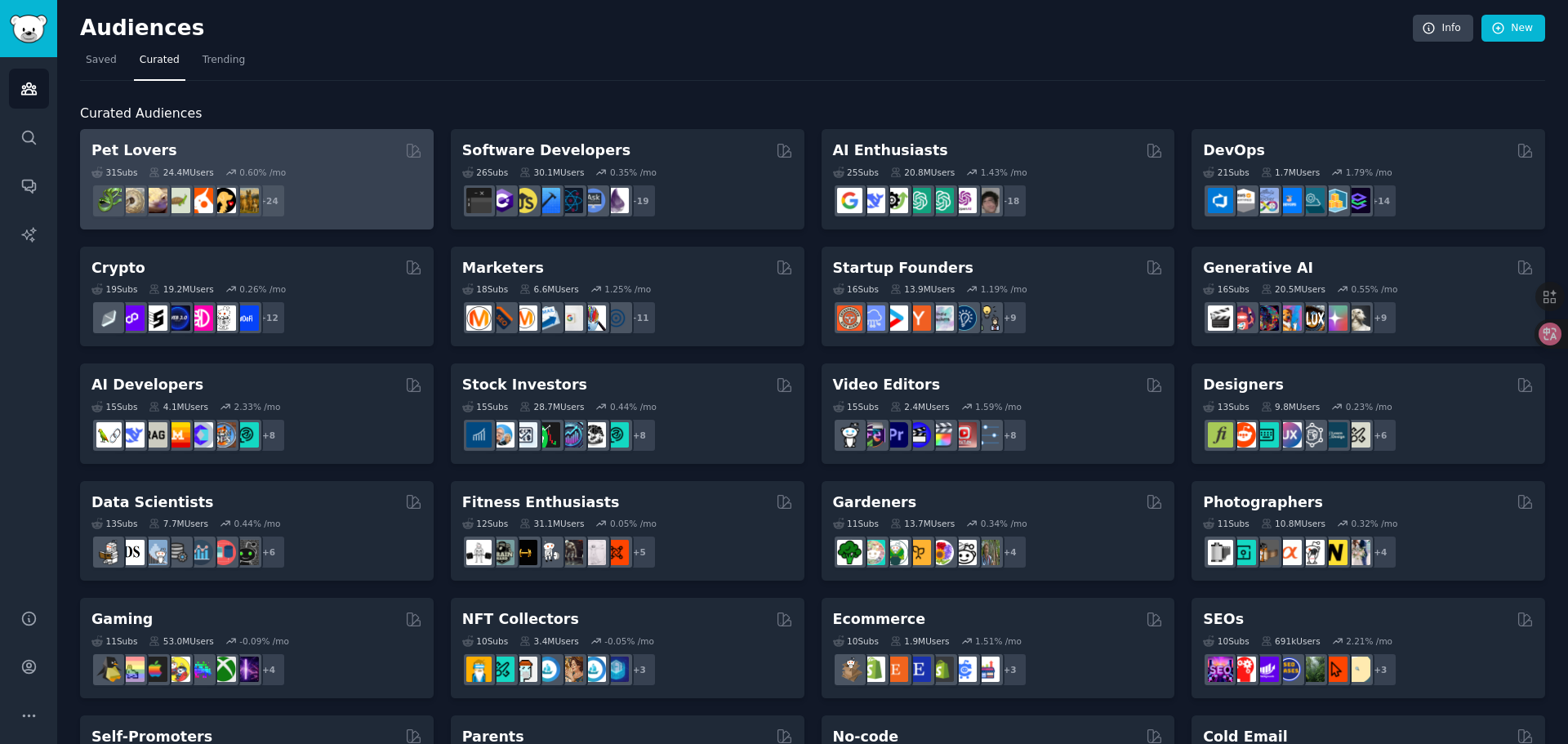
click at [189, 173] on div "24.4M Users" at bounding box center [181, 172] width 65 height 12
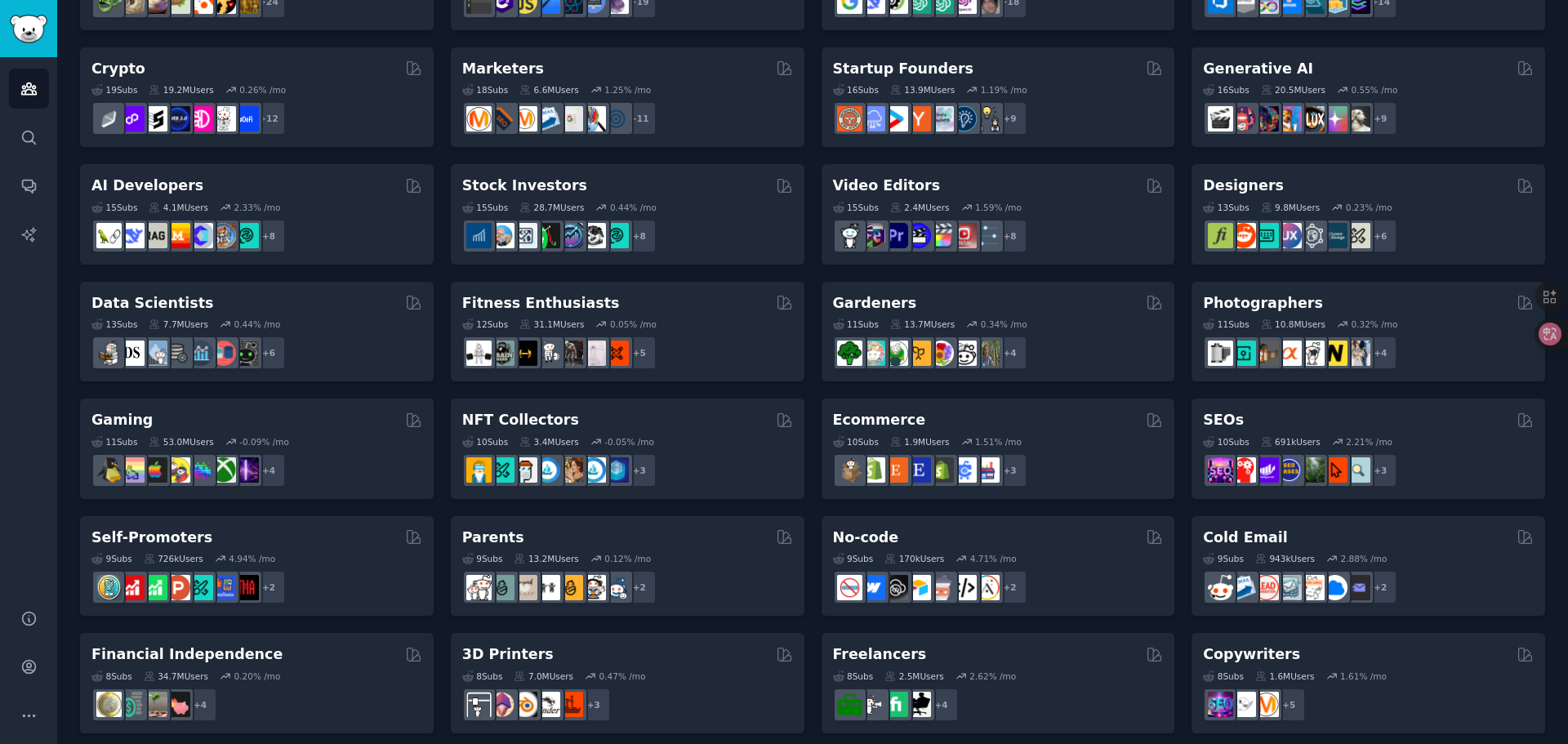
scroll to position [245, 0]
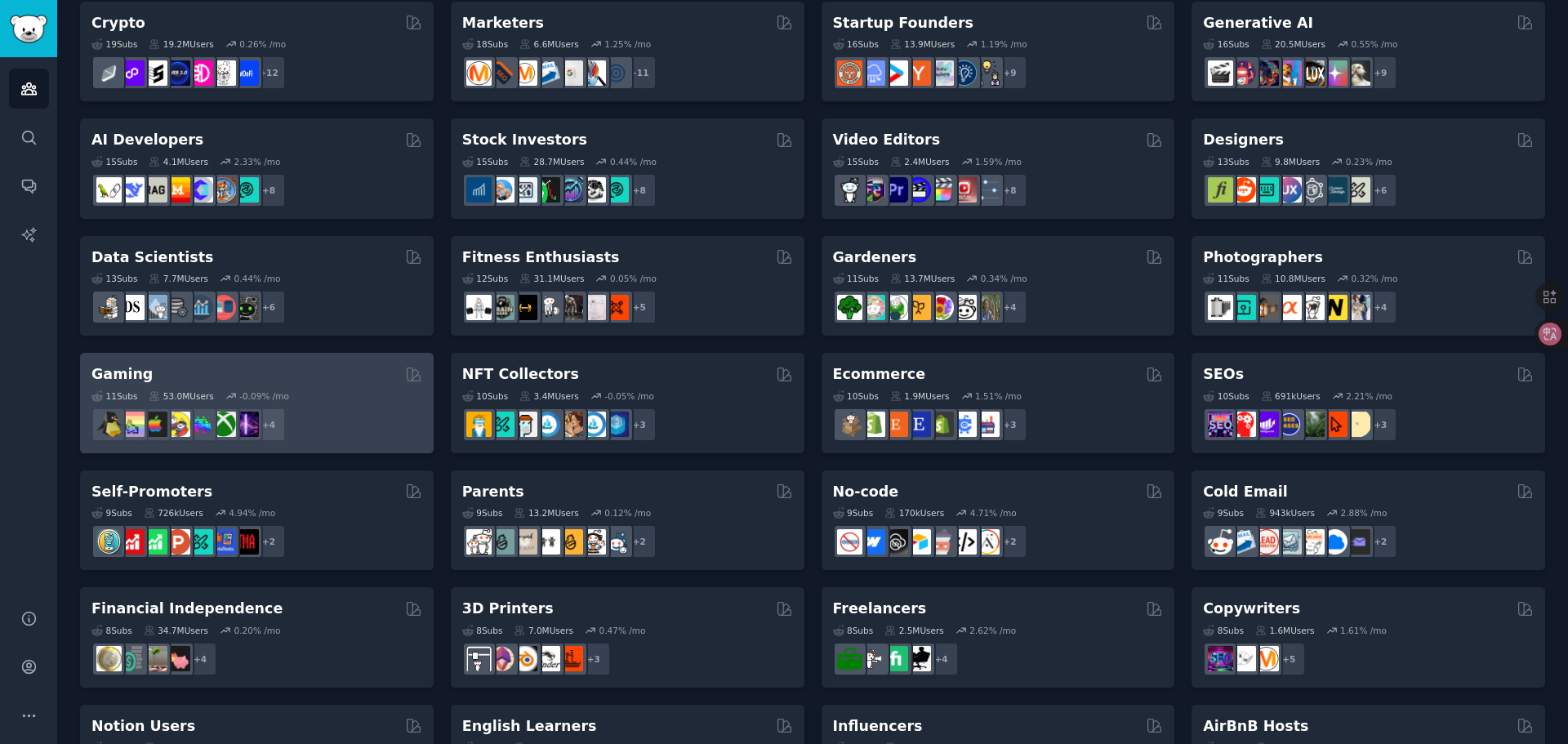
click at [315, 373] on div "Gaming" at bounding box center [257, 374] width 331 height 20
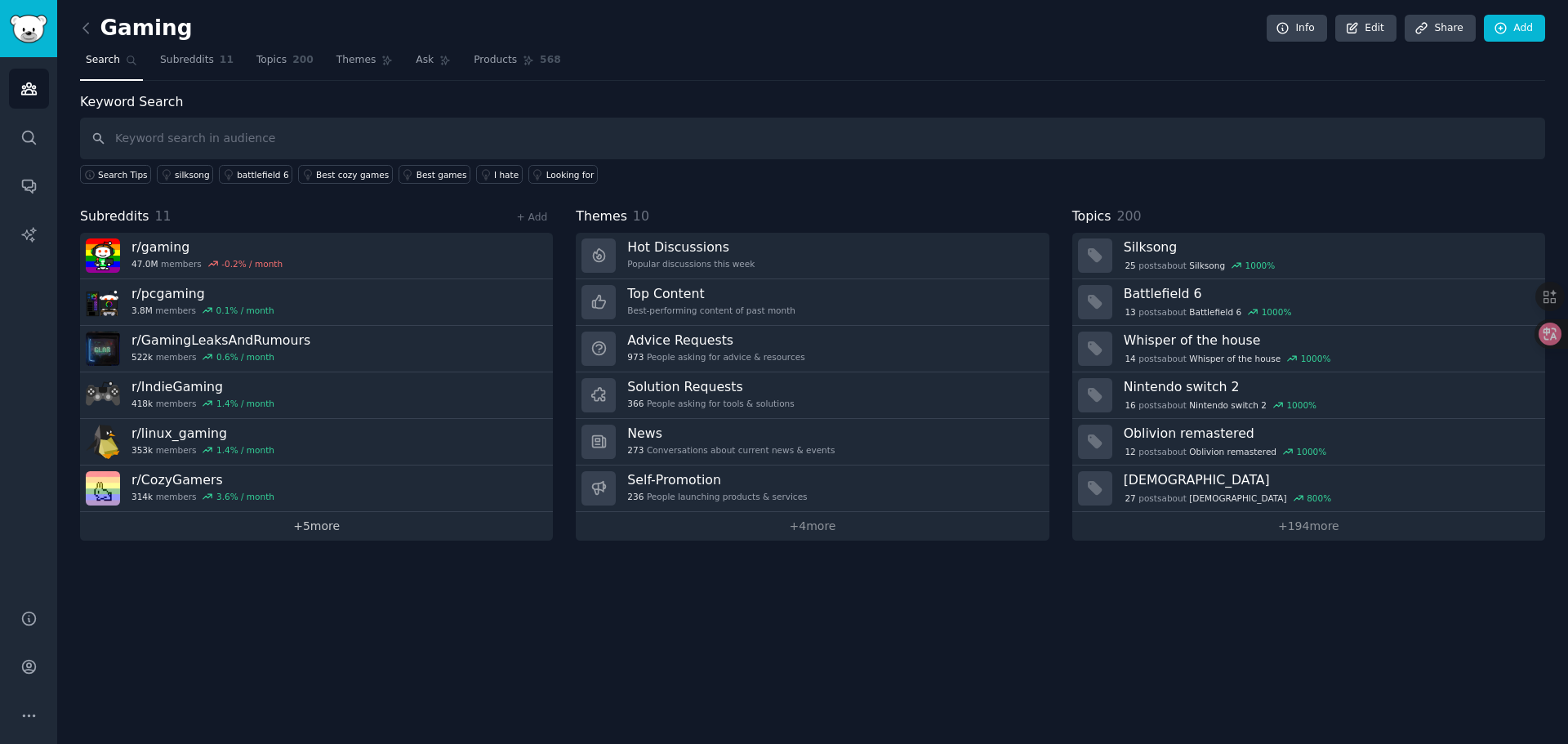
click at [311, 529] on link "+ 5 more" at bounding box center [317, 526] width 473 height 28
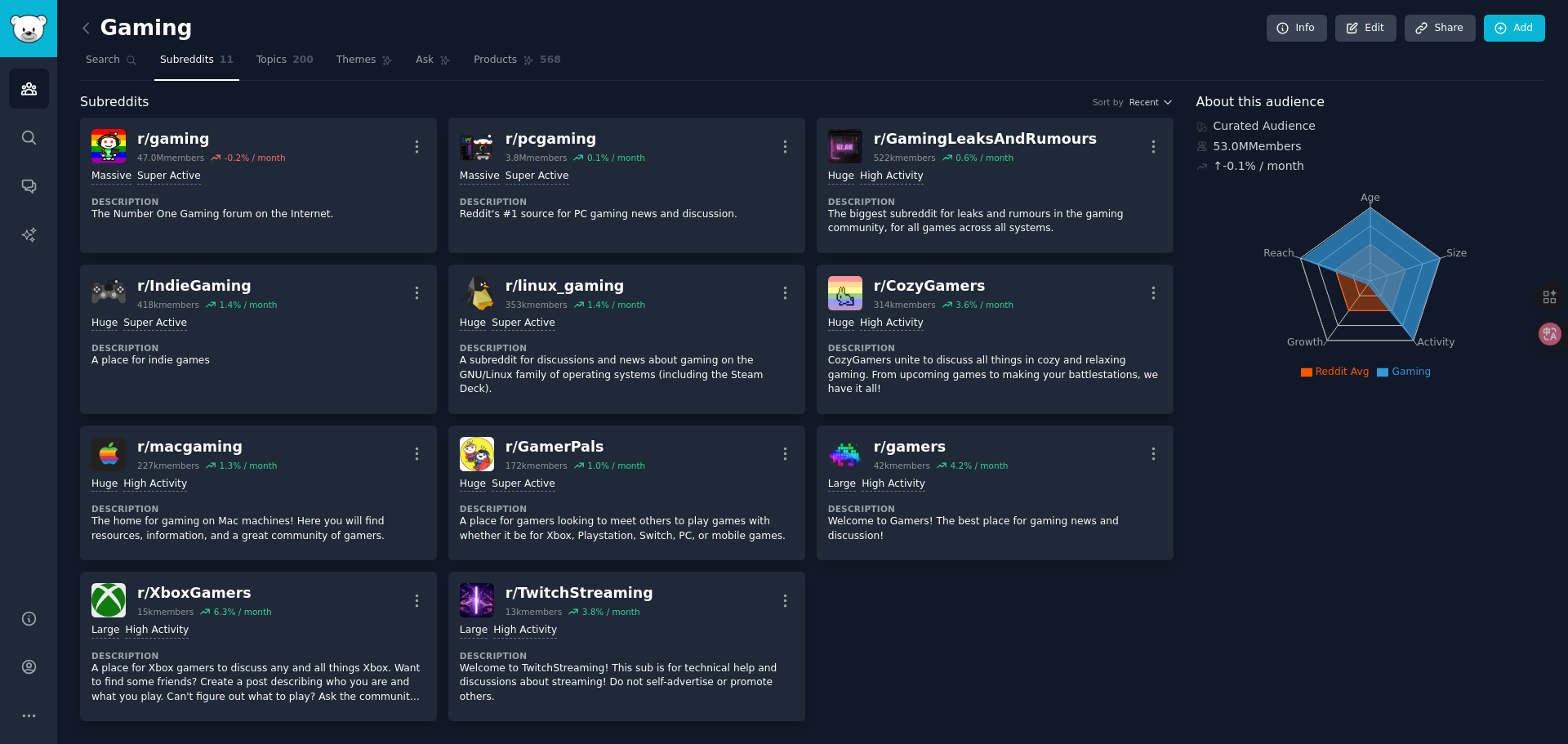
click at [1384, 292] on icon at bounding box center [1371, 273] width 137 height 130
click at [1430, 278] on icon at bounding box center [1370, 274] width 140 height 133
click at [1427, 341] on tspan "Activity" at bounding box center [1436, 342] width 37 height 12
click at [124, 53] on link "Search" at bounding box center [111, 64] width 63 height 34
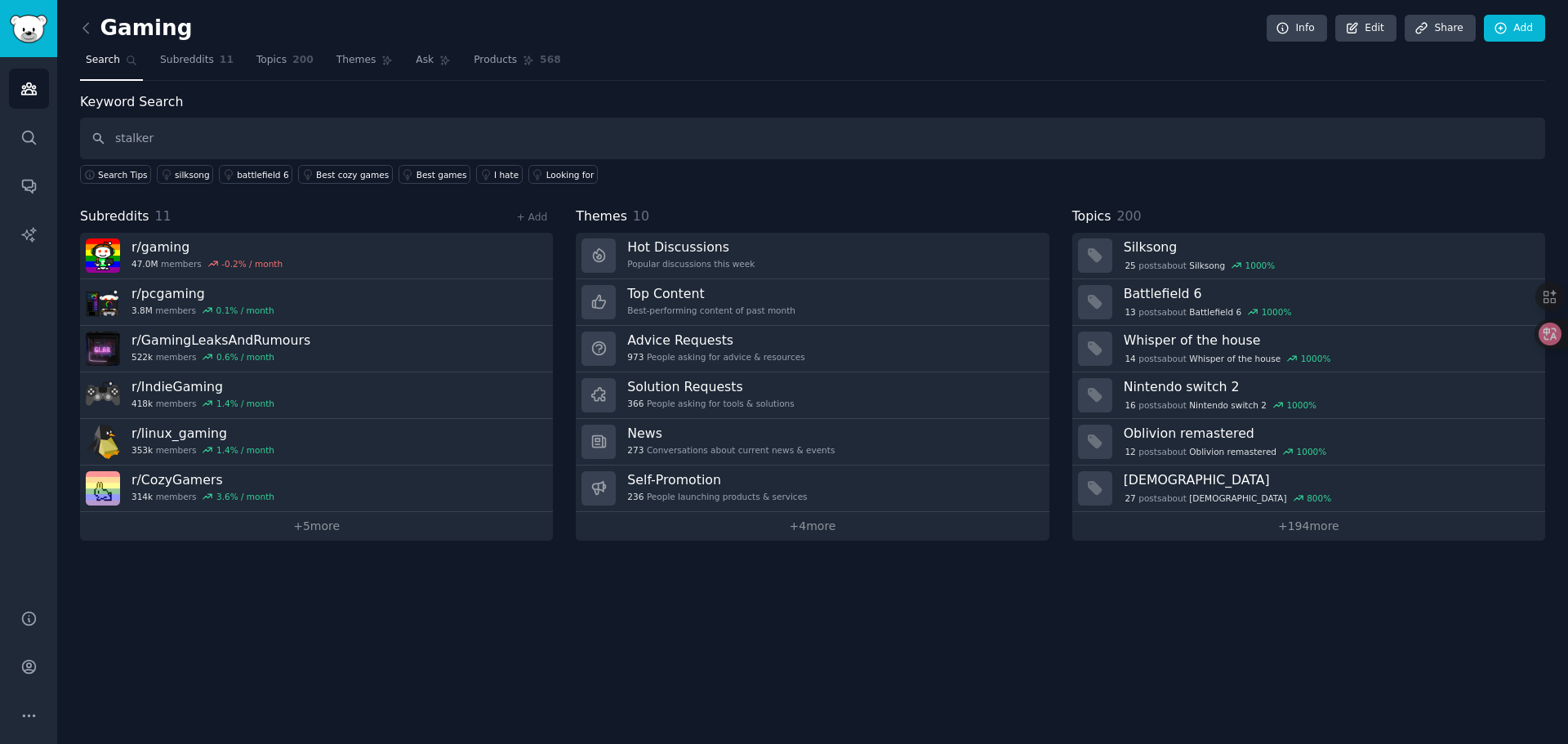
type input "stalker"
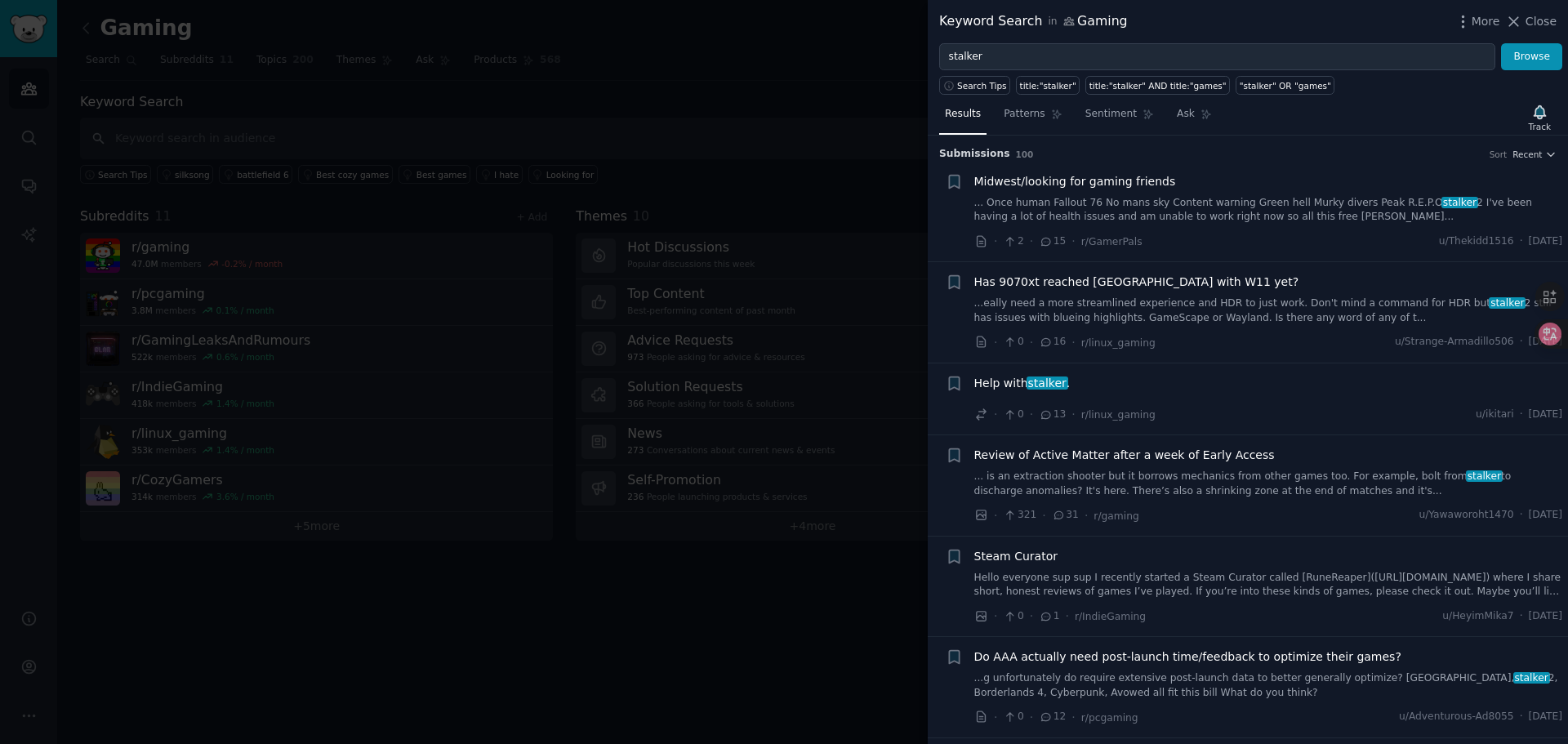
click at [292, 623] on div at bounding box center [784, 372] width 1568 height 744
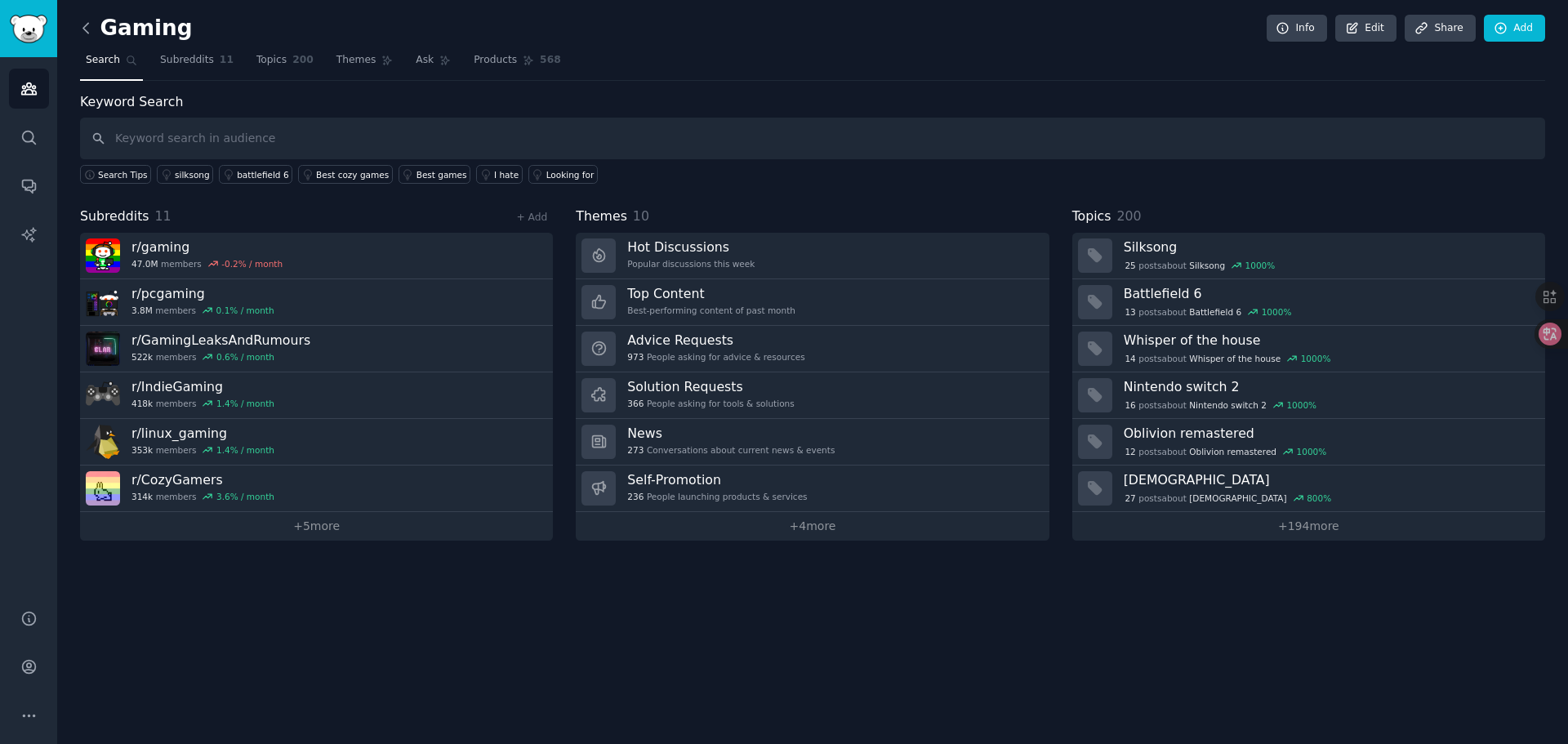
click at [88, 27] on icon at bounding box center [86, 27] width 17 height 17
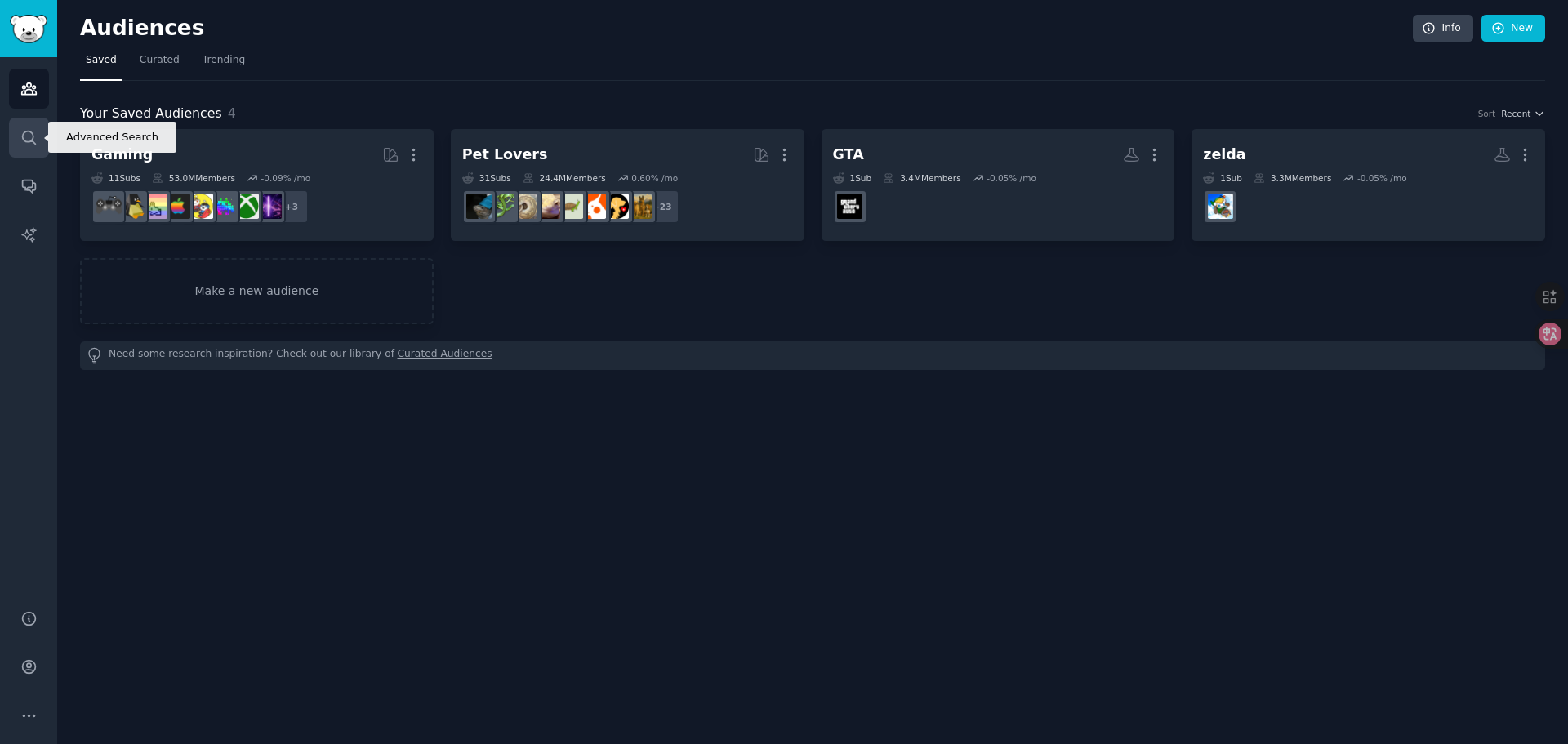
click at [27, 142] on icon "Sidebar" at bounding box center [28, 137] width 13 height 13
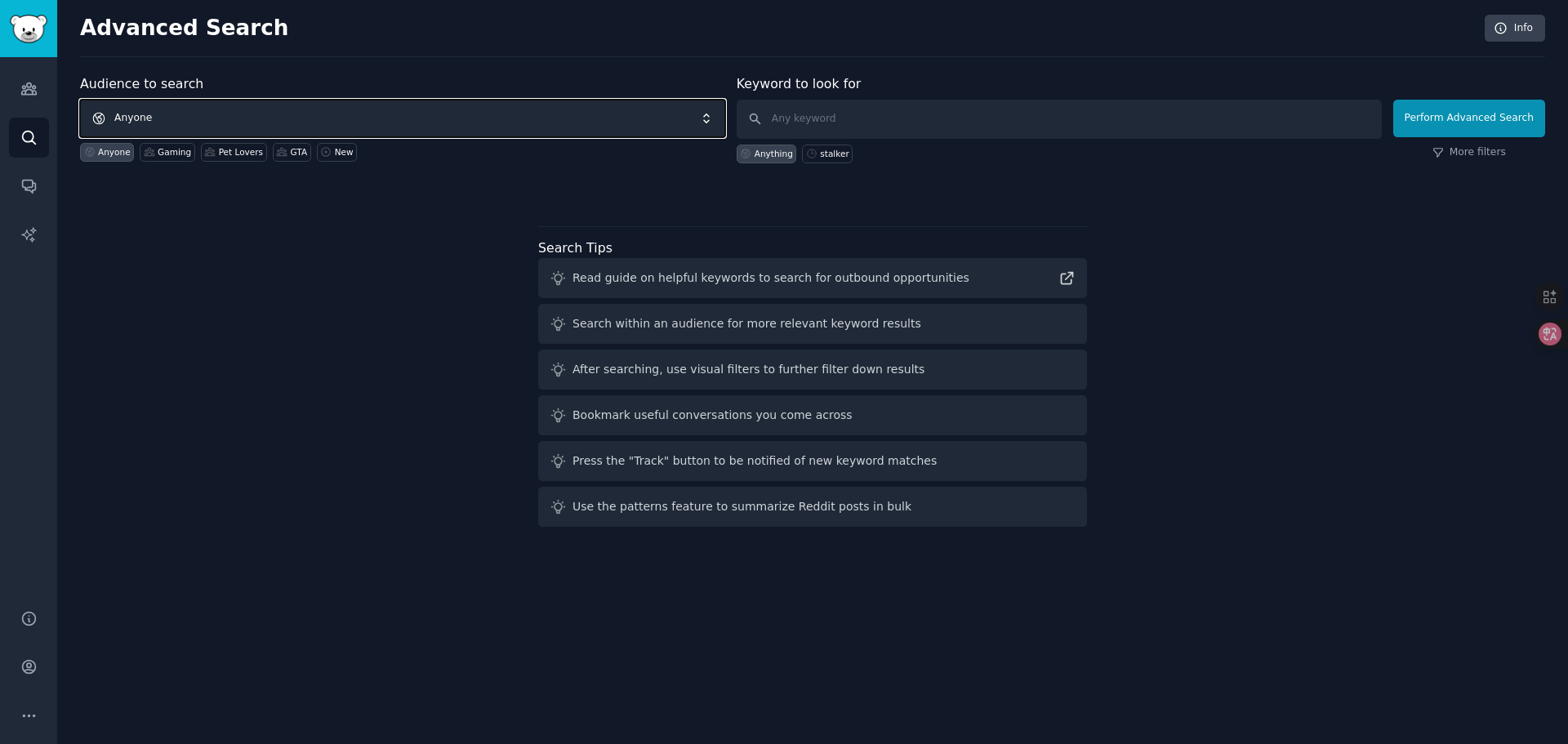
click at [200, 113] on span "Anyone" at bounding box center [403, 118] width 646 height 37
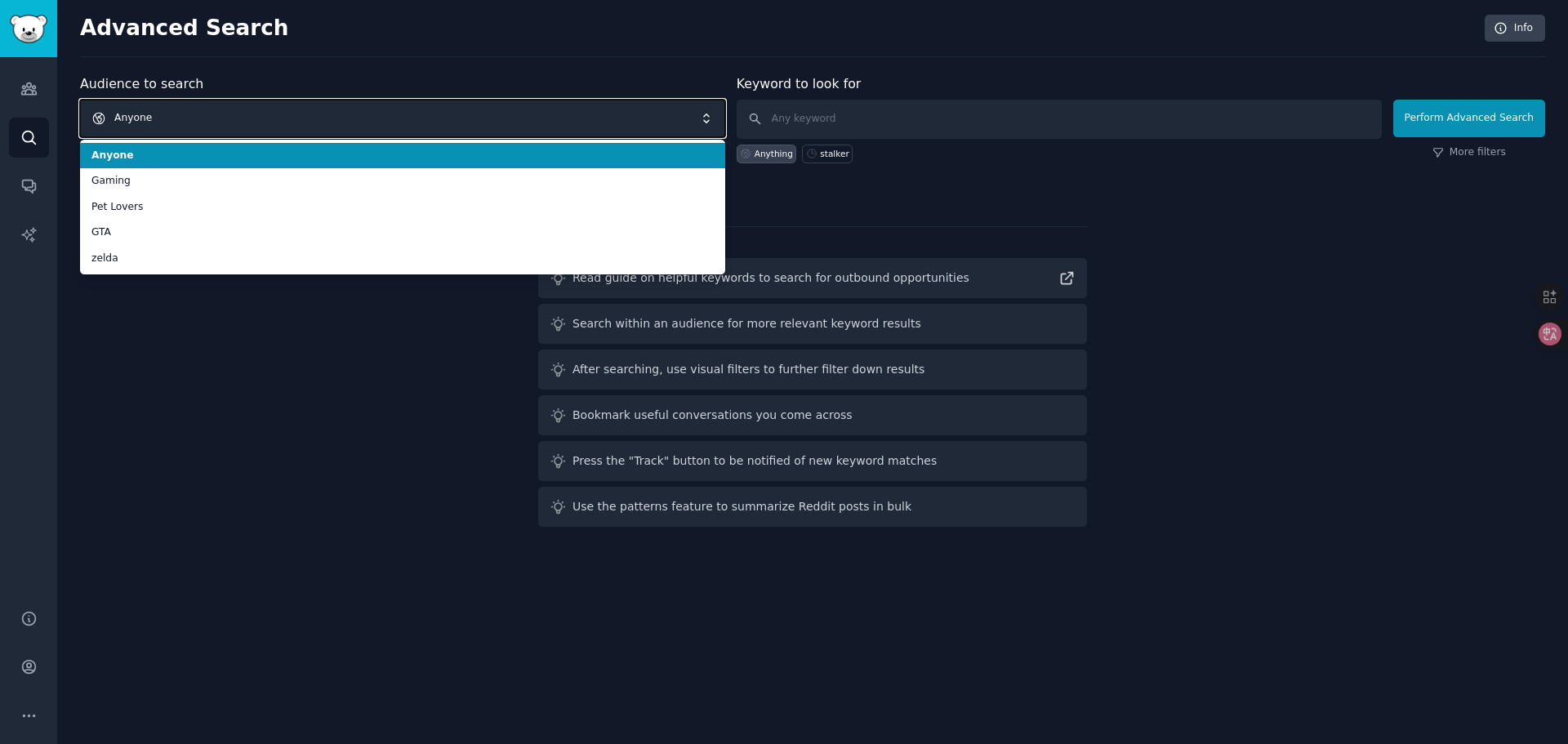
click at [200, 113] on span "Anyone" at bounding box center [403, 118] width 646 height 37
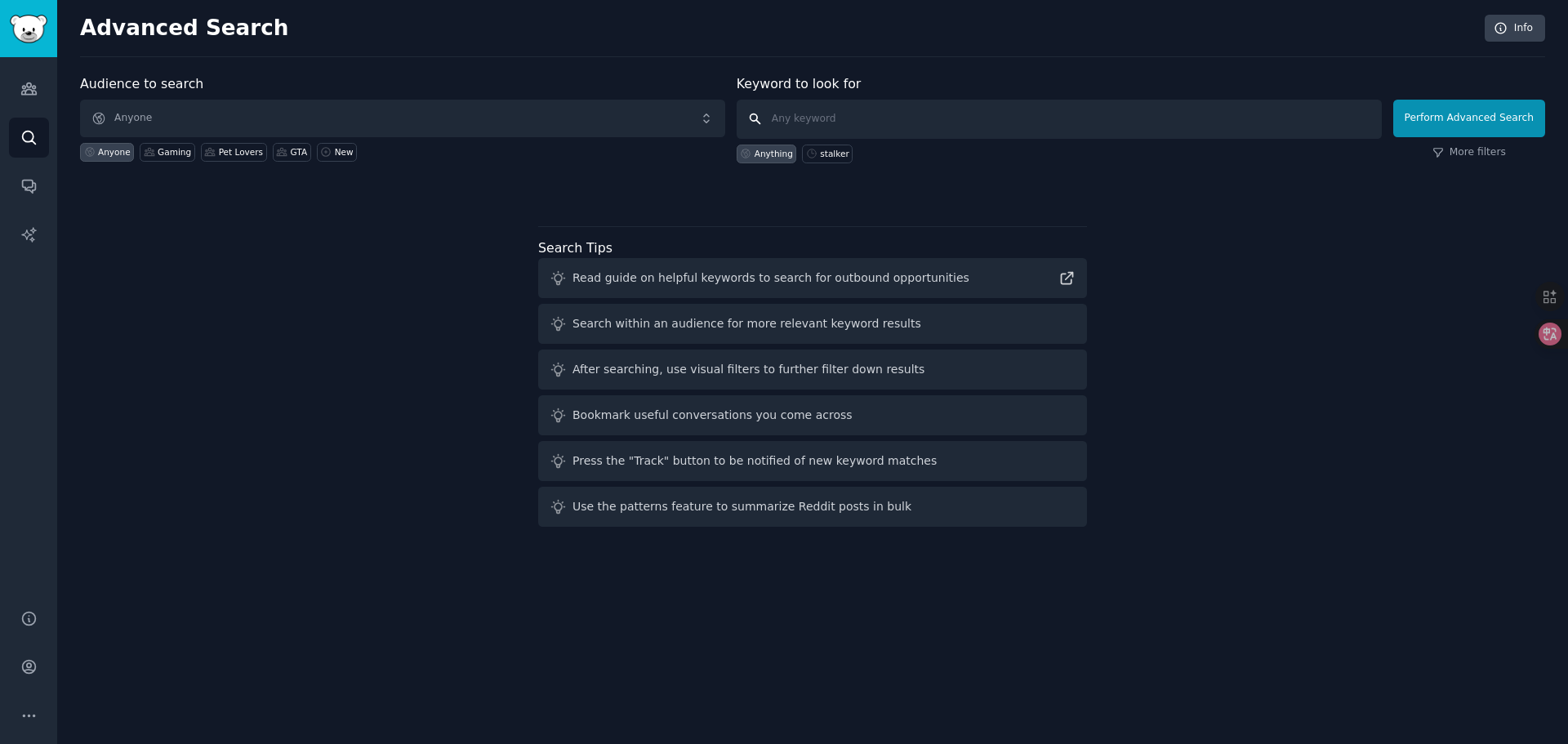
click at [832, 120] on input "text" at bounding box center [1059, 119] width 646 height 39
type input "stalker"
click button "Perform Advanced Search" at bounding box center [1469, 118] width 152 height 37
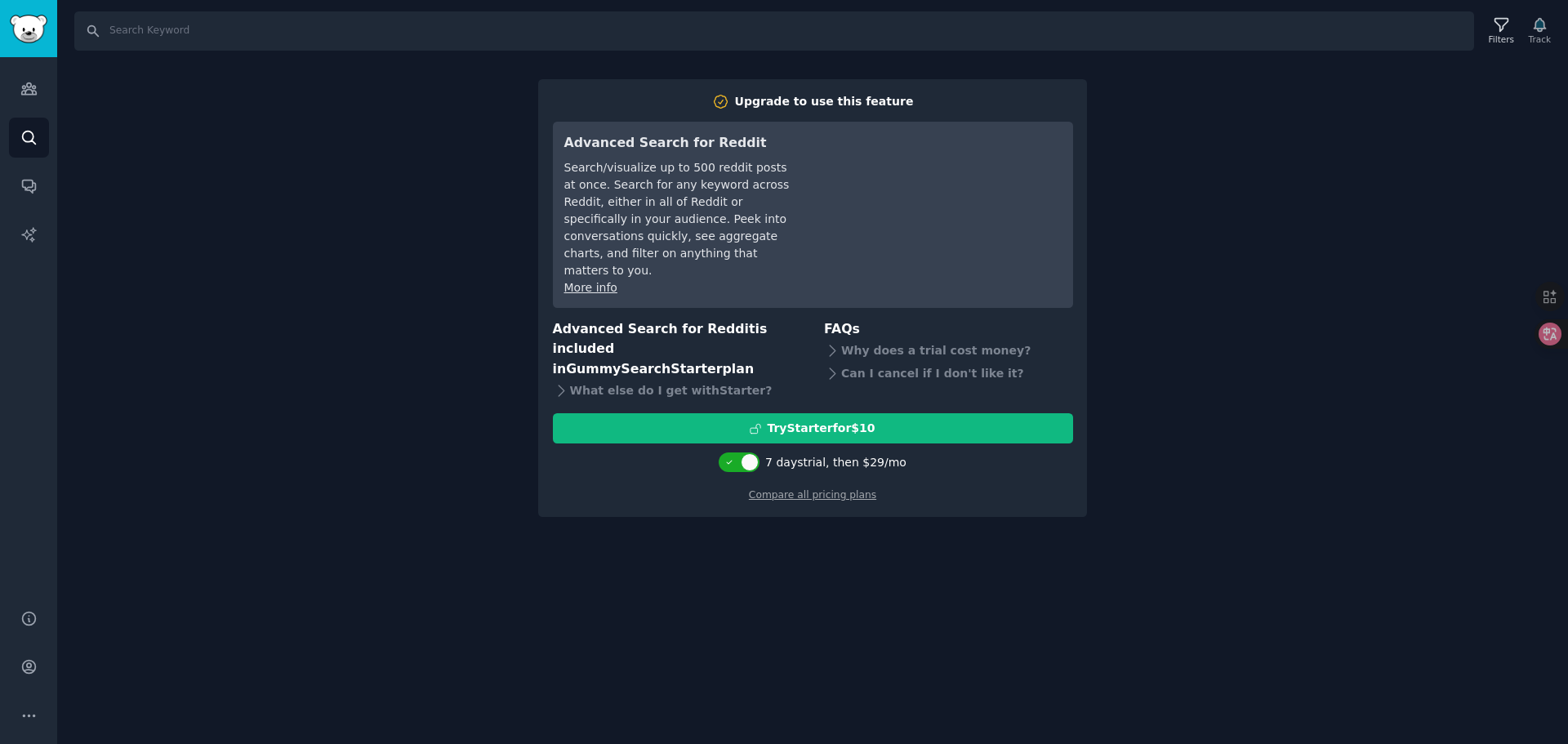
click at [878, 530] on div "Search Filters Track Upgrade to use this feature Advanced Search for Reddit Sea…" at bounding box center [813, 372] width 1511 height 744
drag, startPoint x: 1210, startPoint y: 389, endPoint x: 1195, endPoint y: 341, distance: 50.3
click at [1203, 365] on div "Search Filters Track Upgrade to use this feature Advanced Search for Reddit Sea…" at bounding box center [813, 372] width 1511 height 744
click at [1215, 173] on div "Search Filters Track Upgrade to use this feature Advanced Search for Reddit Sea…" at bounding box center [813, 372] width 1511 height 744
click at [254, 112] on div "Search Filters Track Upgrade to use this feature Advanced Search for Reddit Sea…" at bounding box center [813, 372] width 1511 height 744
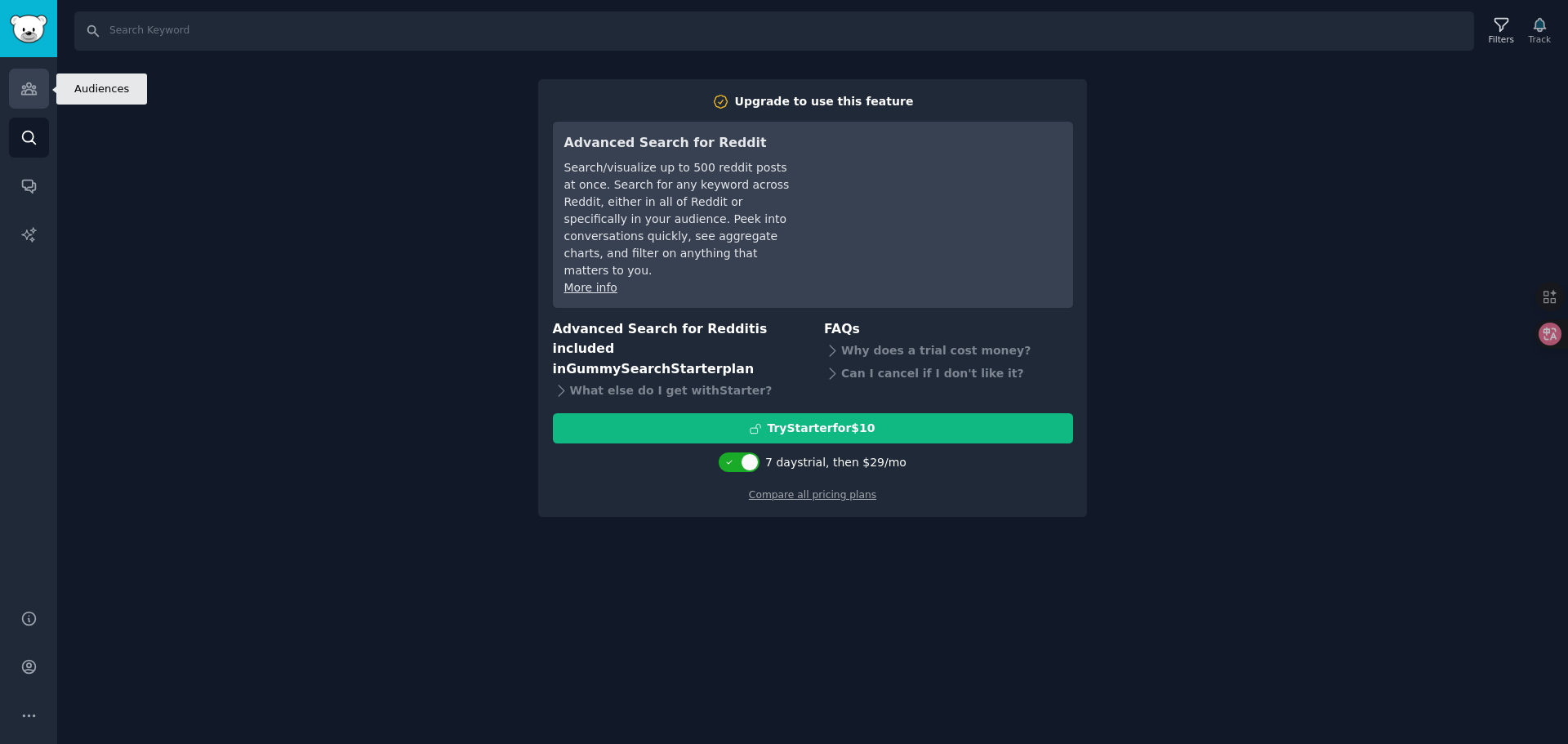
click at [33, 89] on icon "Sidebar" at bounding box center [28, 89] width 17 height 17
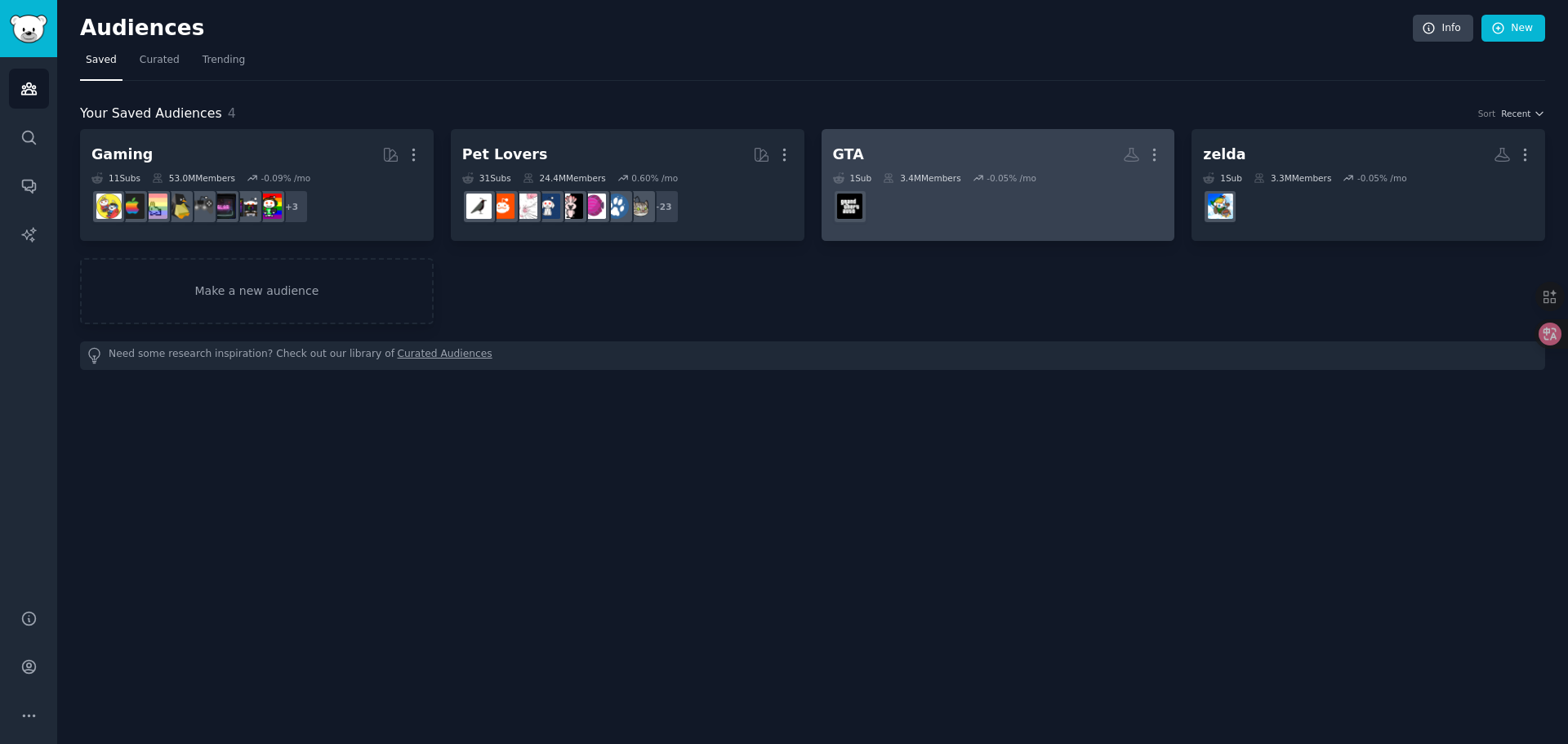
click at [892, 180] on icon at bounding box center [889, 178] width 12 height 12
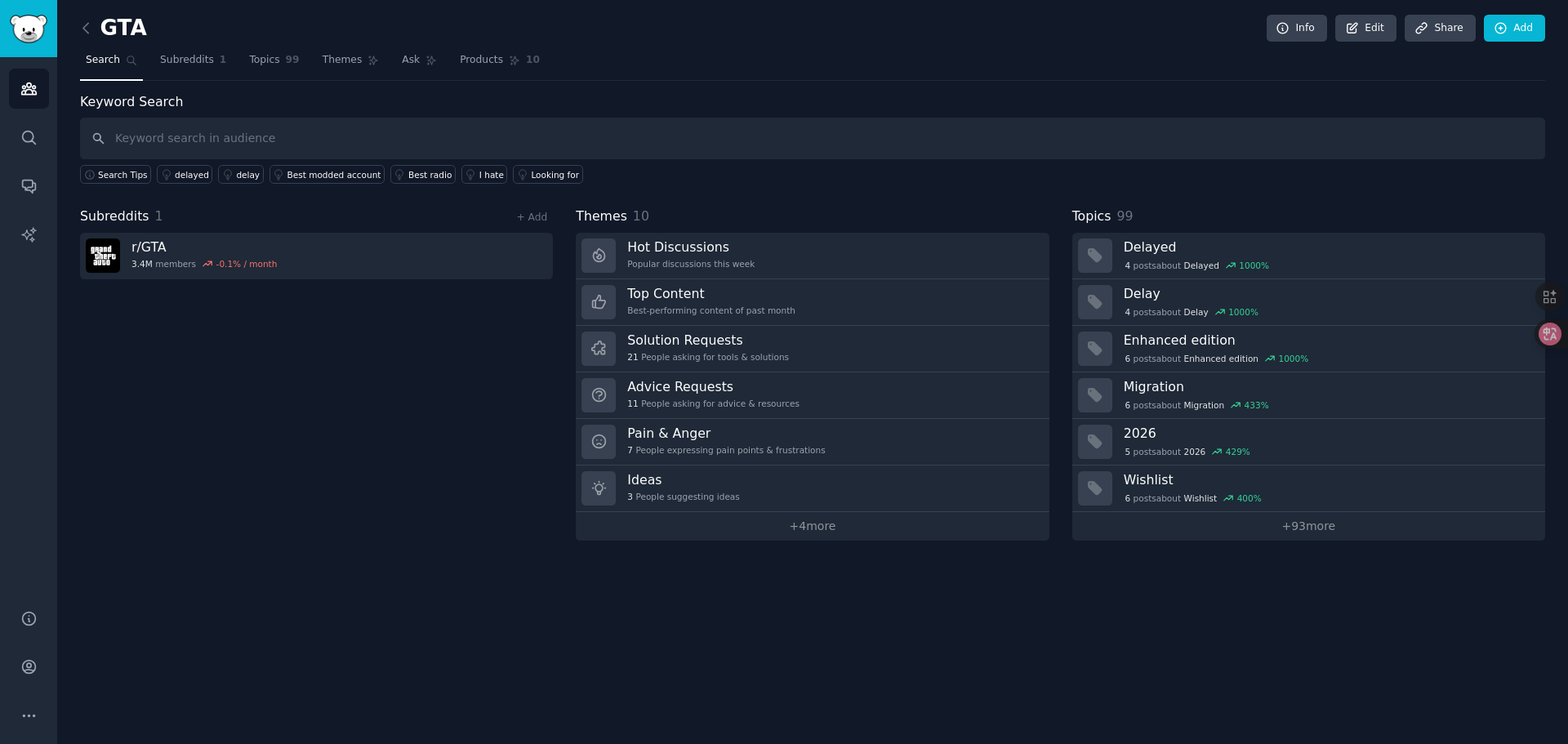
click at [1026, 650] on div "GTA Info Edit Share Add Search Subreddits 1 Topics 99 Themes Ask Products 10 Ke…" at bounding box center [813, 372] width 1511 height 744
